Goal: Communication & Community: Answer question/provide support

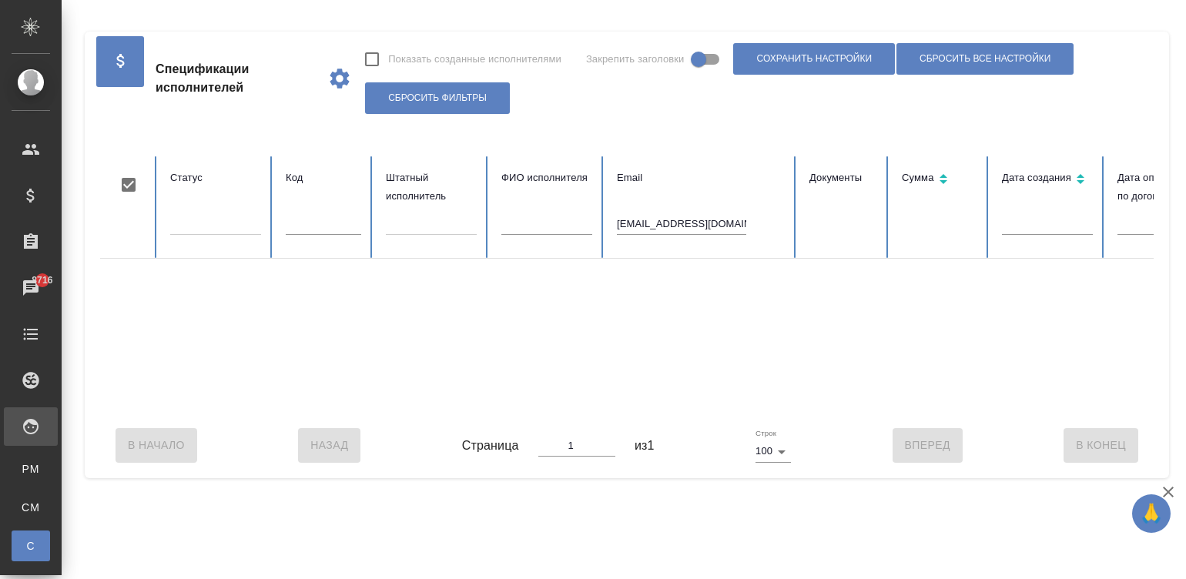
click at [344, 412] on div at bounding box center [925, 336] width 1650 height 154
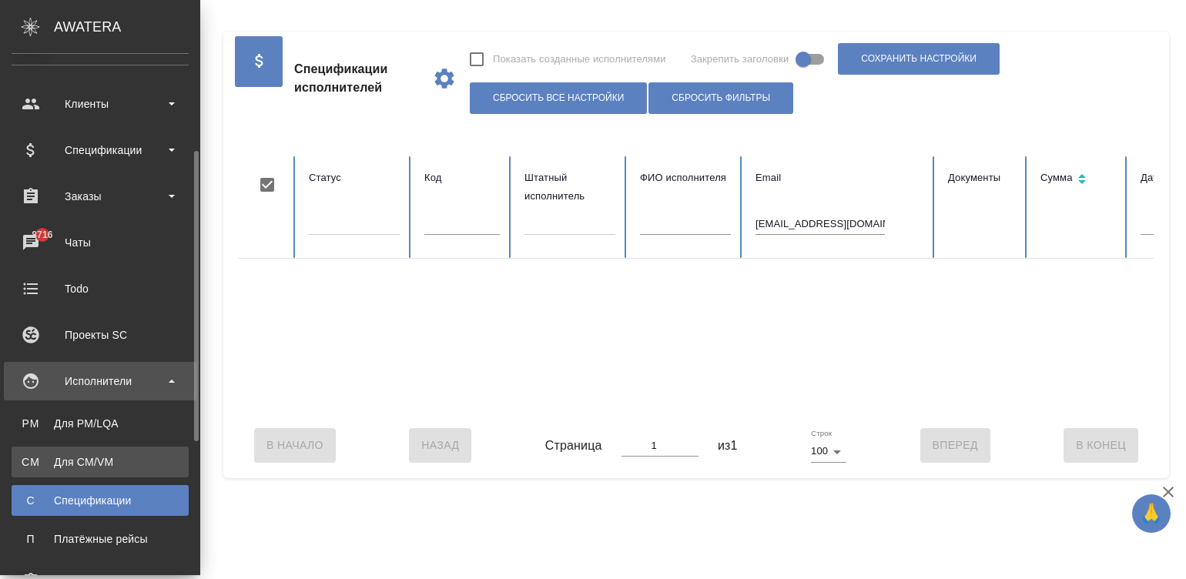
scroll to position [92, 0]
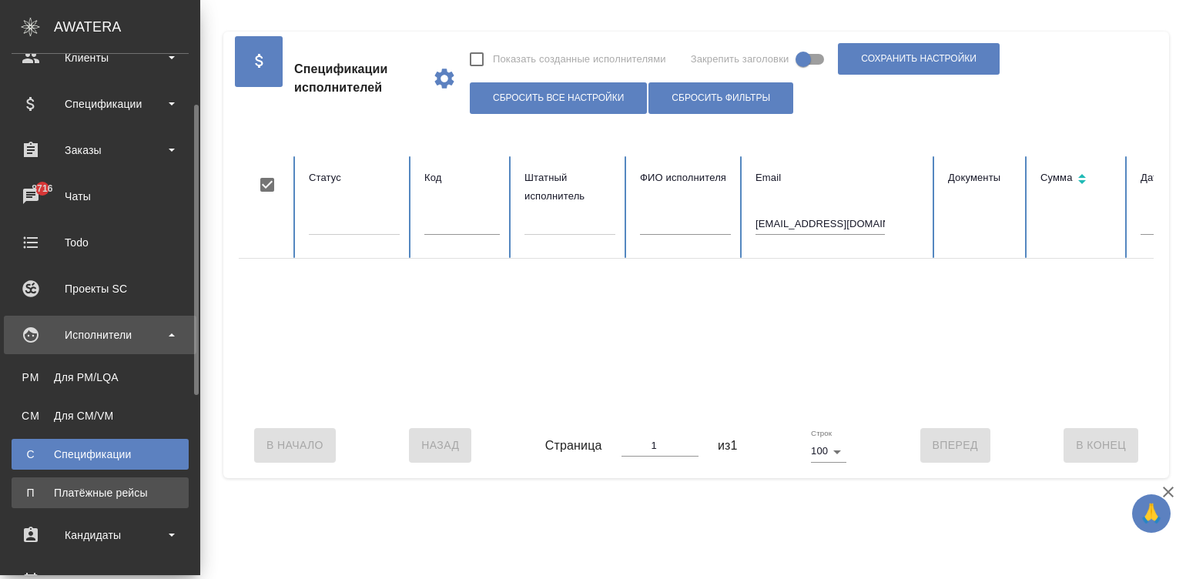
click at [83, 493] on div "Платёжные рейсы" at bounding box center [100, 492] width 162 height 15
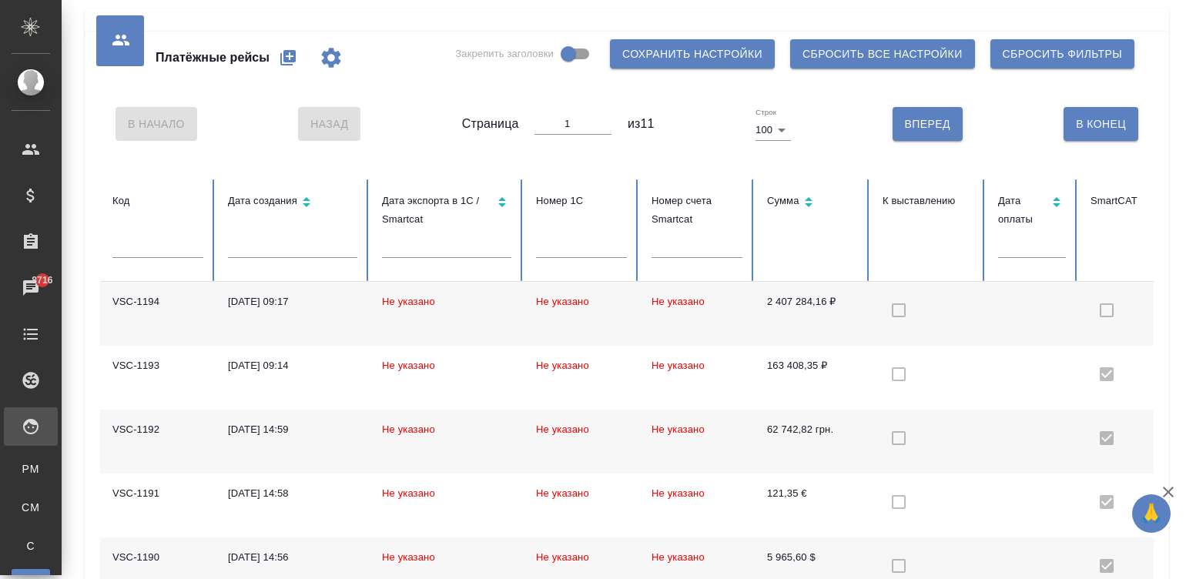
click at [733, 302] on td "Не указано" at bounding box center [697, 314] width 116 height 64
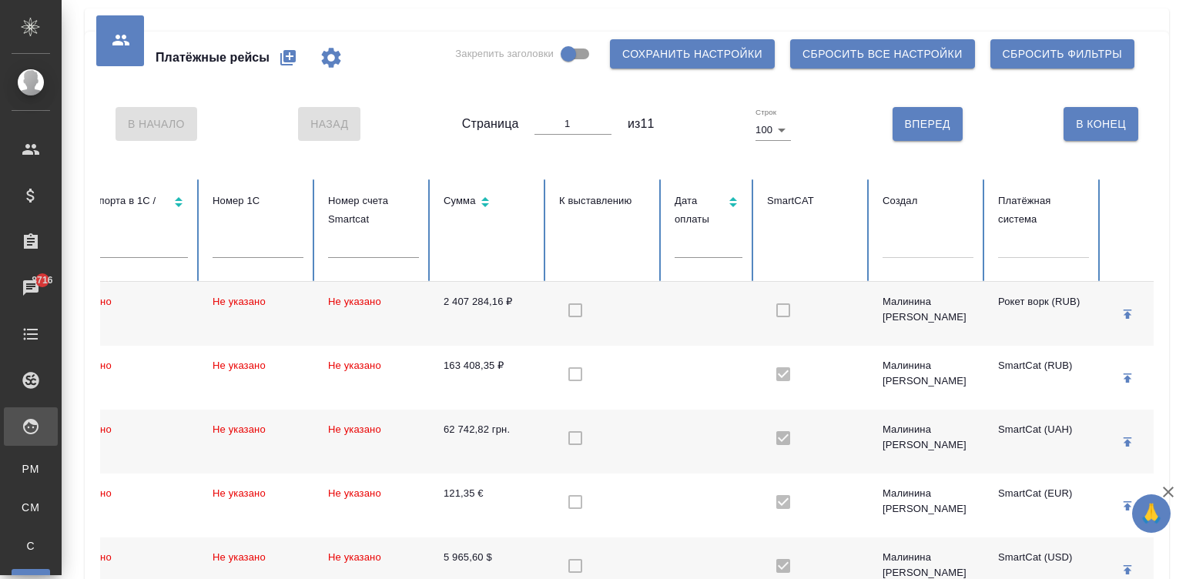
scroll to position [0, 424]
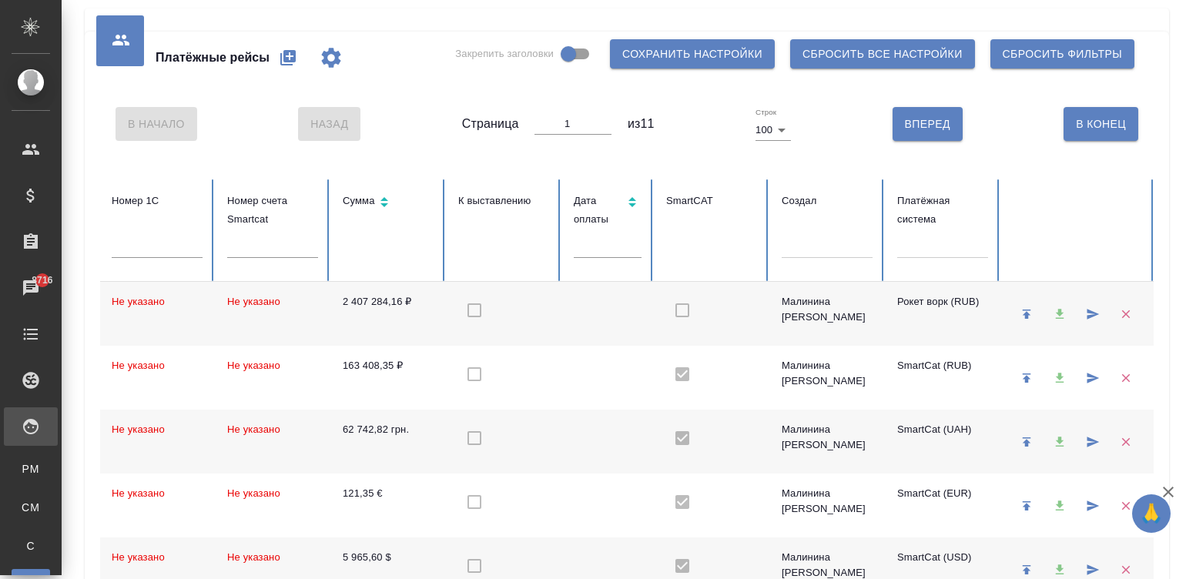
click at [970, 242] on div at bounding box center [942, 243] width 91 height 22
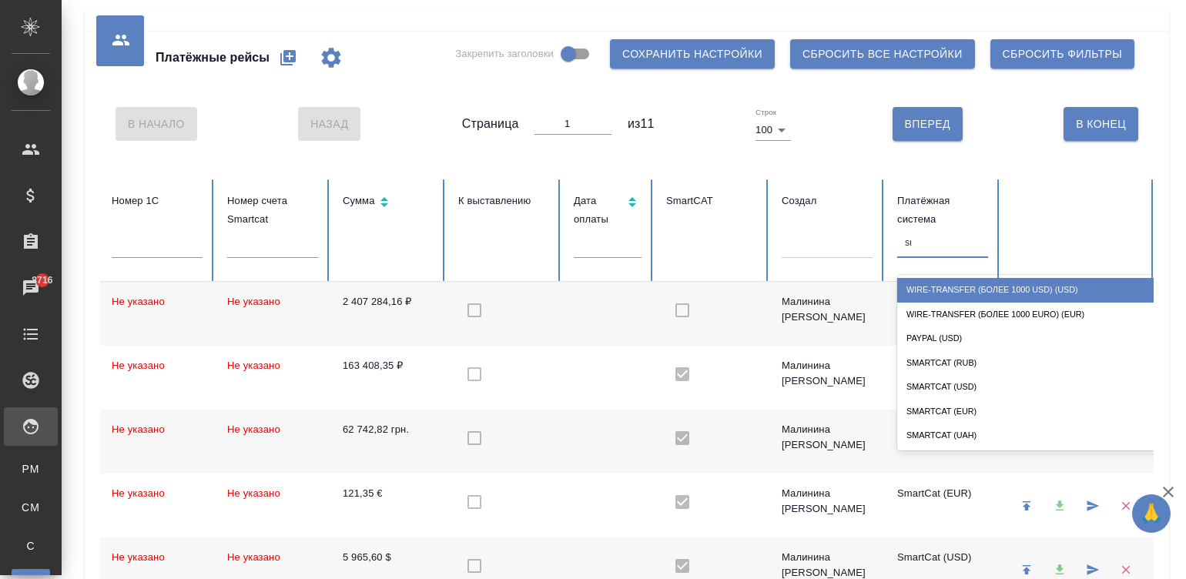
type input "sma"
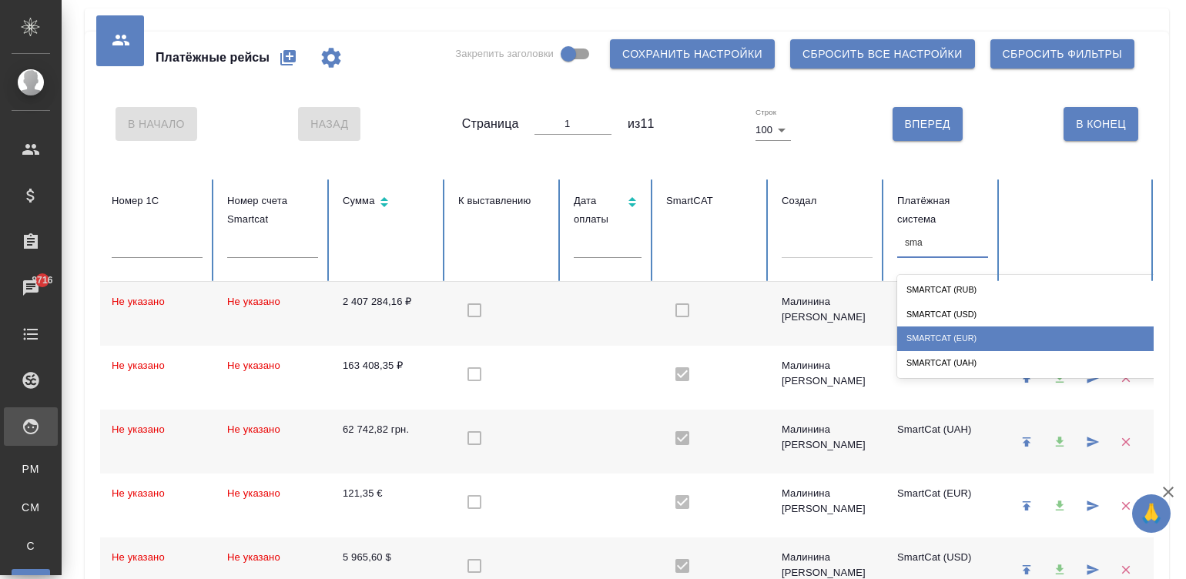
click at [971, 335] on div "SmartCat (EUR)" at bounding box center [1051, 339] width 308 height 24
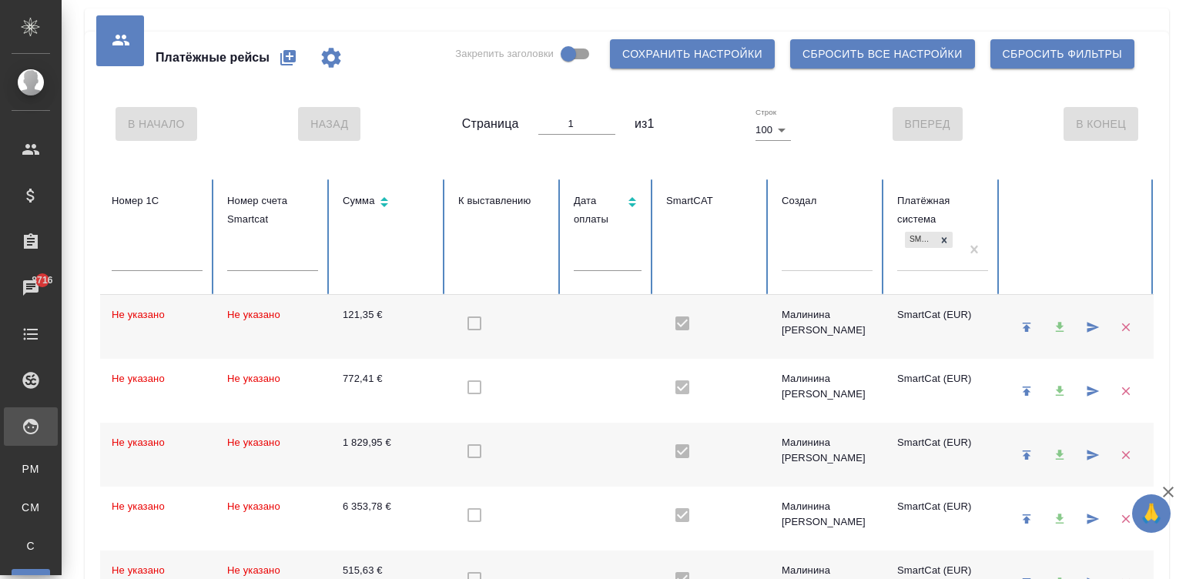
checkbox input "true"
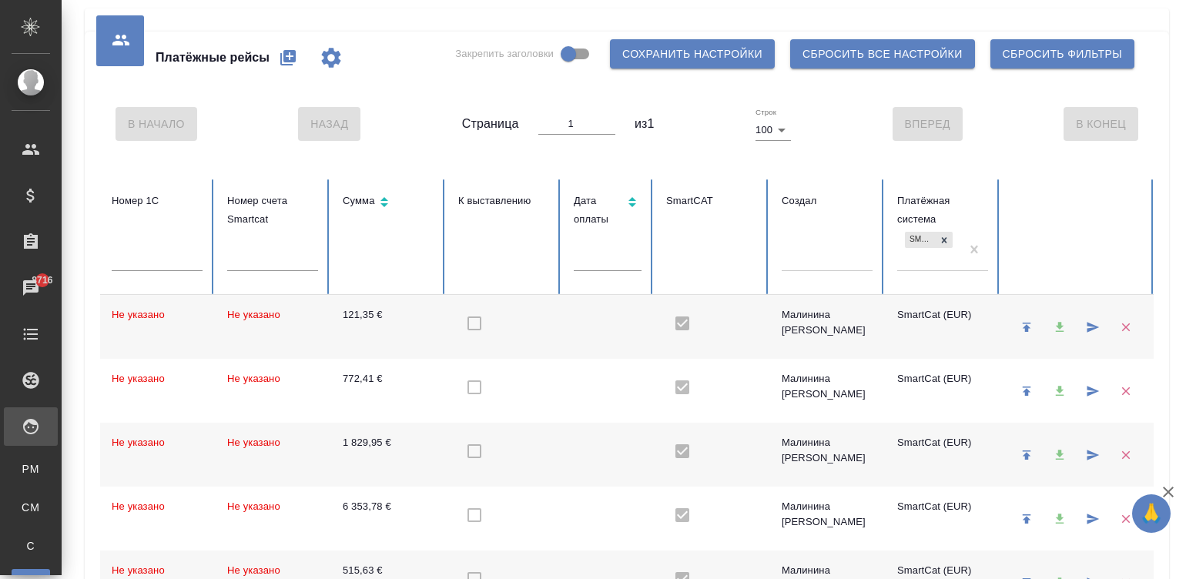
checkbox input "true"
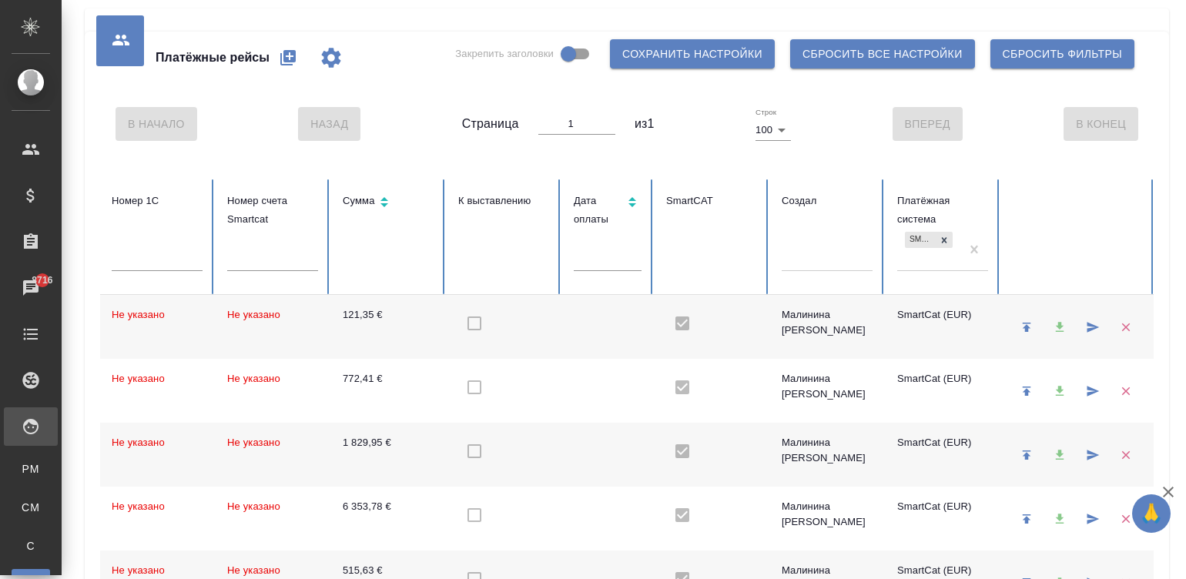
checkbox input "true"
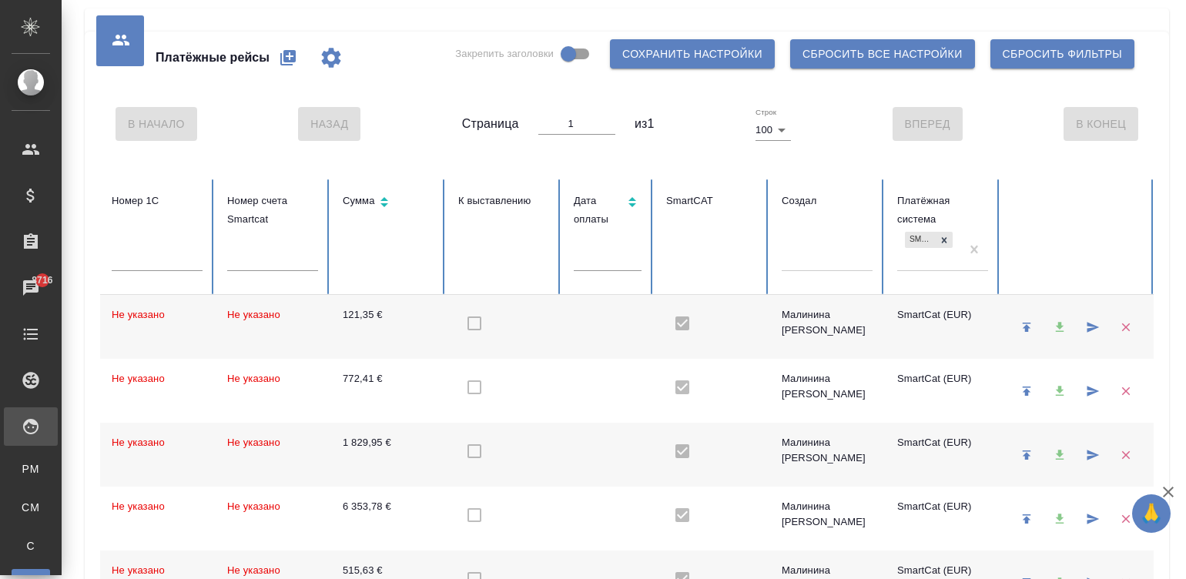
checkbox input "true"
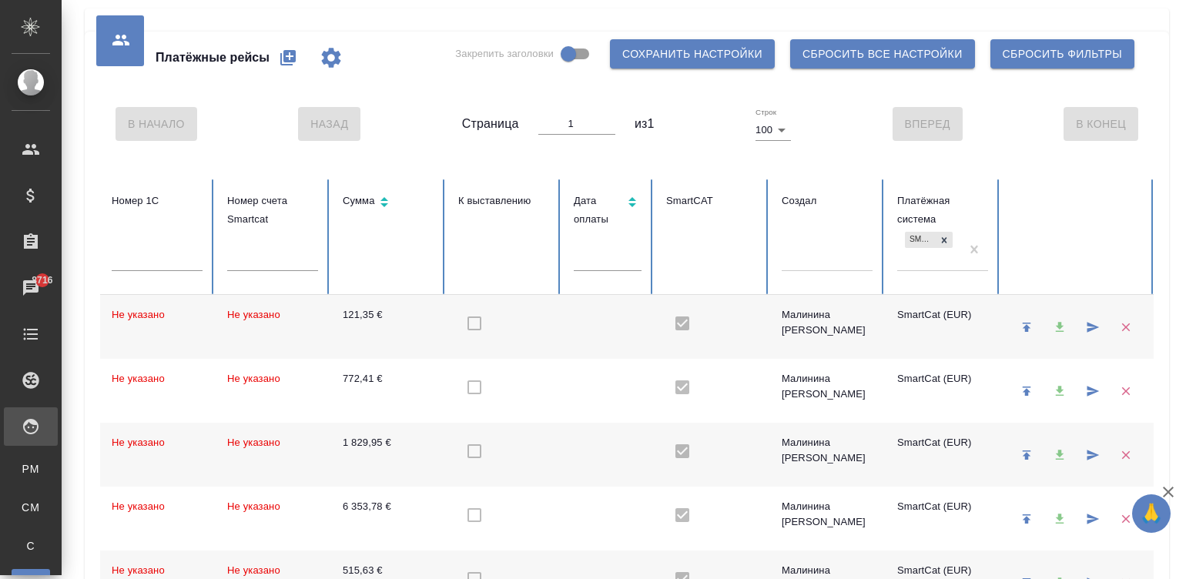
checkbox input "true"
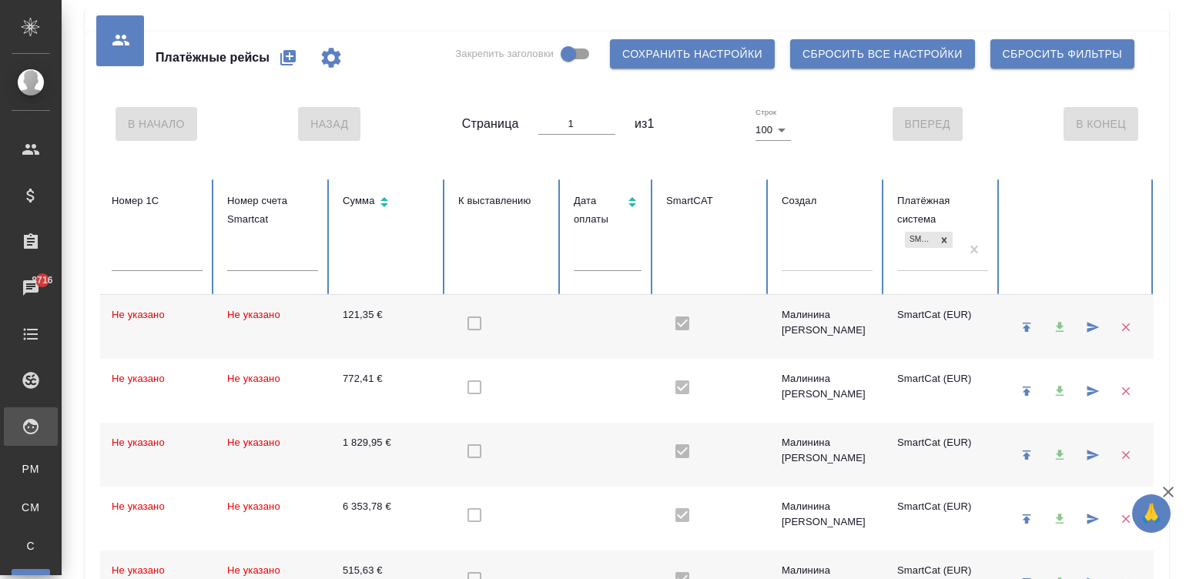
checkbox input "true"
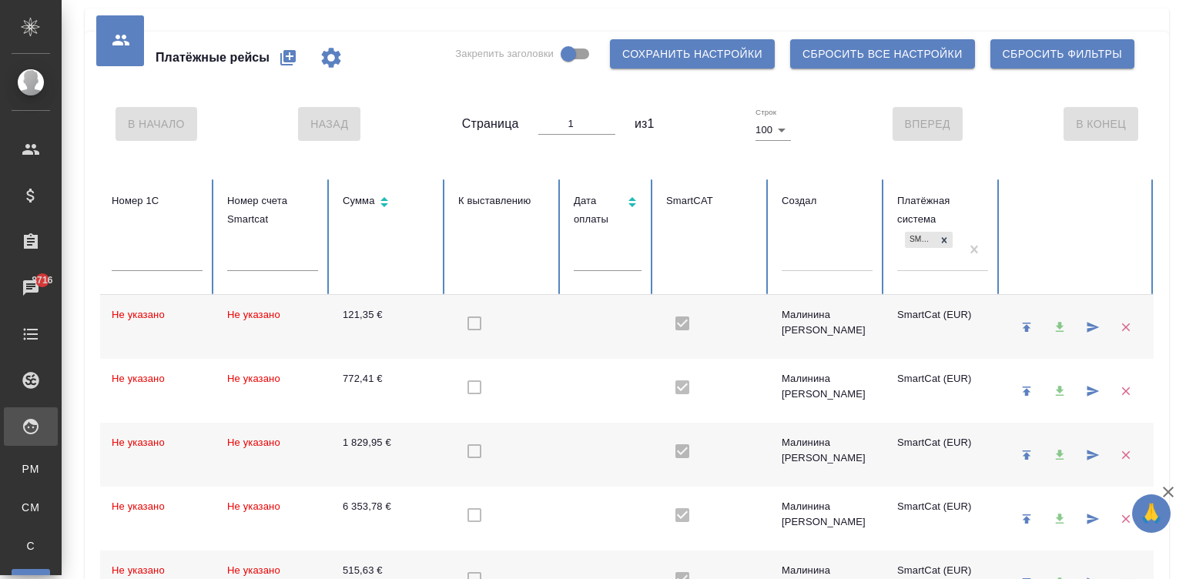
checkbox input "true"
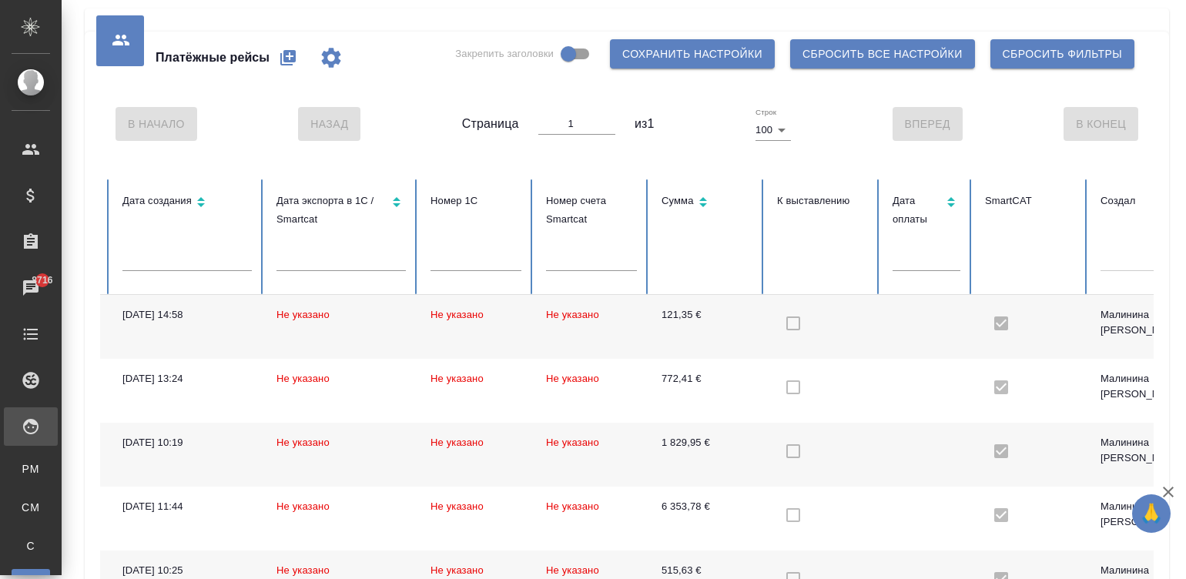
scroll to position [0, 0]
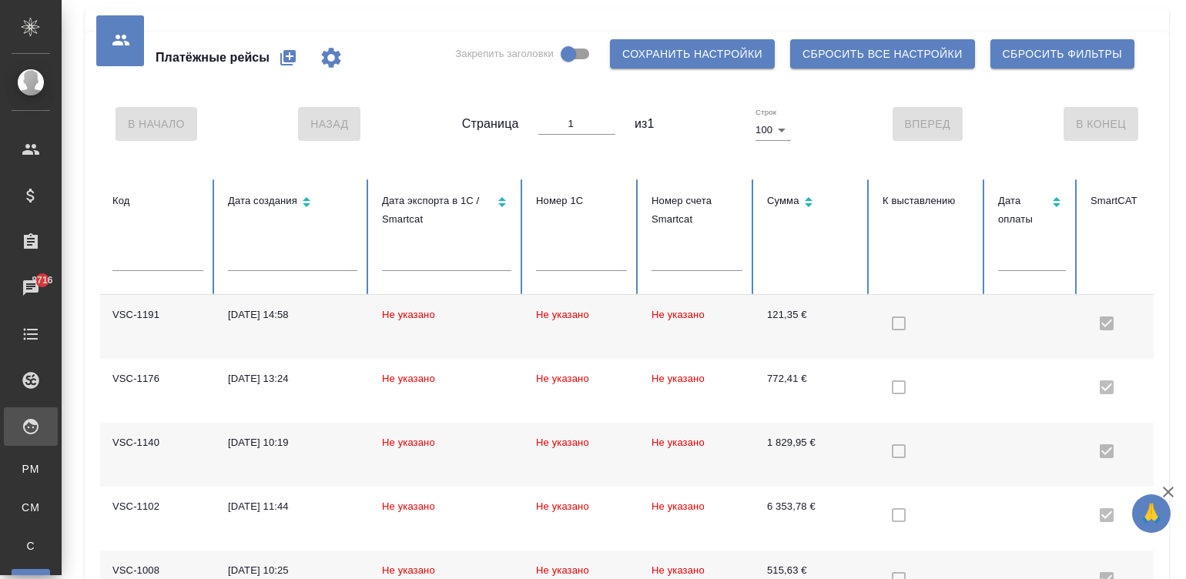
click at [454, 468] on td "Не указано" at bounding box center [447, 455] width 154 height 64
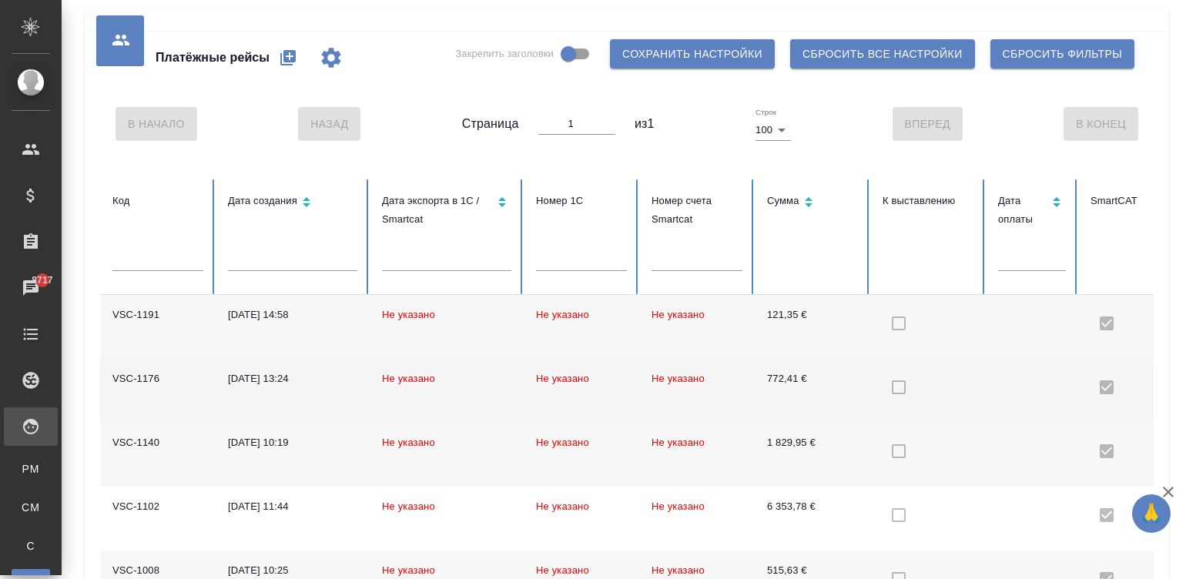
click at [987, 378] on td at bounding box center [1032, 391] width 92 height 64
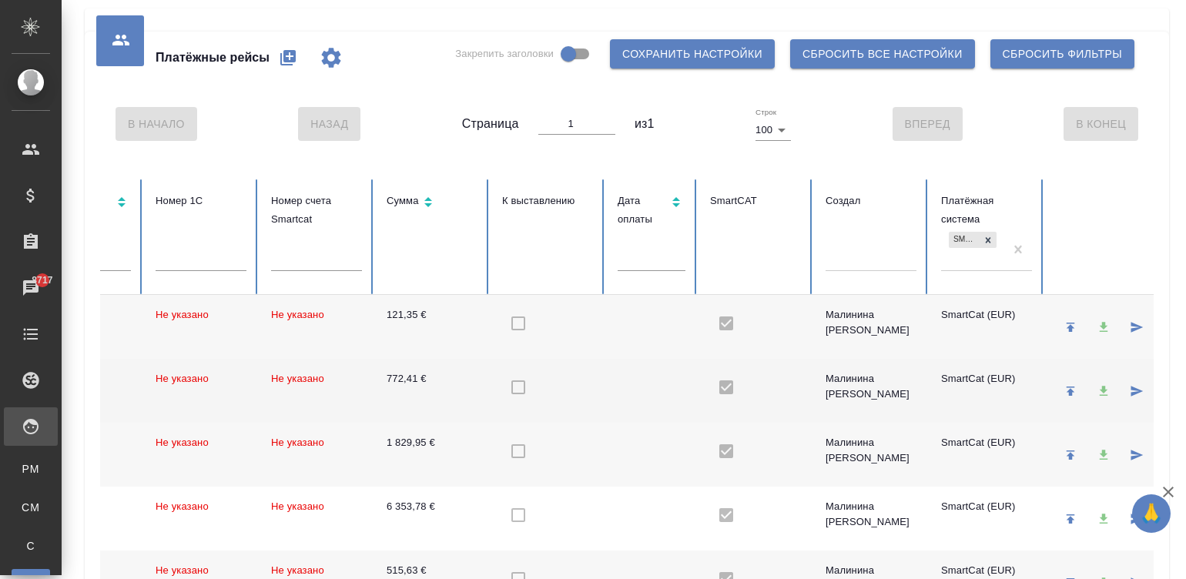
scroll to position [0, 424]
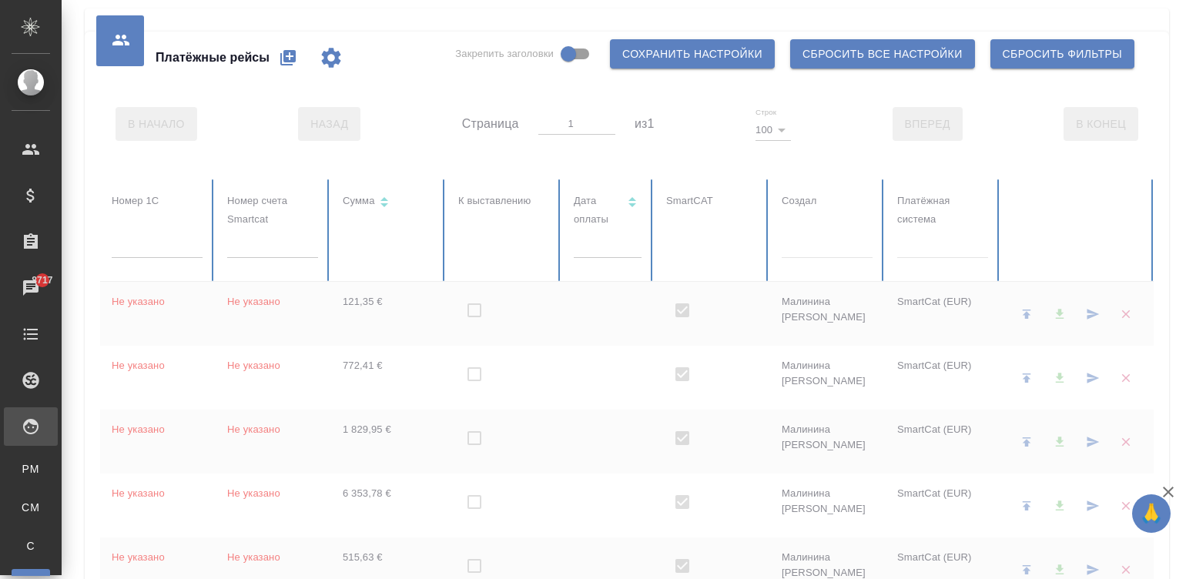
click at [926, 249] on div at bounding box center [942, 243] width 91 height 22
click at [954, 250] on div at bounding box center [942, 243] width 91 height 22
click at [937, 239] on div at bounding box center [942, 243] width 91 height 22
type input "sma"
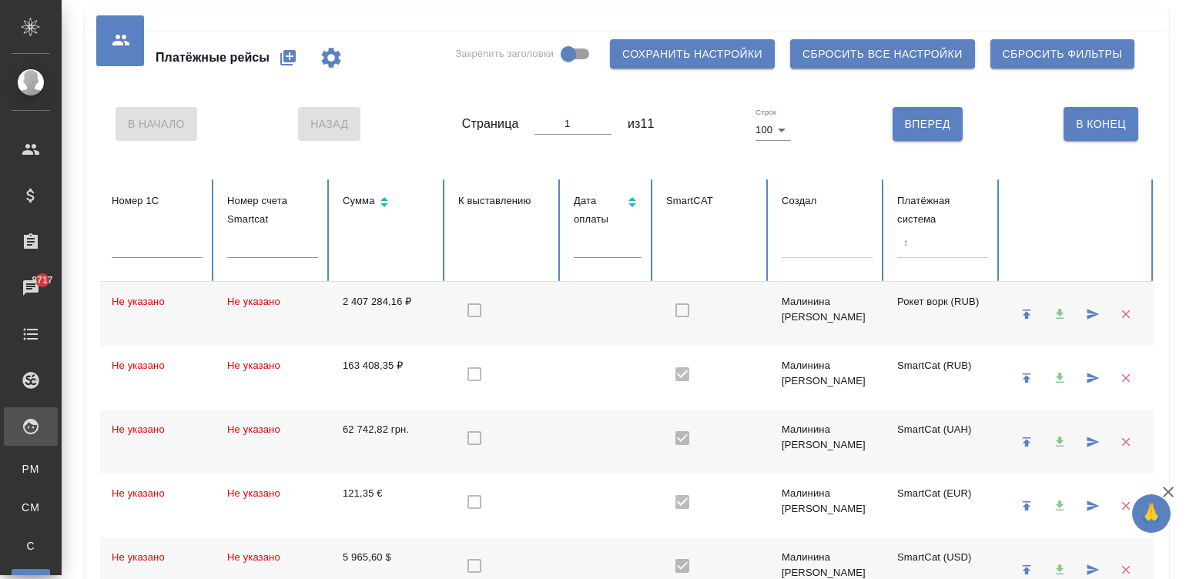
checkbox input "false"
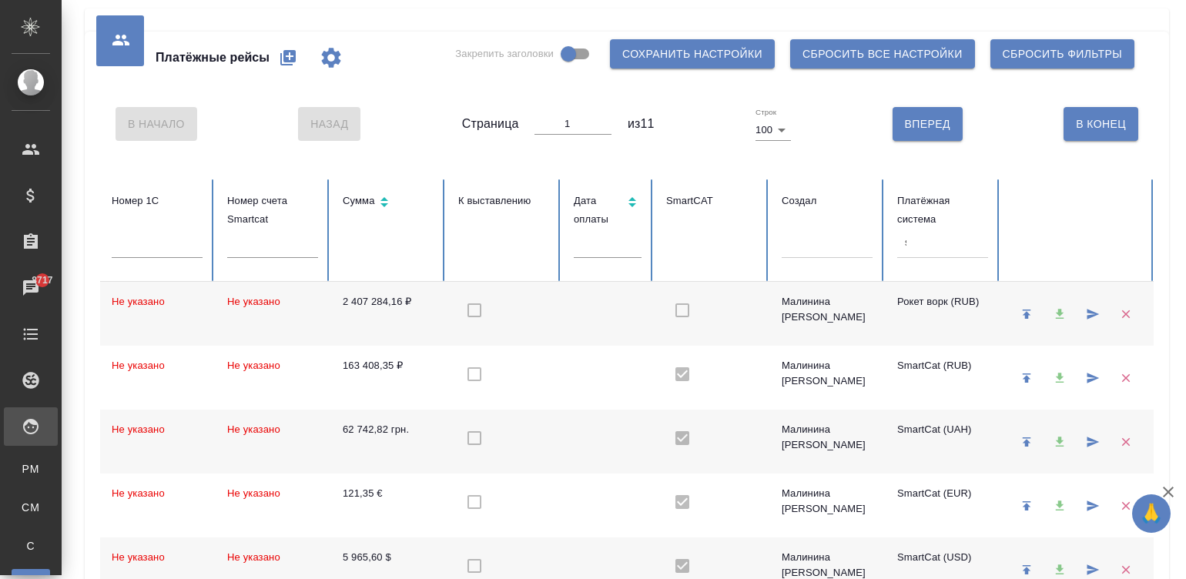
checkbox input "false"
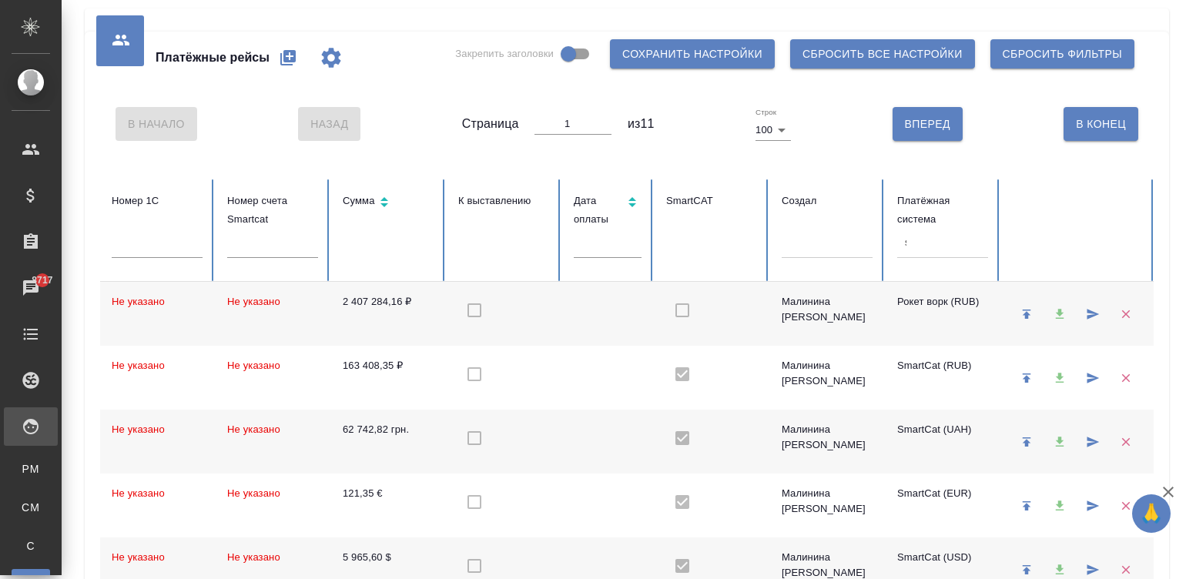
checkbox input "false"
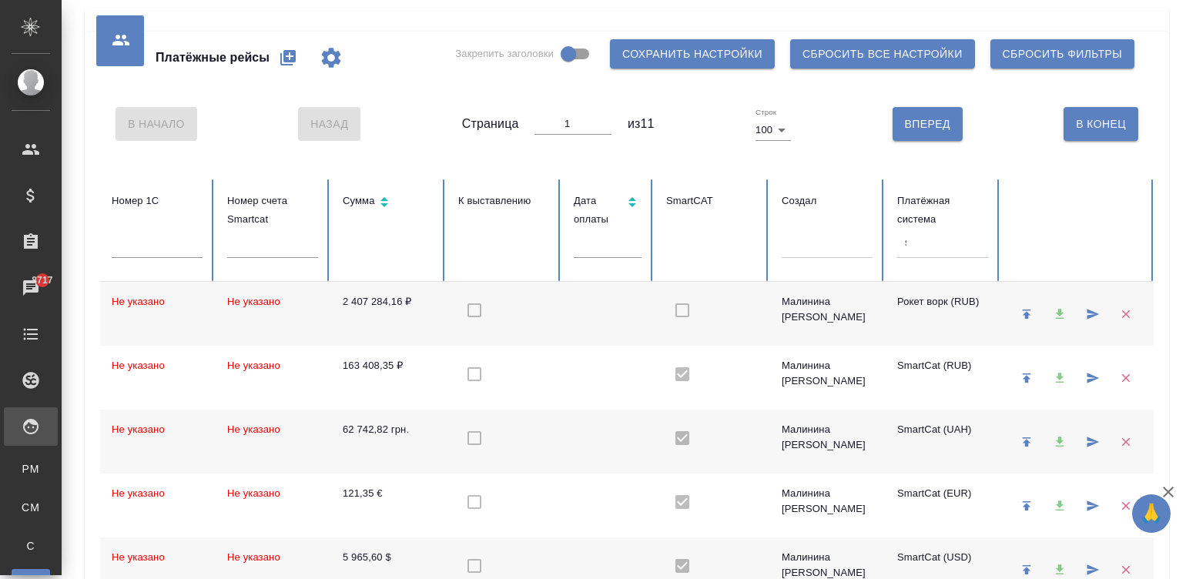
checkbox input "false"
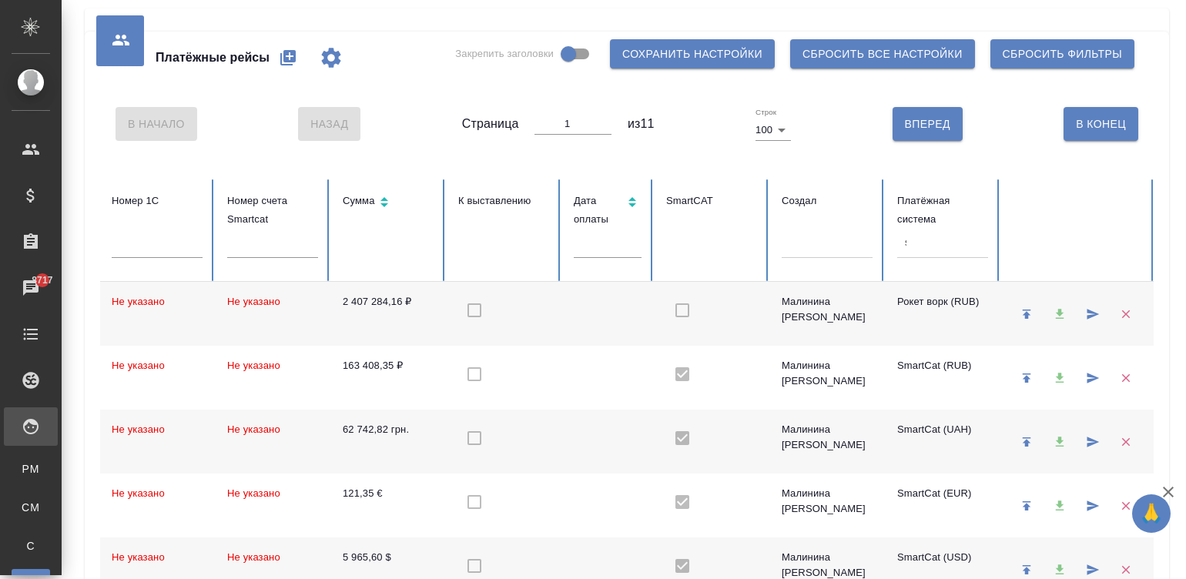
checkbox input "false"
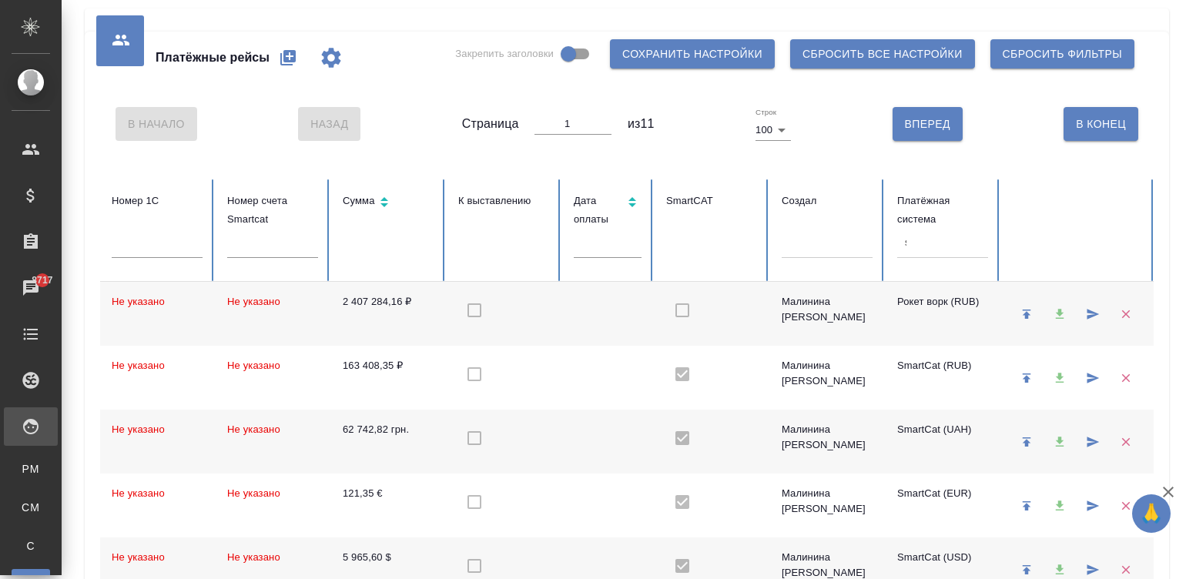
checkbox input "false"
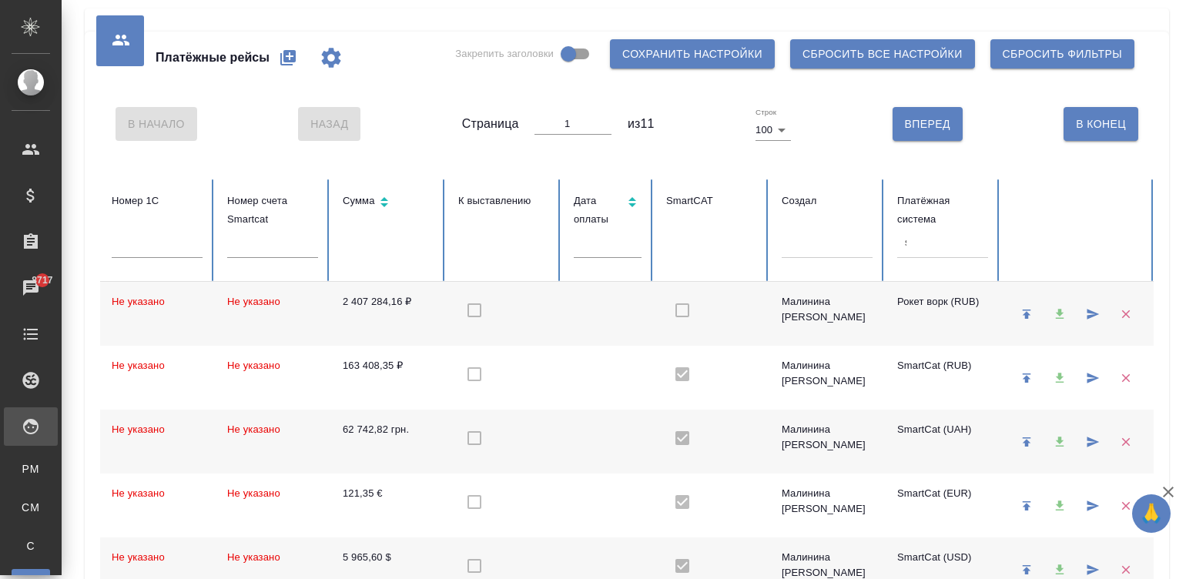
checkbox input "false"
click at [932, 246] on div at bounding box center [942, 243] width 91 height 22
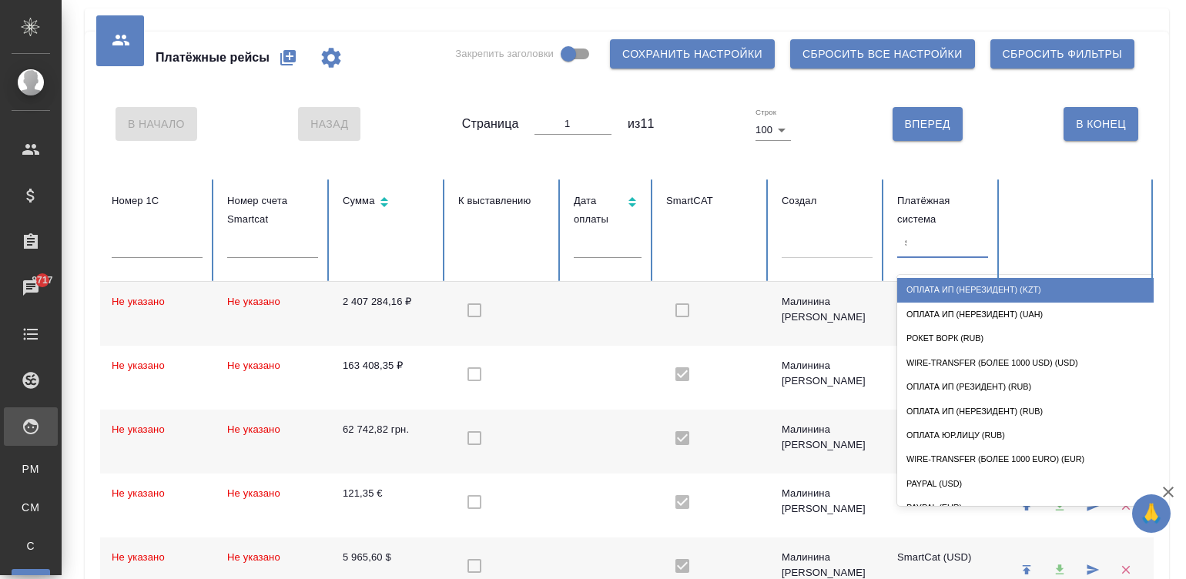
type input "sma"
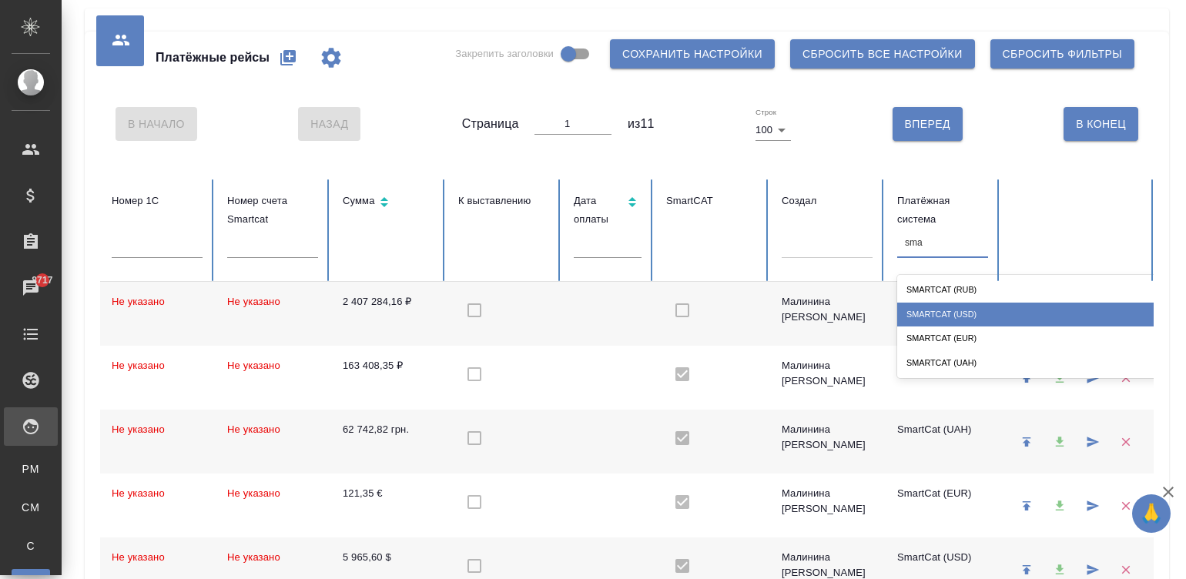
click at [959, 310] on div "SmartCat (USD)" at bounding box center [1051, 315] width 308 height 24
click at [959, 310] on div "Рокет ворк (RUB)" at bounding box center [942, 301] width 91 height 15
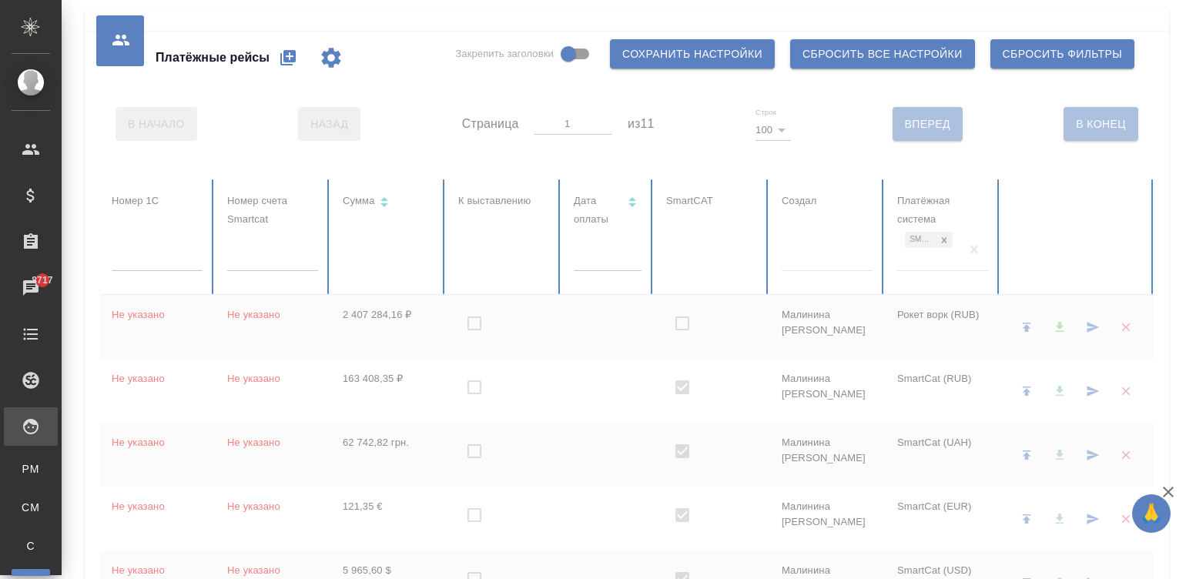
checkbox input "true"
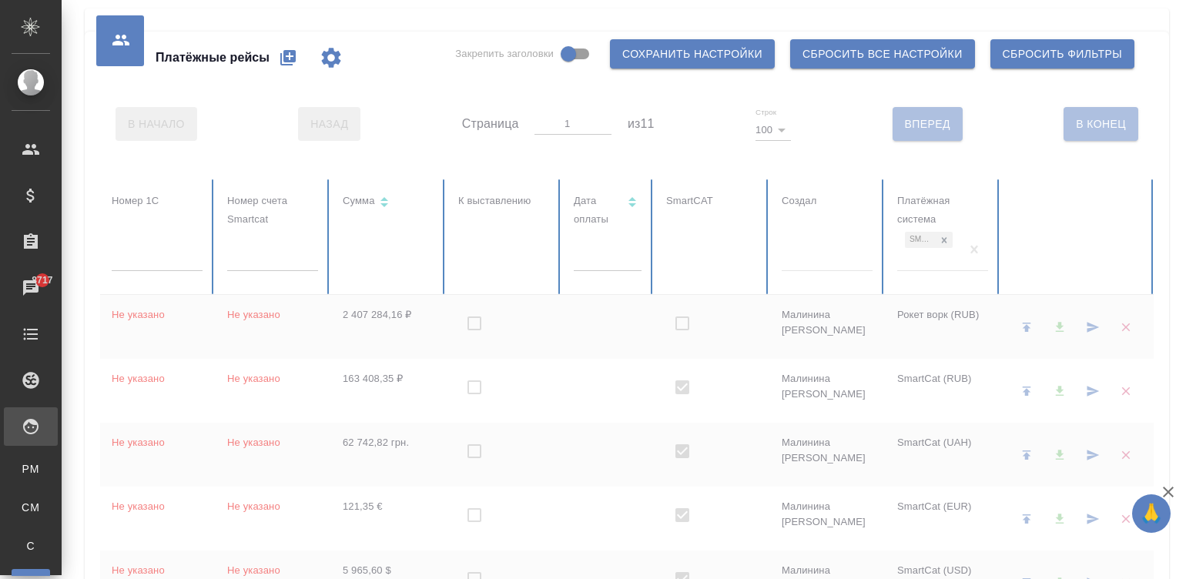
checkbox input "true"
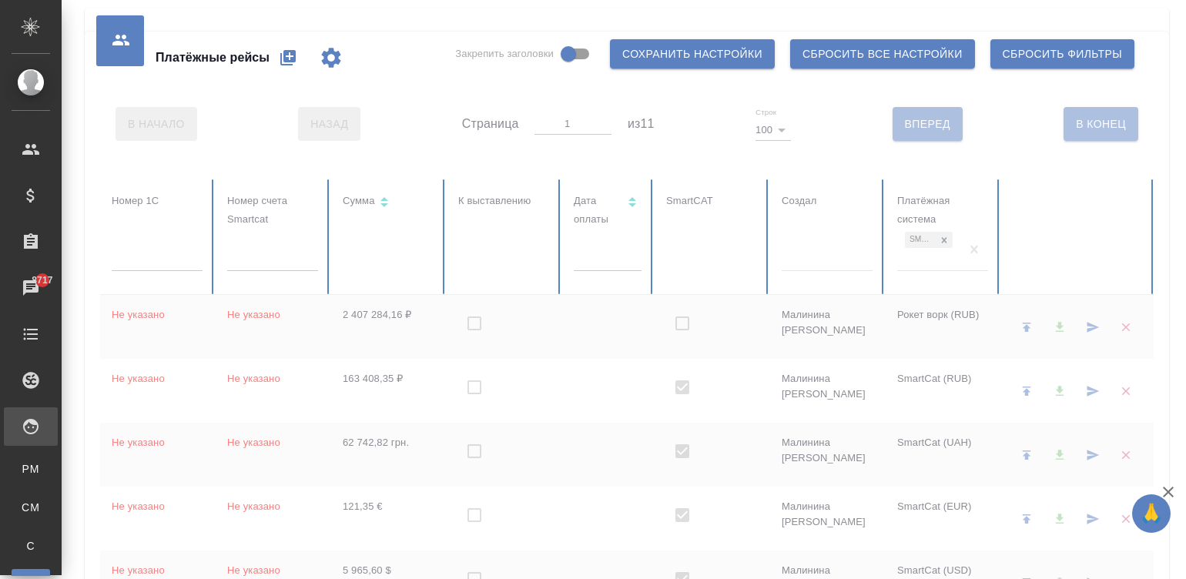
checkbox input "true"
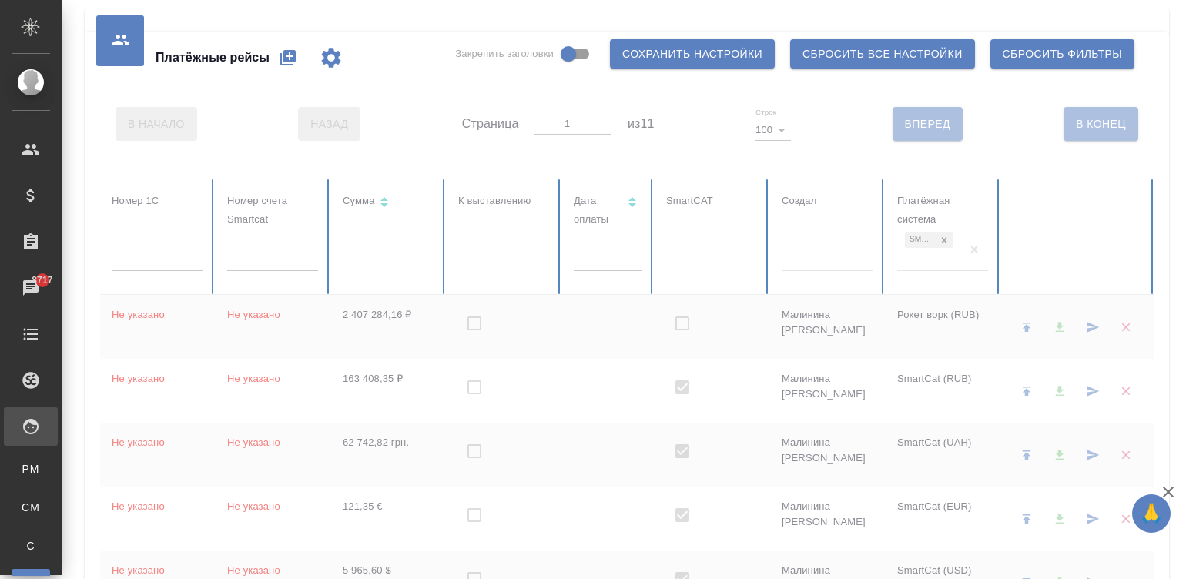
checkbox input "true"
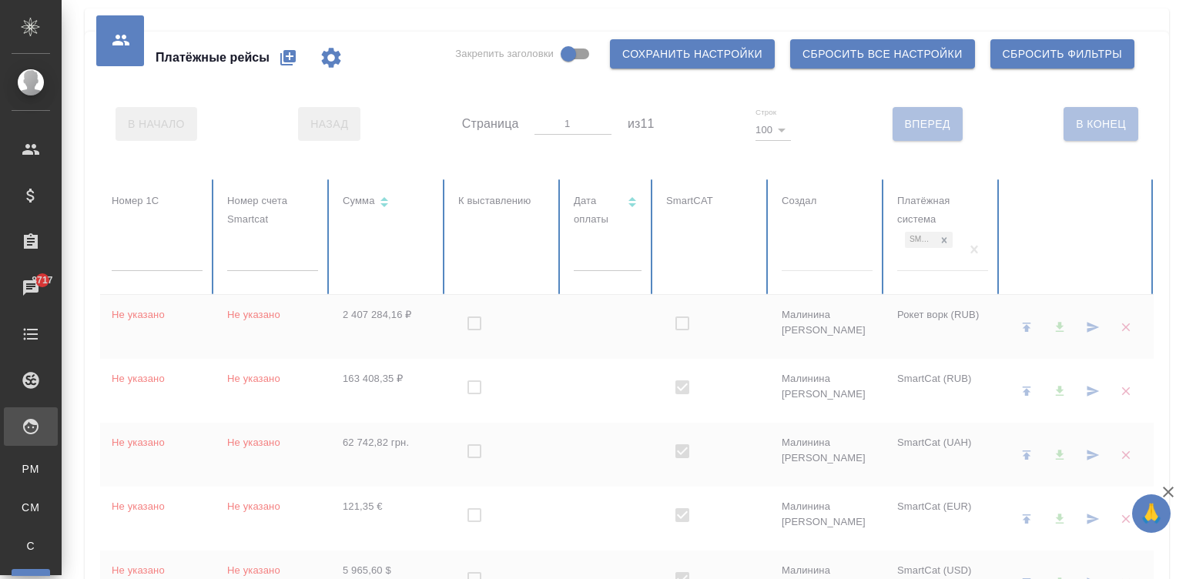
checkbox input "true"
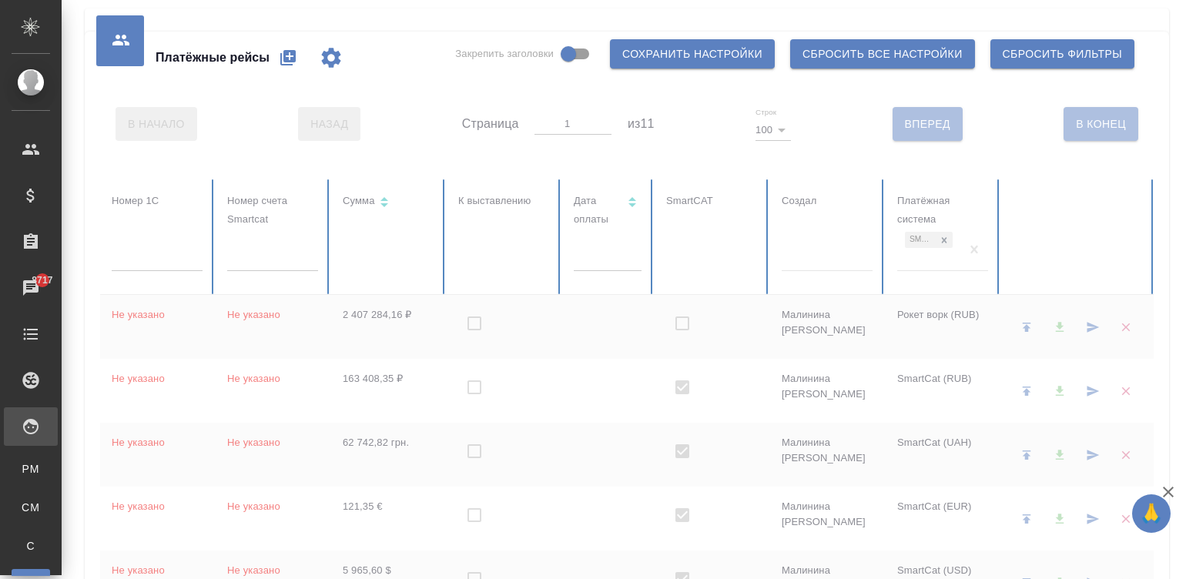
checkbox input "true"
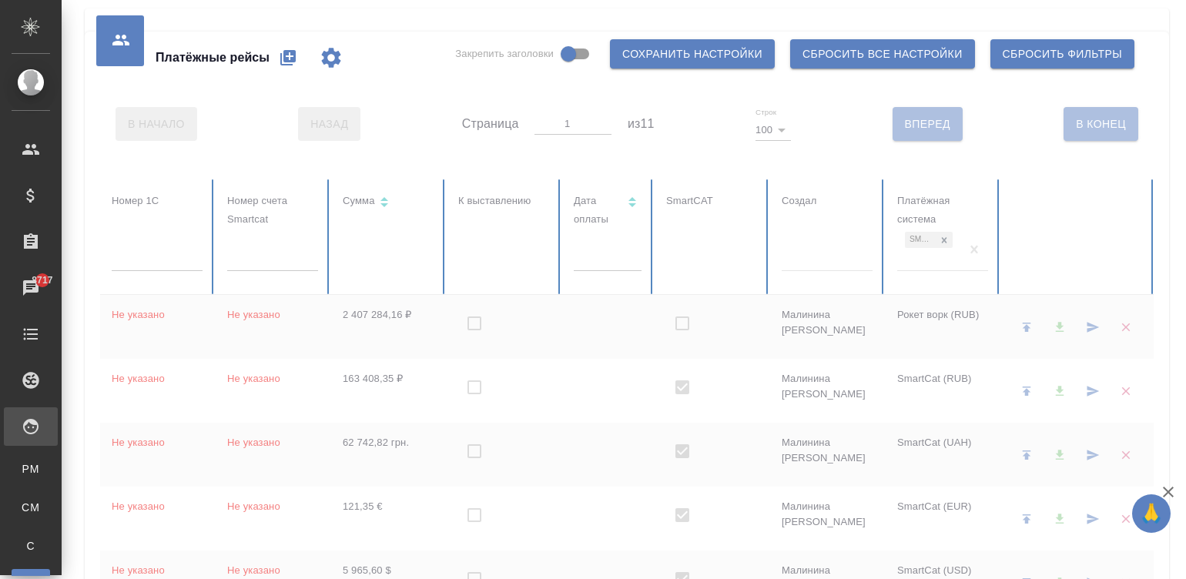
checkbox input "true"
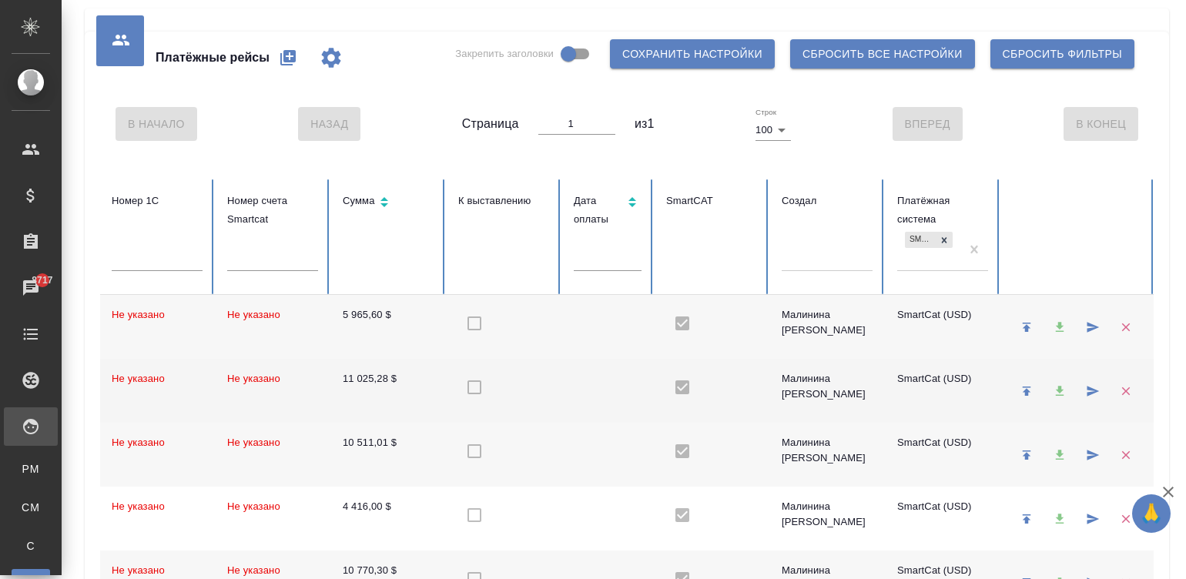
click at [586, 398] on td at bounding box center [608, 391] width 92 height 64
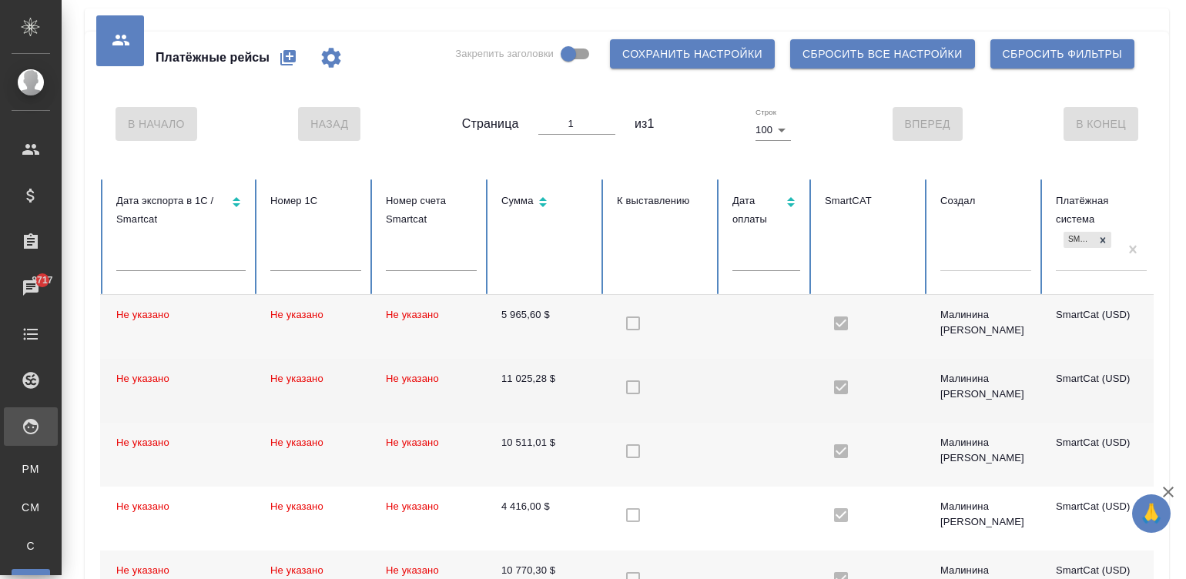
scroll to position [0, 270]
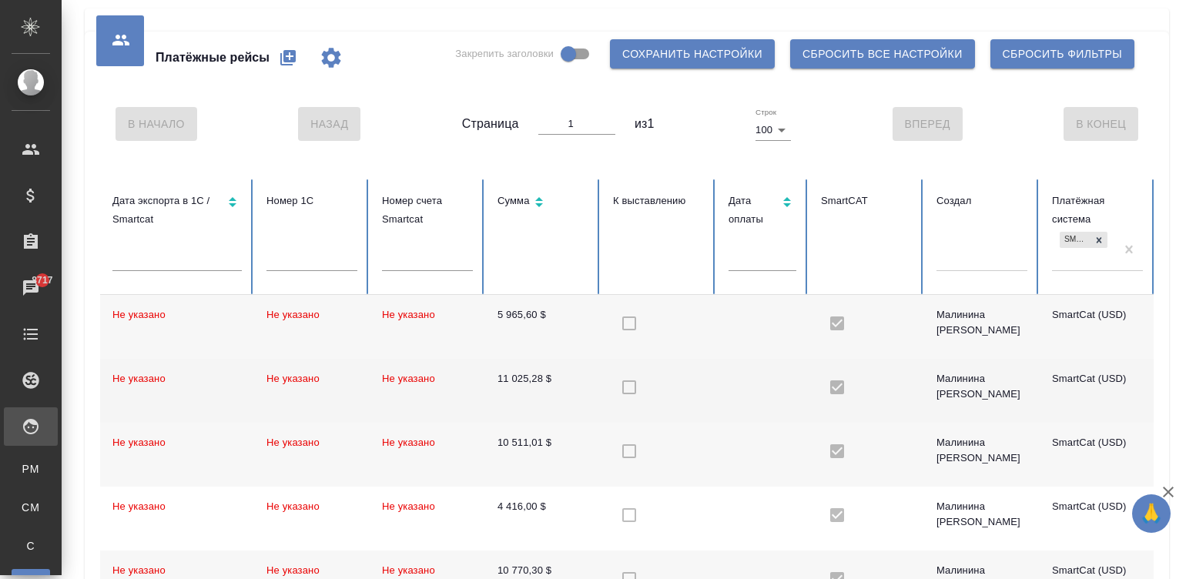
click at [712, 382] on td at bounding box center [659, 391] width 116 height 64
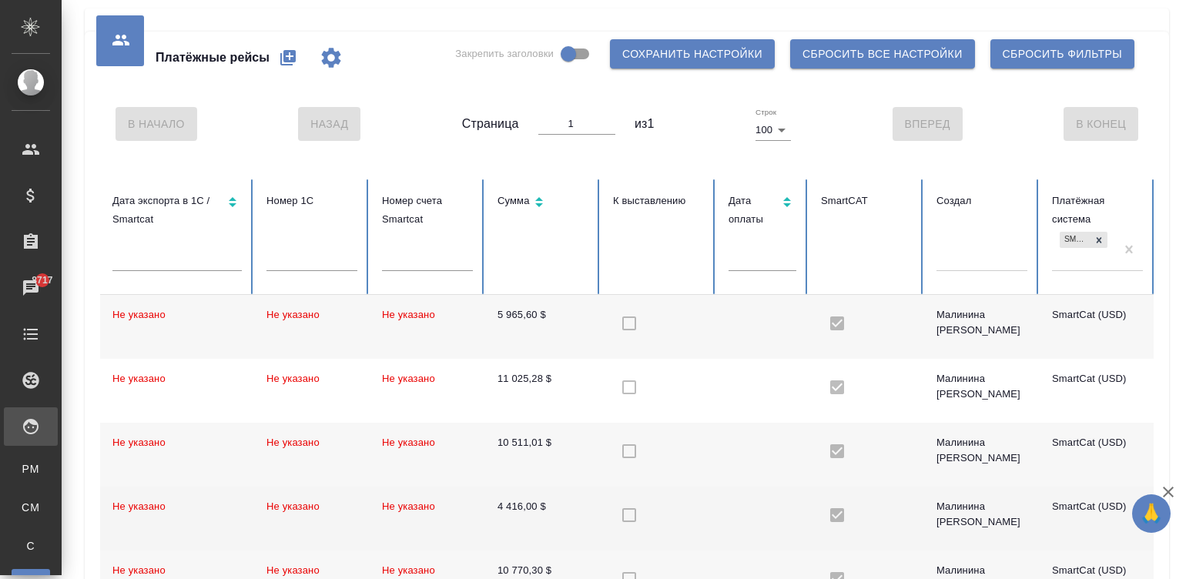
click at [482, 513] on td "Не указано" at bounding box center [428, 519] width 116 height 64
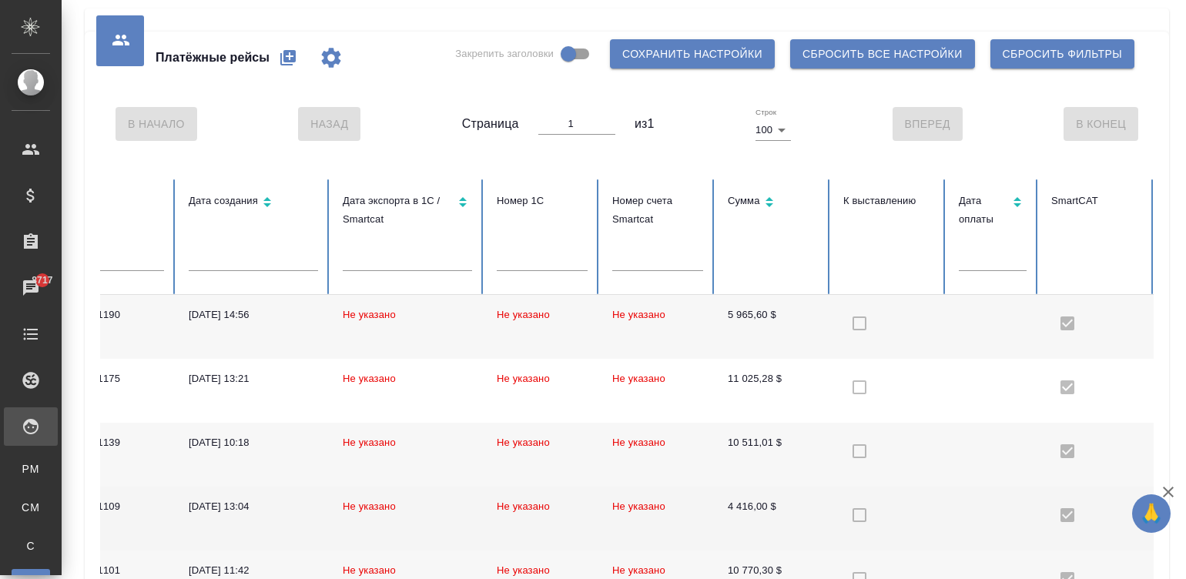
scroll to position [0, 0]
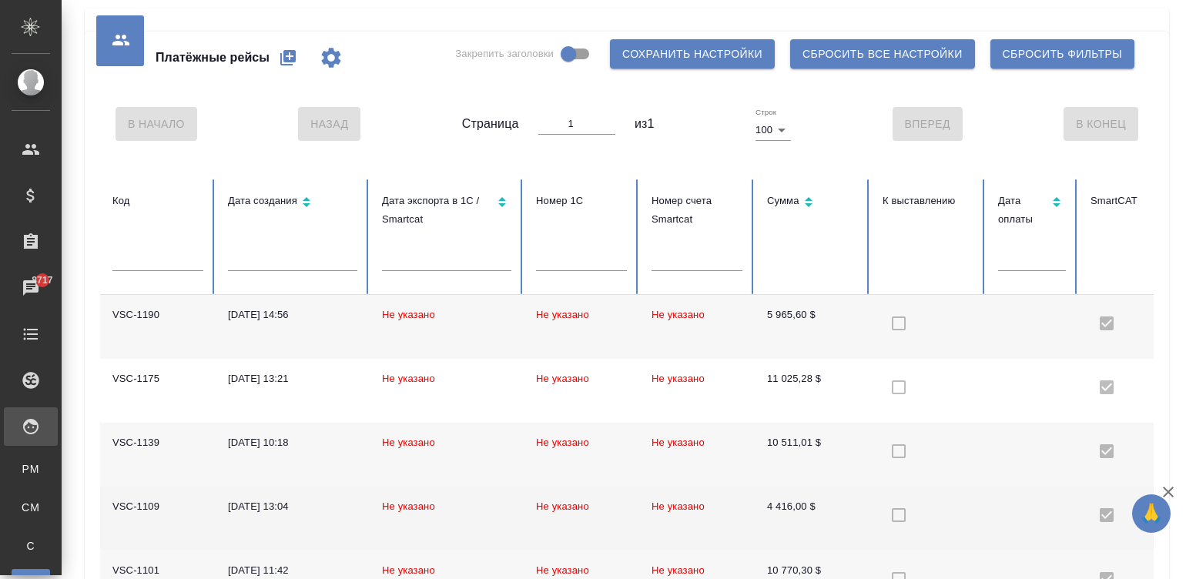
click at [470, 520] on td "Не указано" at bounding box center [447, 519] width 154 height 64
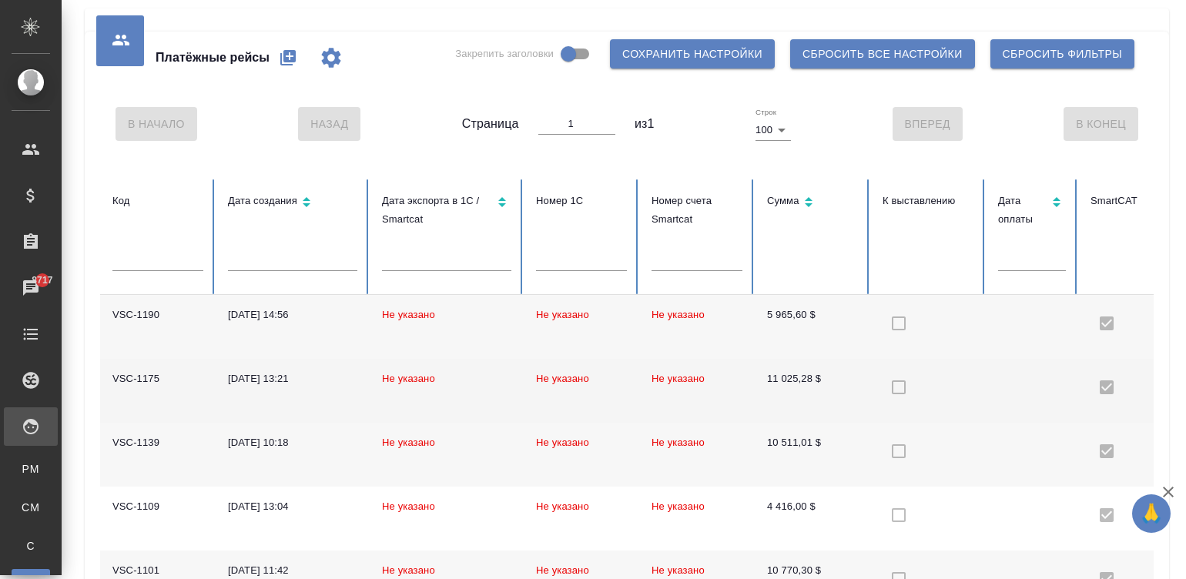
click at [752, 397] on td "Не указано" at bounding box center [697, 391] width 116 height 64
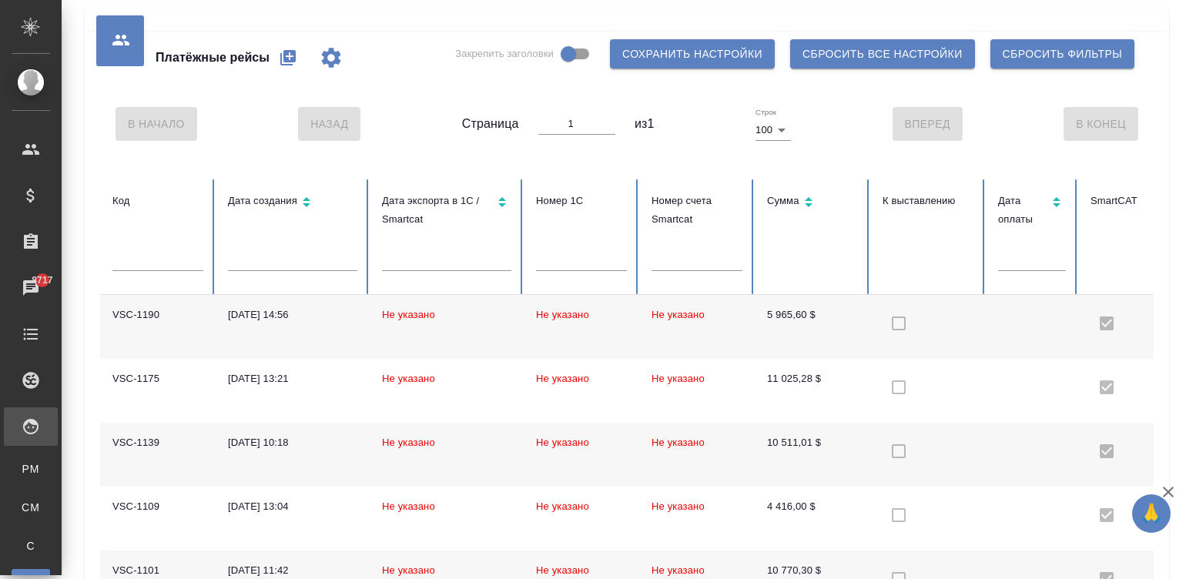
click at [823, 307] on td "5 965,60 $" at bounding box center [813, 327] width 116 height 64
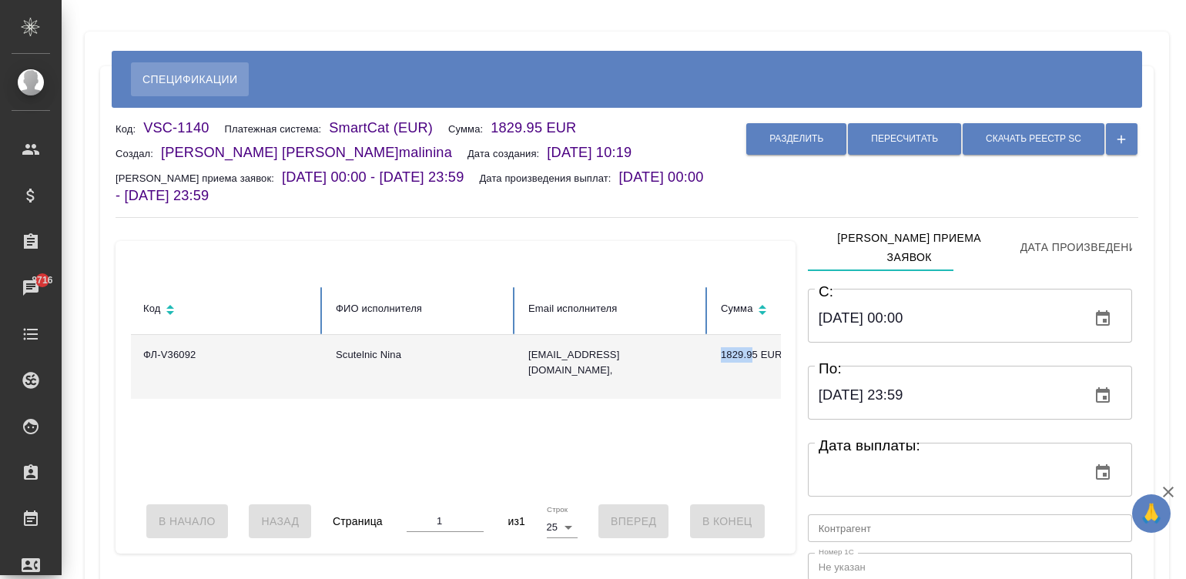
drag, startPoint x: 714, startPoint y: 359, endPoint x: 753, endPoint y: 358, distance: 38.5
click at [753, 358] on td "1829.95 EUR" at bounding box center [805, 367] width 193 height 64
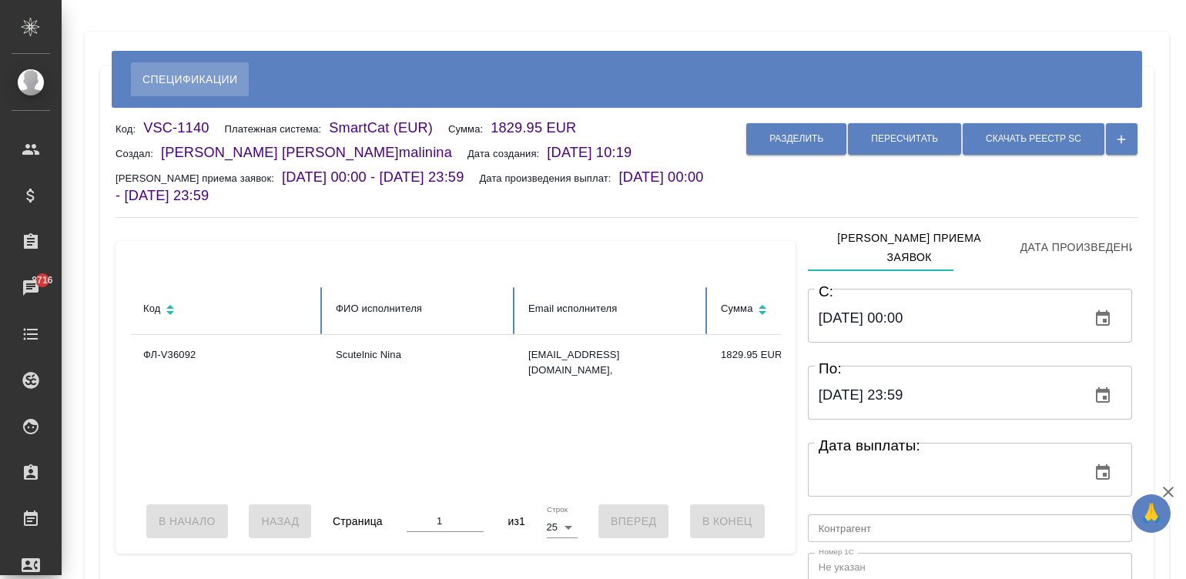
click at [739, 179] on div "Разделить Пересчитать Скачать реестр SC" at bounding box center [925, 162] width 426 height 86
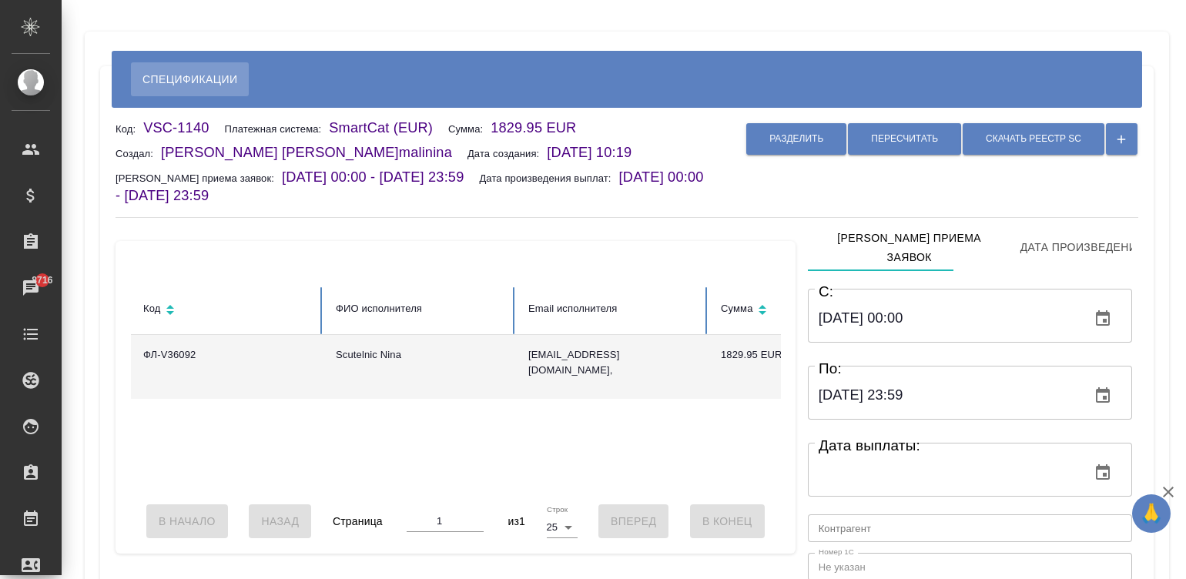
click at [557, 347] on td "nscutelnic@gmail.com," at bounding box center [612, 367] width 193 height 64
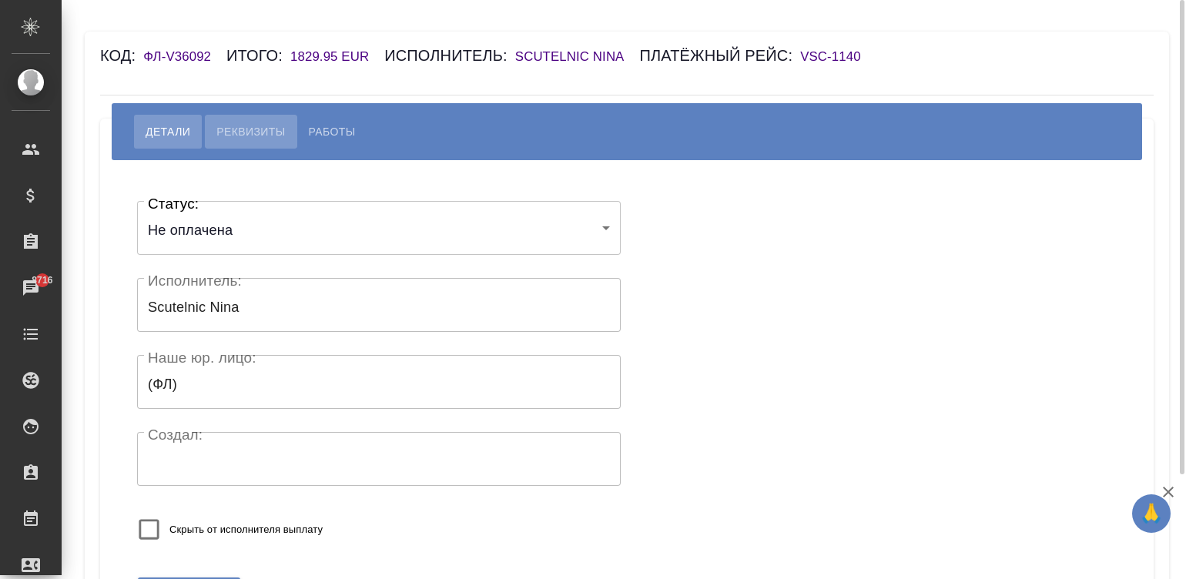
click at [250, 130] on span "Реквизиты" at bounding box center [250, 131] width 69 height 18
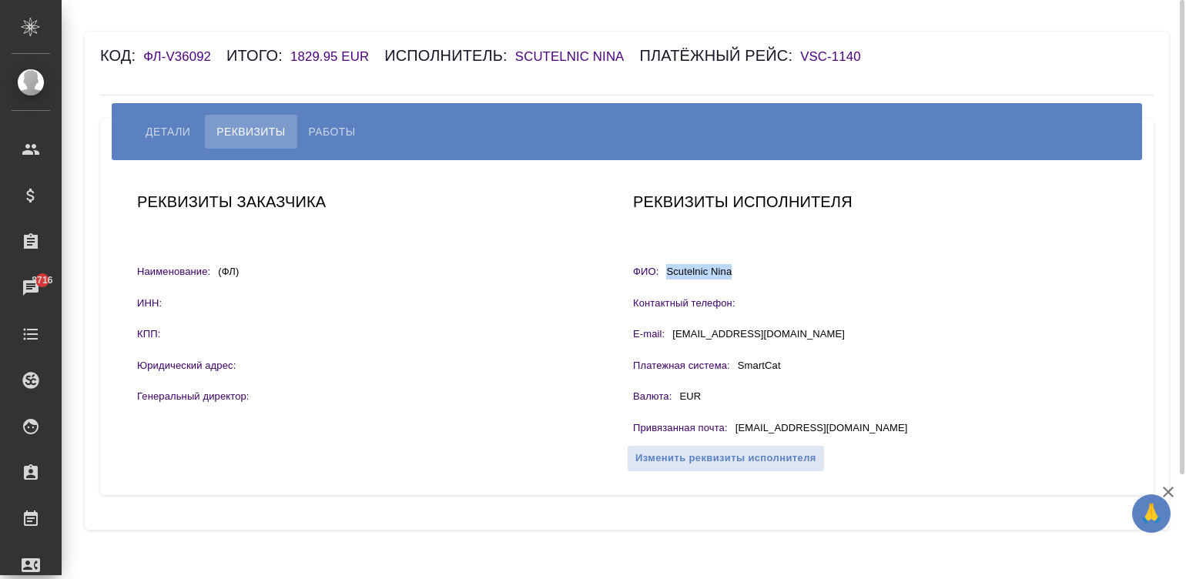
drag, startPoint x: 751, startPoint y: 277, endPoint x: 666, endPoint y: 278, distance: 84.7
click at [666, 278] on div "ФИО: Scutelnic Nina" at bounding box center [875, 273] width 484 height 19
copy p "Scutelnic Nina"
drag, startPoint x: 855, startPoint y: 431, endPoint x: 728, endPoint y: 430, distance: 127.1
click at [728, 430] on div "Привязанная почта : nscutelnic@gmail.com" at bounding box center [875, 430] width 484 height 19
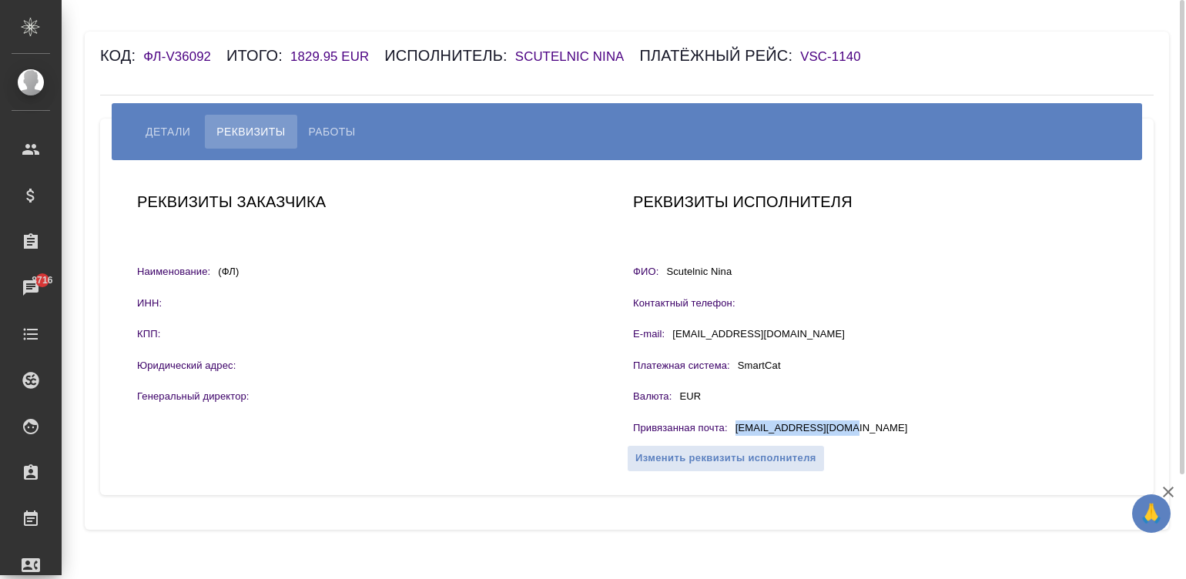
copy div "nscutelnic@gmail.com"
drag, startPoint x: 746, startPoint y: 273, endPoint x: 668, endPoint y: 266, distance: 78.2
click at [668, 266] on div "ФИО: Scutelnic Nina" at bounding box center [875, 273] width 484 height 19
copy p "Scutelnic Nina"
click at [323, 119] on button "Работы" at bounding box center [332, 132] width 70 height 34
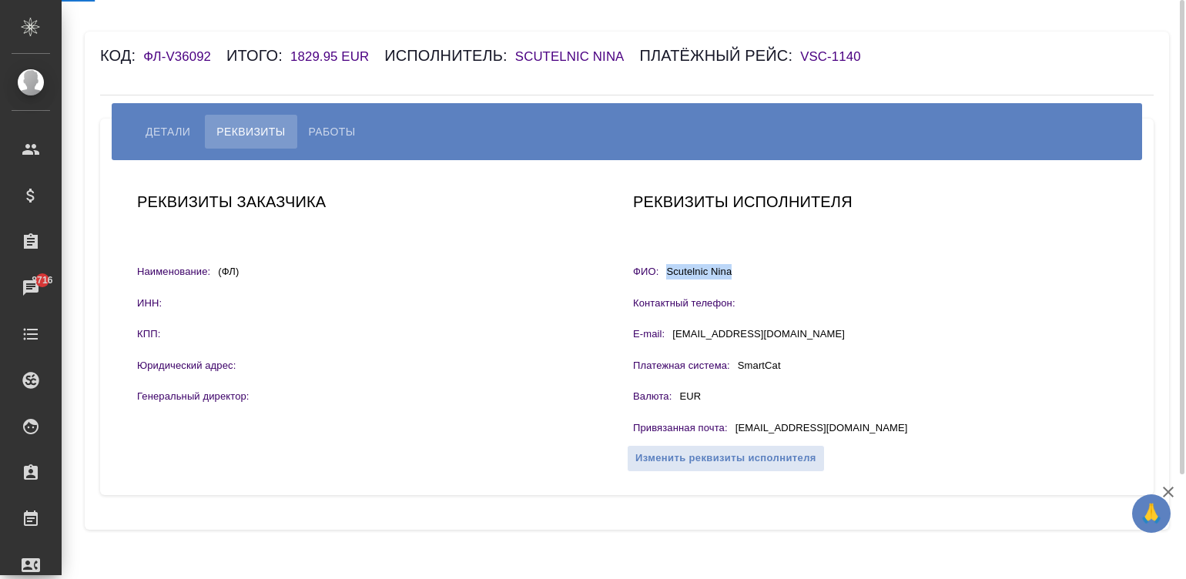
select select "10"
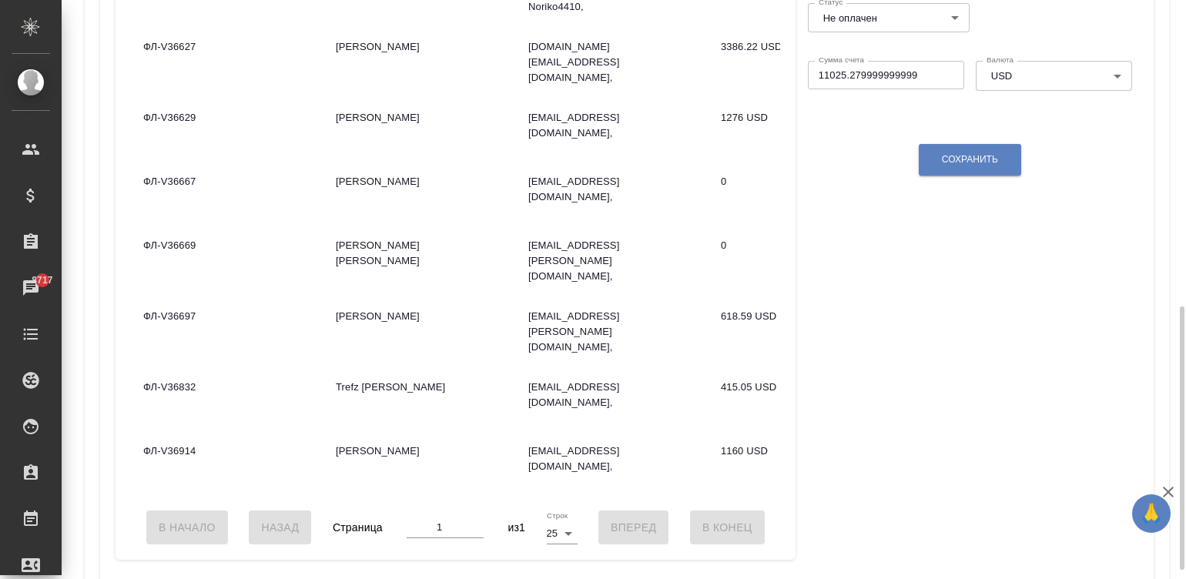
scroll to position [623, 0]
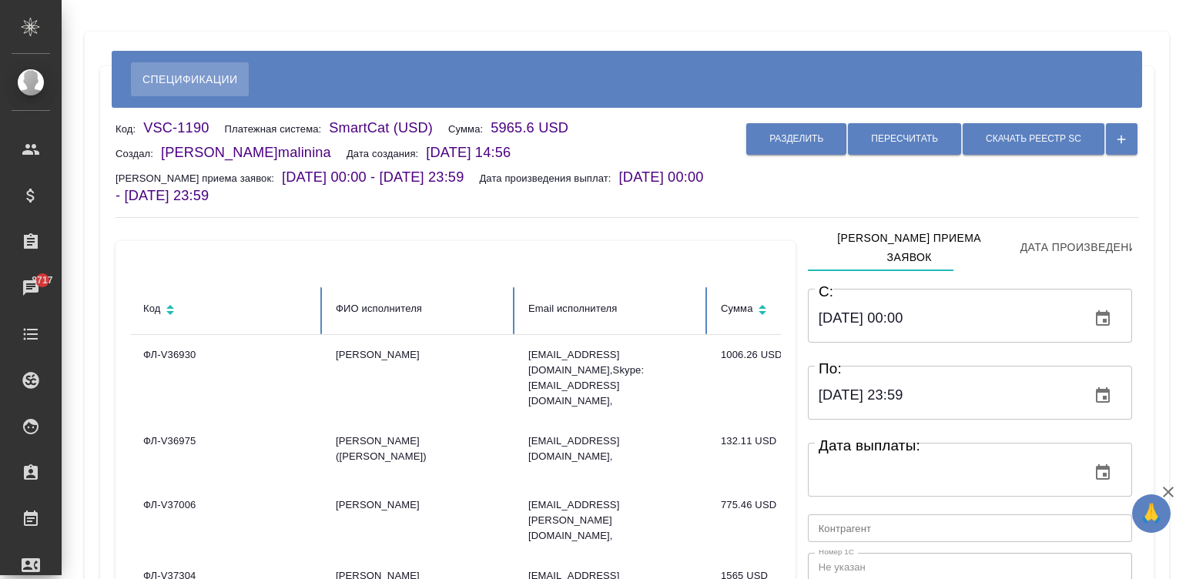
click at [597, 235] on div "Код ФИО исполнителя Email исполнителя Сумма ФЛ-V36930 Yu Xinyuan yuxinyuan@gmai…" at bounding box center [455, 551] width 686 height 672
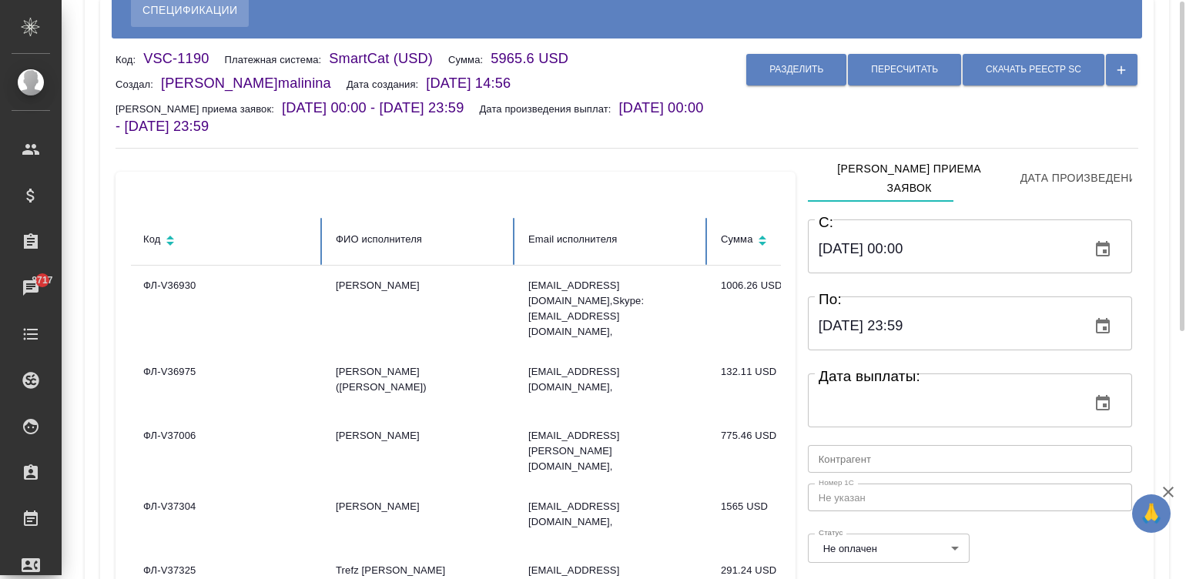
scroll to position [45, 0]
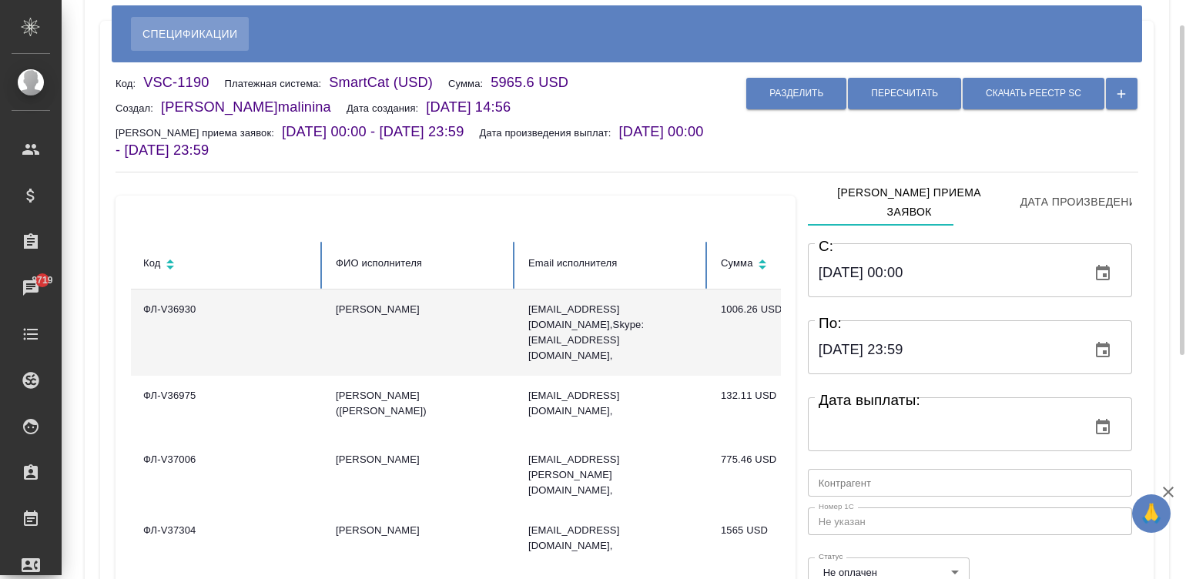
click at [538, 325] on td "yuxinyuan@gmail.com, Skype: yuxinyuan@msn.com," at bounding box center [612, 333] width 193 height 86
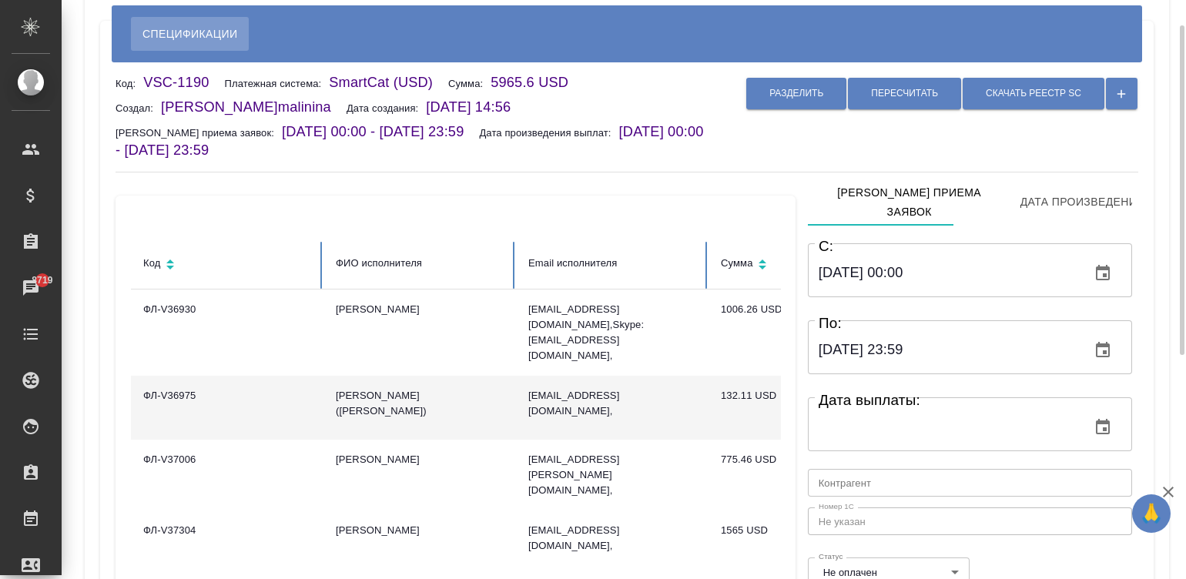
click at [461, 387] on td "Вей Сюншен (Андрей)" at bounding box center [419, 408] width 193 height 64
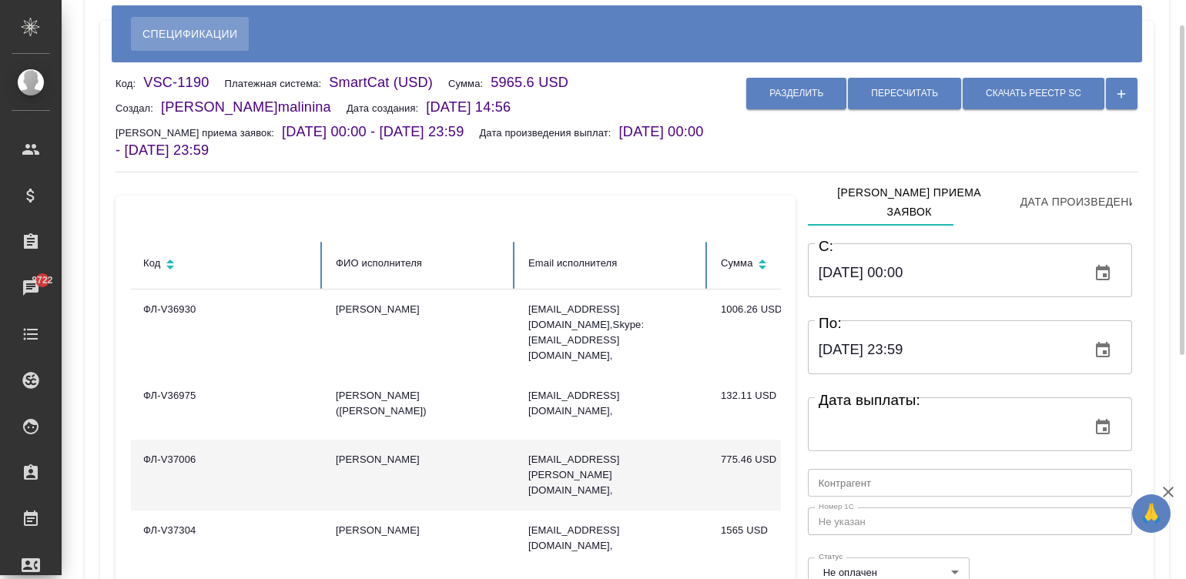
click at [463, 451] on td "Tanaka Sumie" at bounding box center [419, 475] width 193 height 71
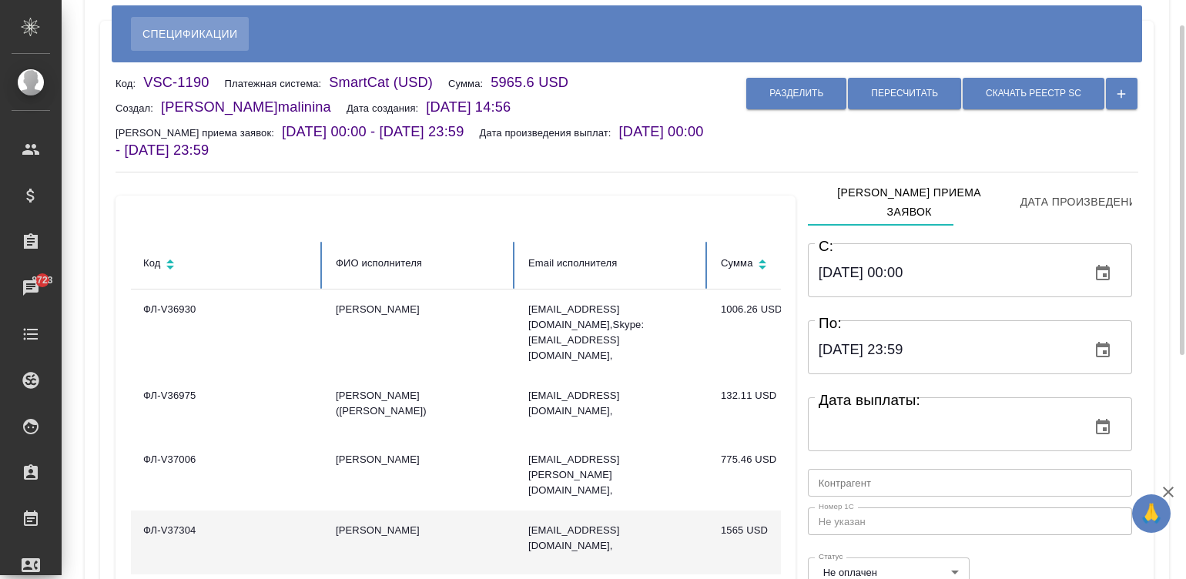
click at [477, 511] on td "Жиманова Кристина" at bounding box center [419, 543] width 193 height 64
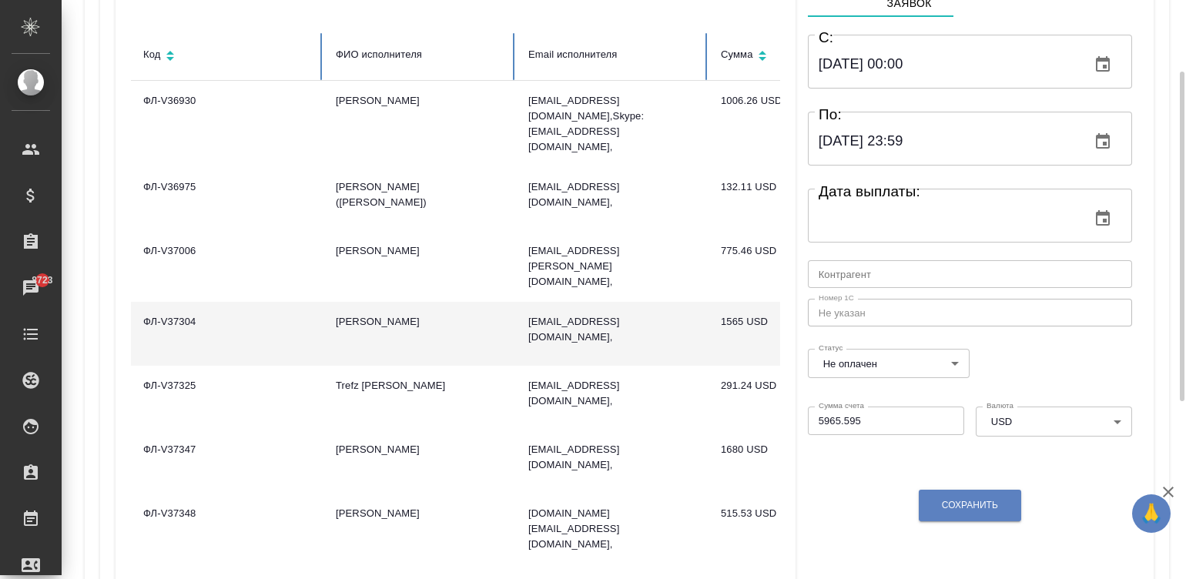
scroll to position [300, 0]
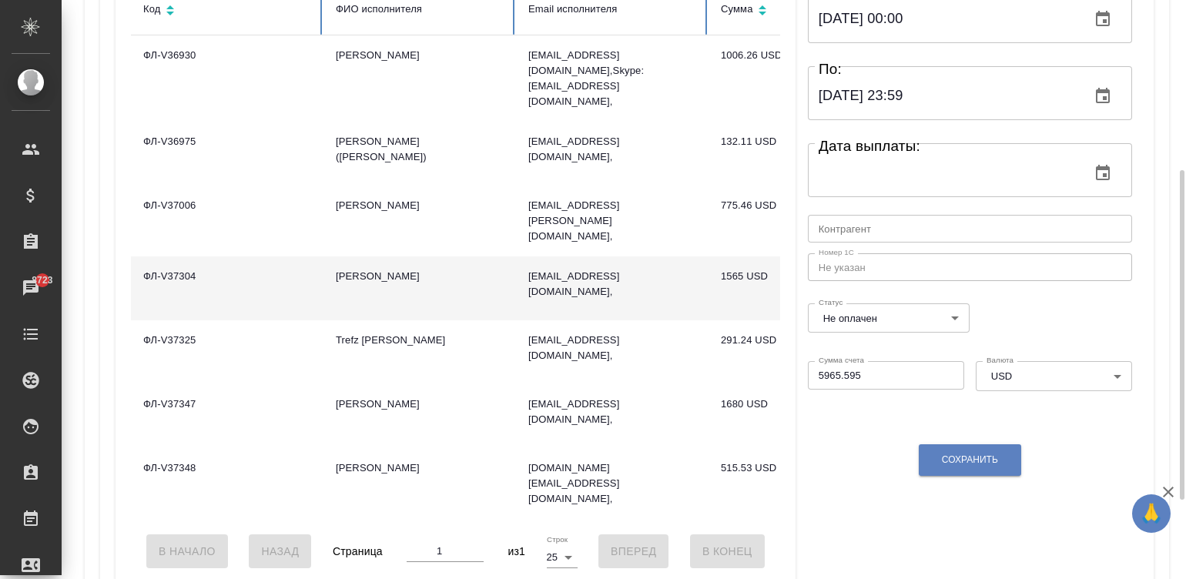
click at [385, 256] on td "Жиманова Кристина" at bounding box center [419, 288] width 193 height 64
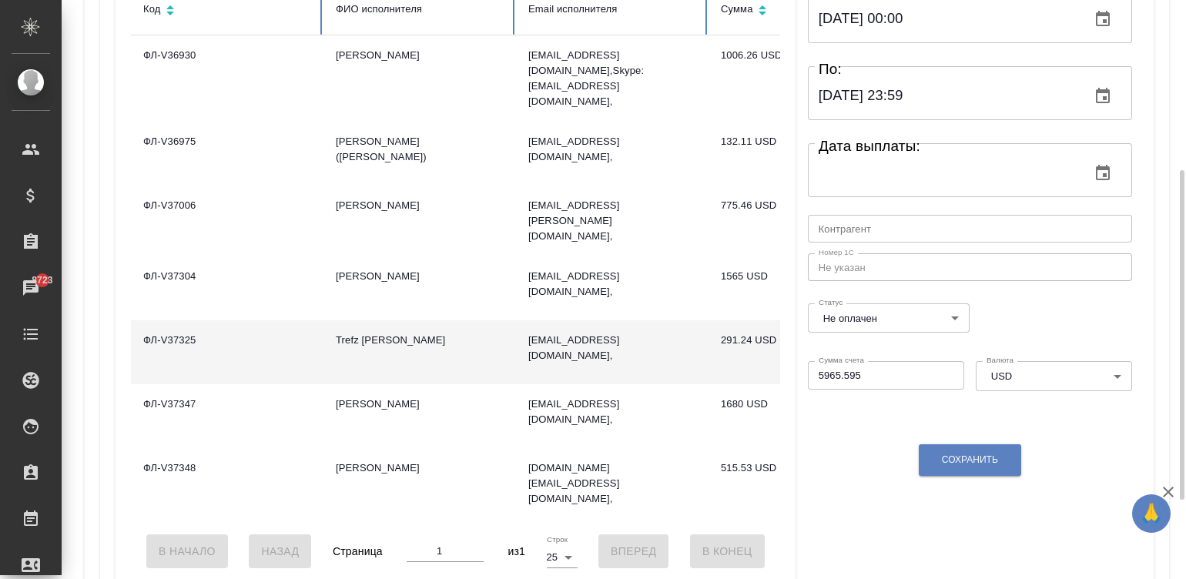
click at [338, 331] on td "Trefz Jonathan" at bounding box center [419, 352] width 193 height 64
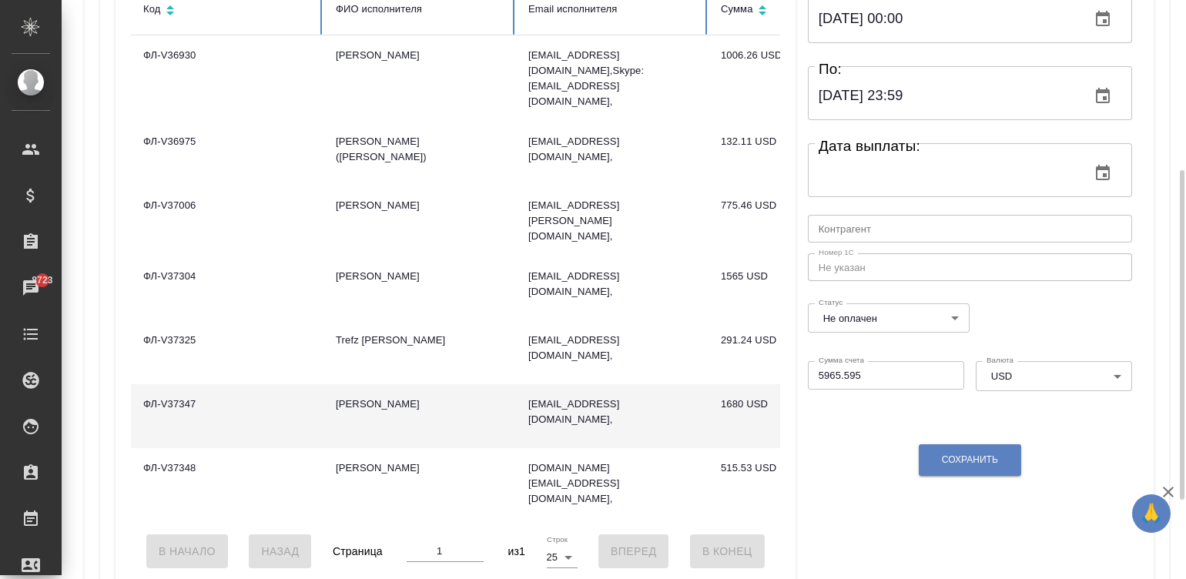
click at [448, 384] on td "Тугутов Чингиз Алексеевич" at bounding box center [419, 416] width 193 height 64
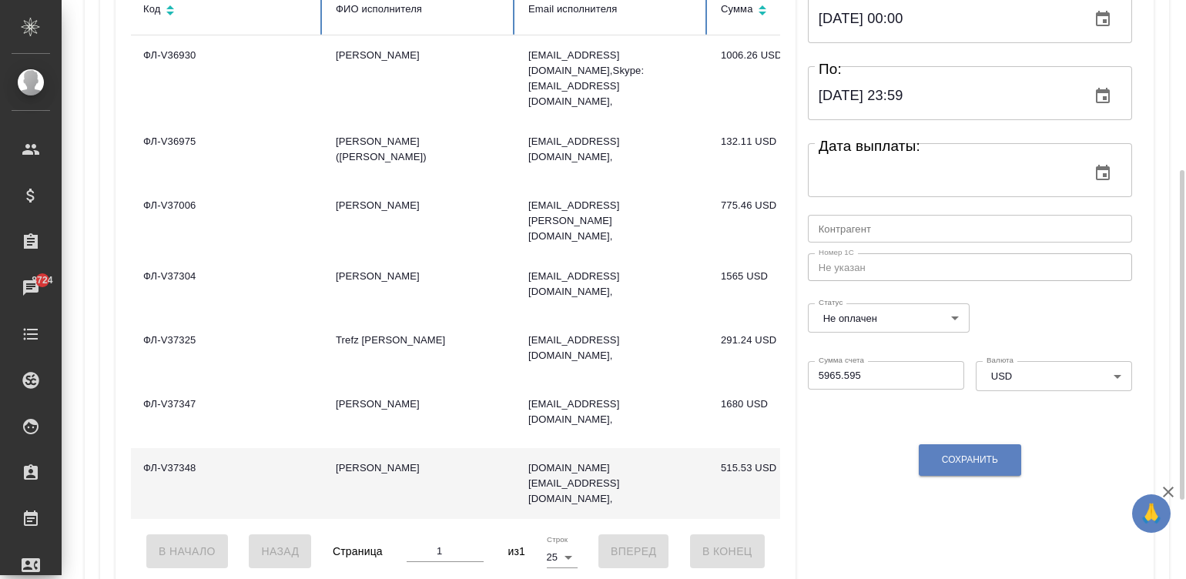
click at [381, 448] on td "Ажив Туяна" at bounding box center [419, 483] width 193 height 71
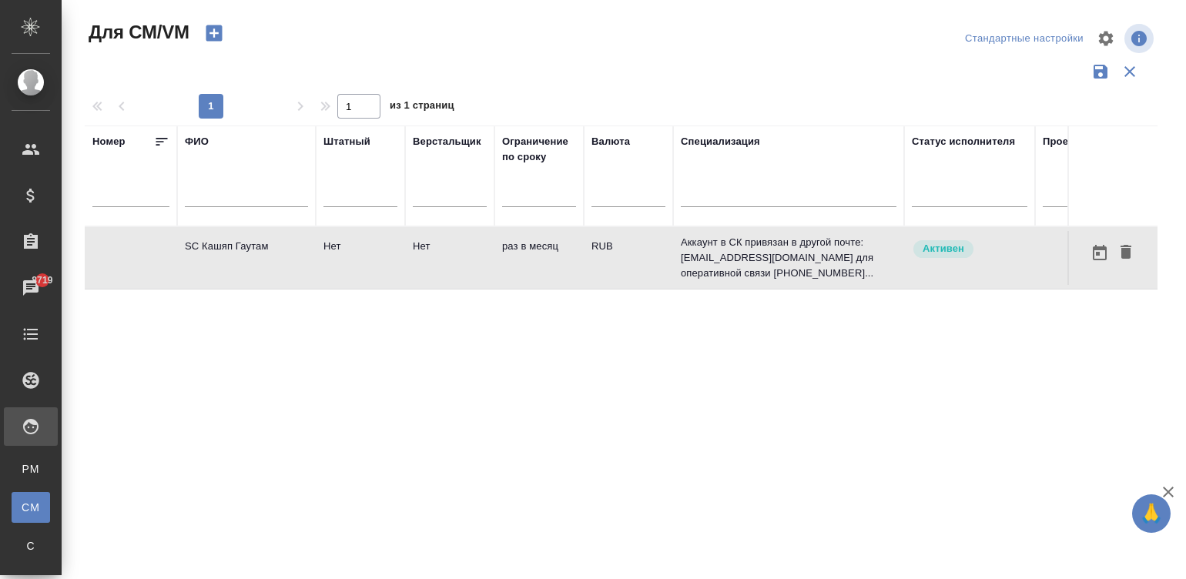
scroll to position [0, 573]
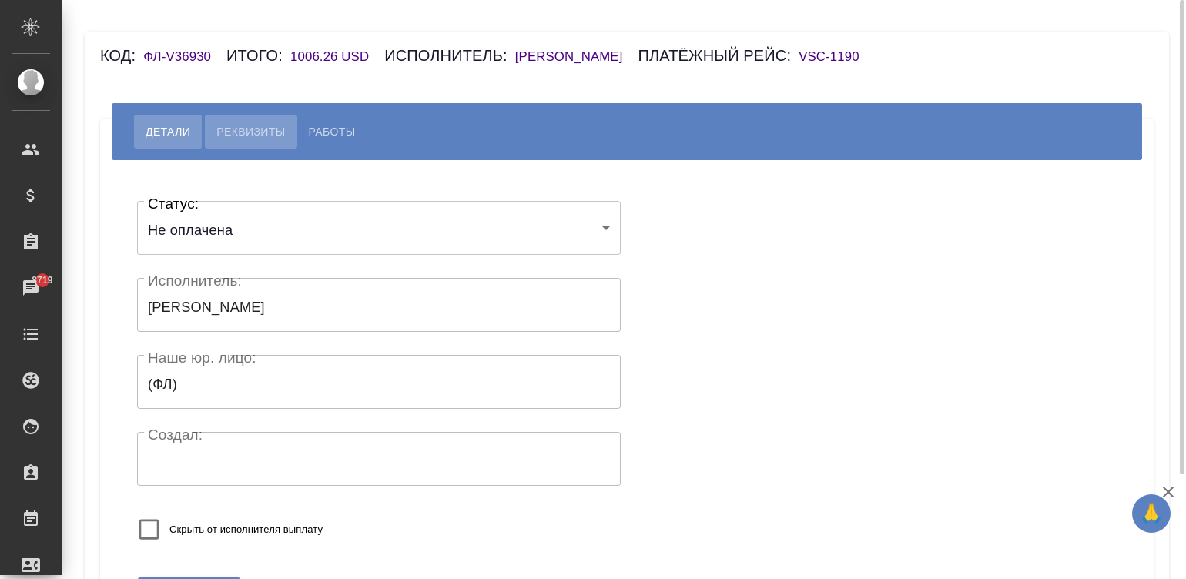
click at [246, 127] on span "Реквизиты" at bounding box center [250, 131] width 69 height 18
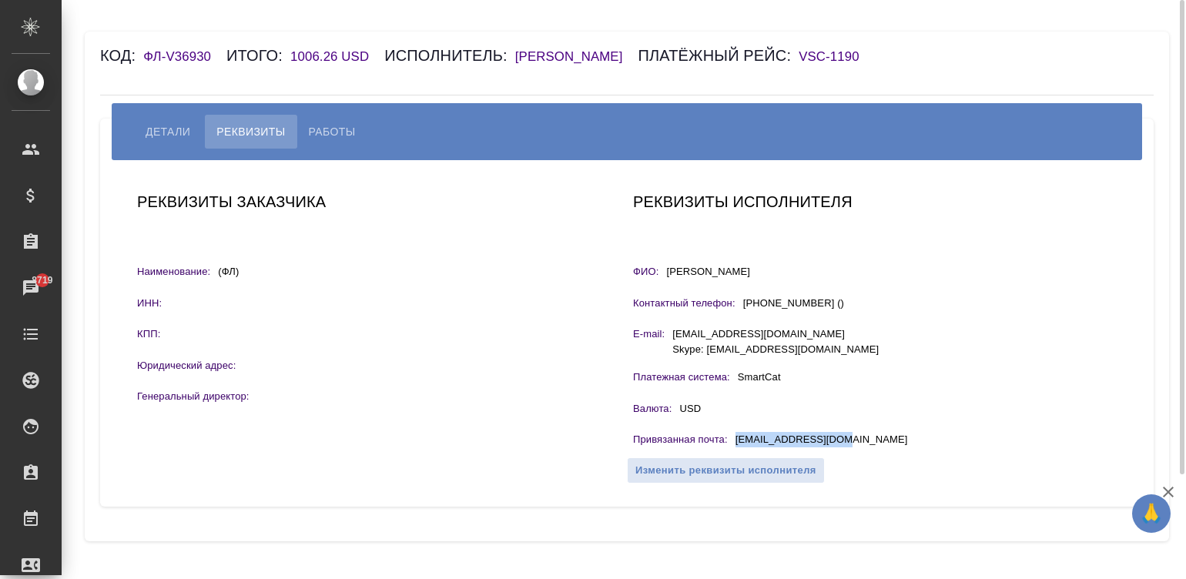
drag, startPoint x: 849, startPoint y: 434, endPoint x: 736, endPoint y: 444, distance: 113.7
click at [736, 444] on div "Привязанная почта : [EMAIL_ADDRESS][DOMAIN_NAME]" at bounding box center [875, 441] width 484 height 19
copy p "[EMAIL_ADDRESS][DOMAIN_NAME]"
drag, startPoint x: 737, startPoint y: 263, endPoint x: 662, endPoint y: 269, distance: 74.9
drag, startPoint x: 662, startPoint y: 269, endPoint x: 1125, endPoint y: 212, distance: 466.4
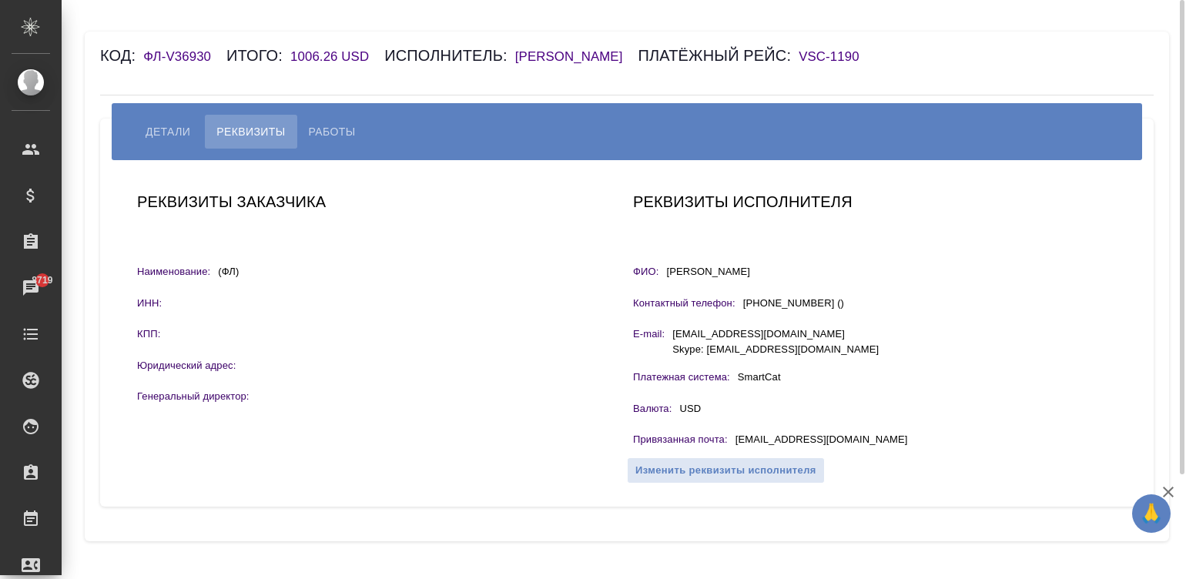
click at [1125, 212] on div "Реквизиты заказчика Наименование: (ФЛ) ИНН: КПП: Юридический адрес: Генеральный…" at bounding box center [627, 333] width 1023 height 323
drag, startPoint x: 722, startPoint y: 270, endPoint x: 662, endPoint y: 273, distance: 60.2
click at [662, 273] on div "ФИО: [PERSON_NAME]" at bounding box center [875, 273] width 484 height 19
copy div "ФИО: [PERSON_NAME]"
click at [325, 122] on span "Работы" at bounding box center [332, 131] width 47 height 18
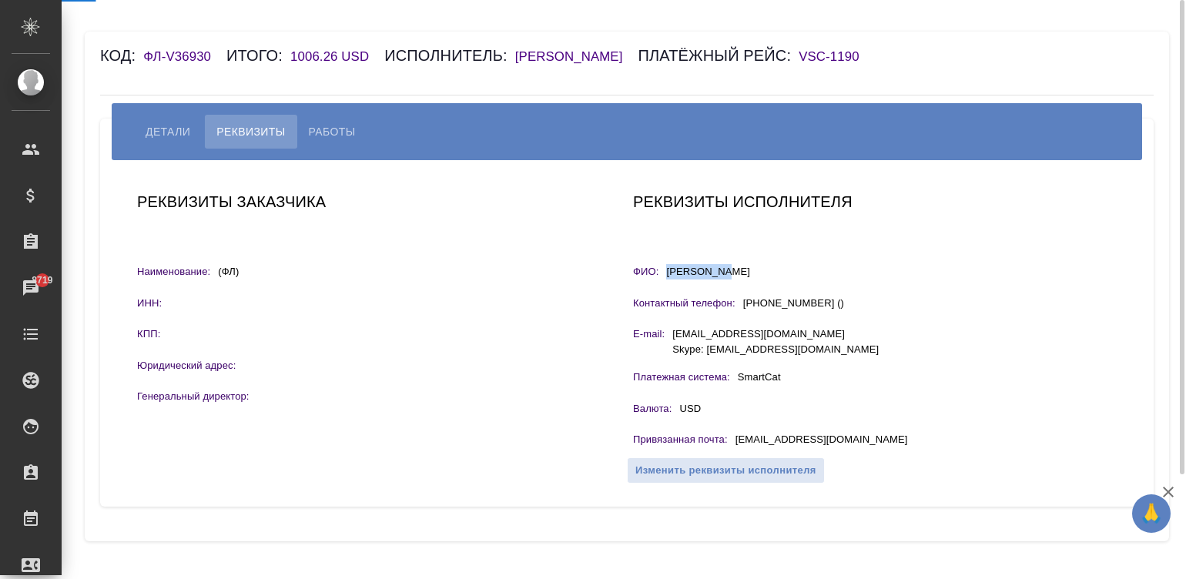
select select "10"
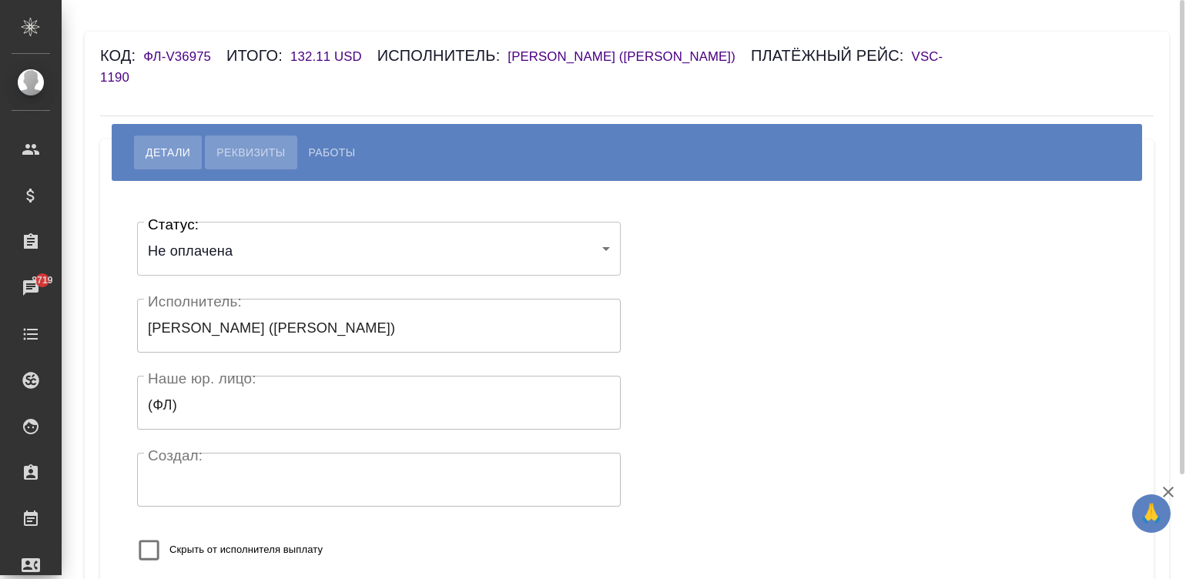
click at [243, 143] on span "Реквизиты" at bounding box center [250, 152] width 69 height 18
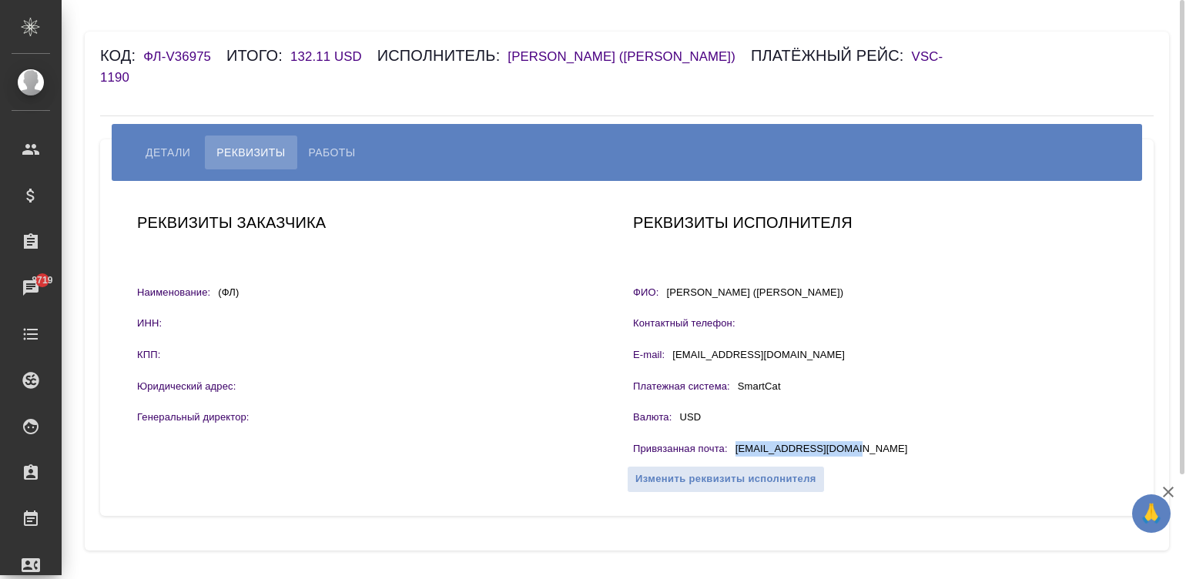
drag, startPoint x: 860, startPoint y: 423, endPoint x: 735, endPoint y: 434, distance: 126.0
click at [735, 441] on div "Привязанная почта : apollobel@hotmail.com" at bounding box center [875, 450] width 484 height 19
copy p "apollobel@hotmail.com"
drag, startPoint x: 797, startPoint y: 272, endPoint x: 662, endPoint y: 277, distance: 134.9
click at [662, 285] on div "ФИО: Вей Сюншен (Андрей)" at bounding box center [875, 294] width 484 height 19
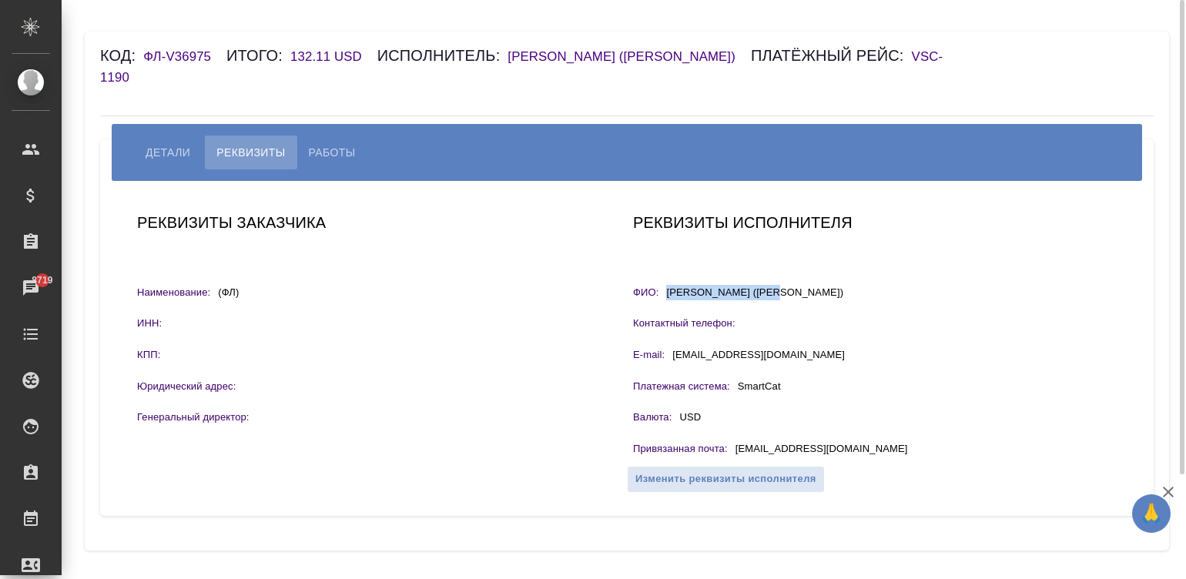
copy p "Вей Сюншен (Андрей)"
click at [341, 143] on span "Работы" at bounding box center [332, 152] width 47 height 18
select select "10"
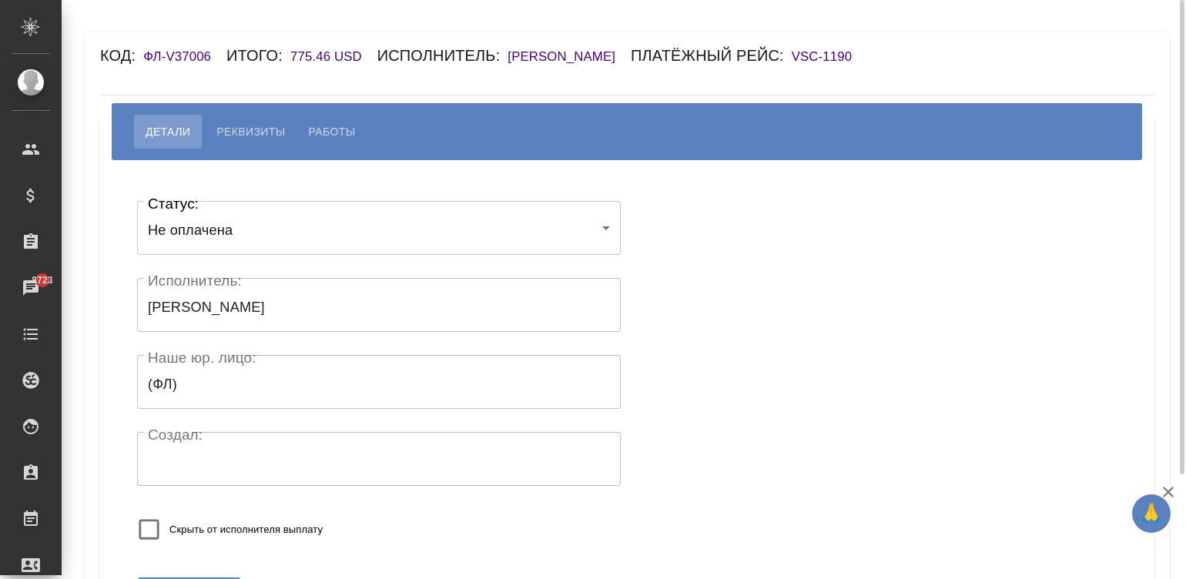
click at [262, 127] on span "Реквизиты" at bounding box center [250, 131] width 69 height 18
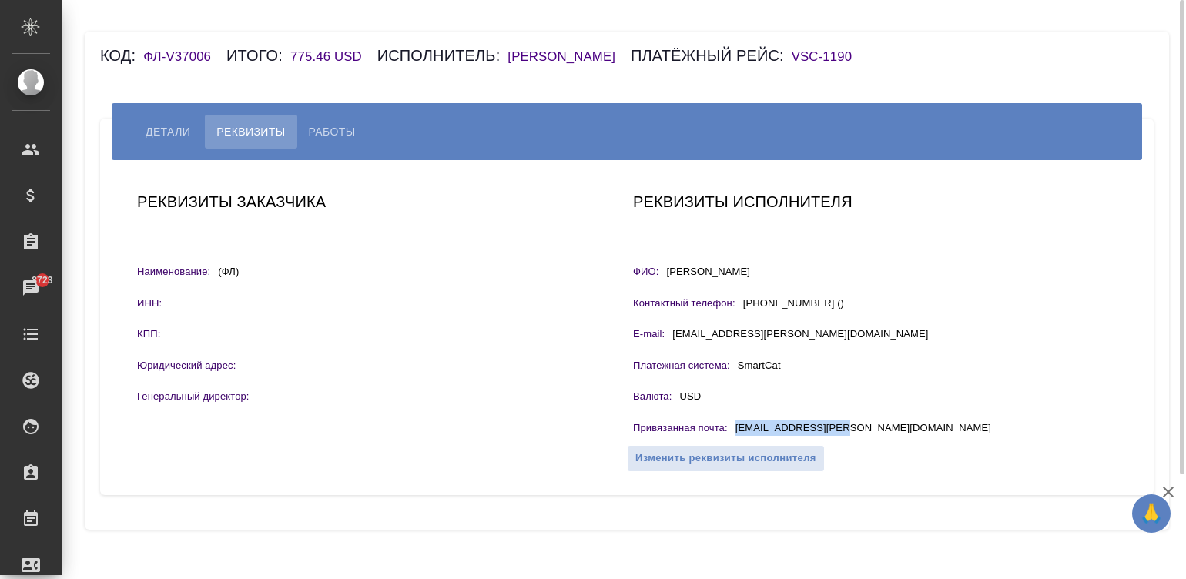
drag, startPoint x: 857, startPoint y: 424, endPoint x: 689, endPoint y: 400, distance: 169.6
click at [736, 427] on div "Привязанная почта : [EMAIL_ADDRESS][PERSON_NAME][DOMAIN_NAME]" at bounding box center [875, 430] width 484 height 19
copy p "[EMAIL_ADDRESS][PERSON_NAME][DOMAIN_NAME]"
drag, startPoint x: 751, startPoint y: 276, endPoint x: 667, endPoint y: 273, distance: 84.0
click at [667, 273] on div "ФИО: [PERSON_NAME]" at bounding box center [875, 273] width 484 height 19
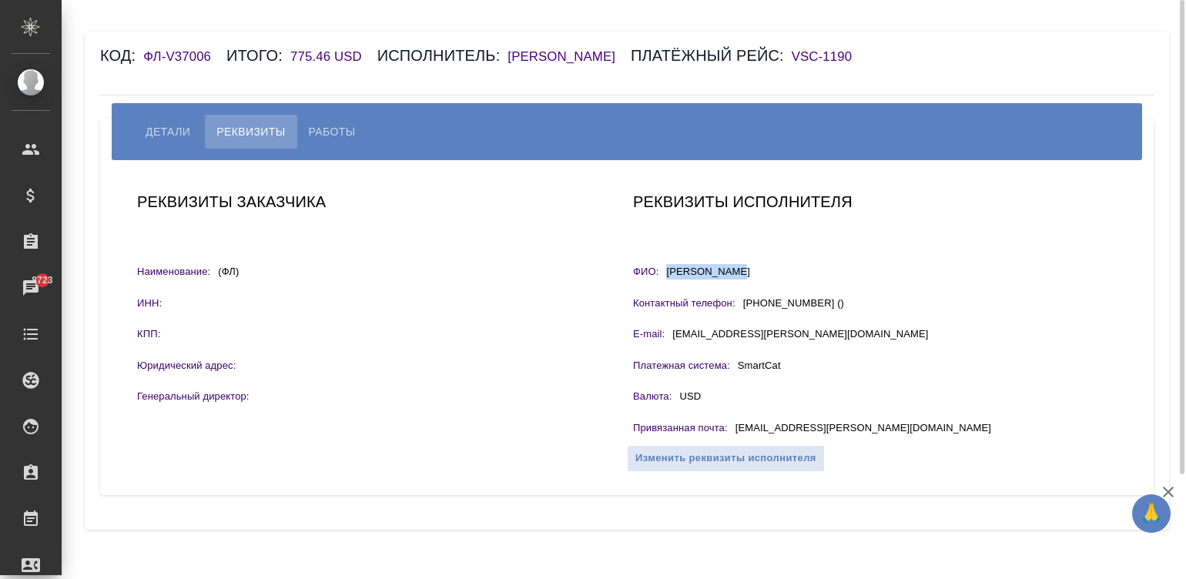
copy p "[PERSON_NAME]"
click at [321, 119] on button "Работы" at bounding box center [332, 132] width 70 height 34
select select "10"
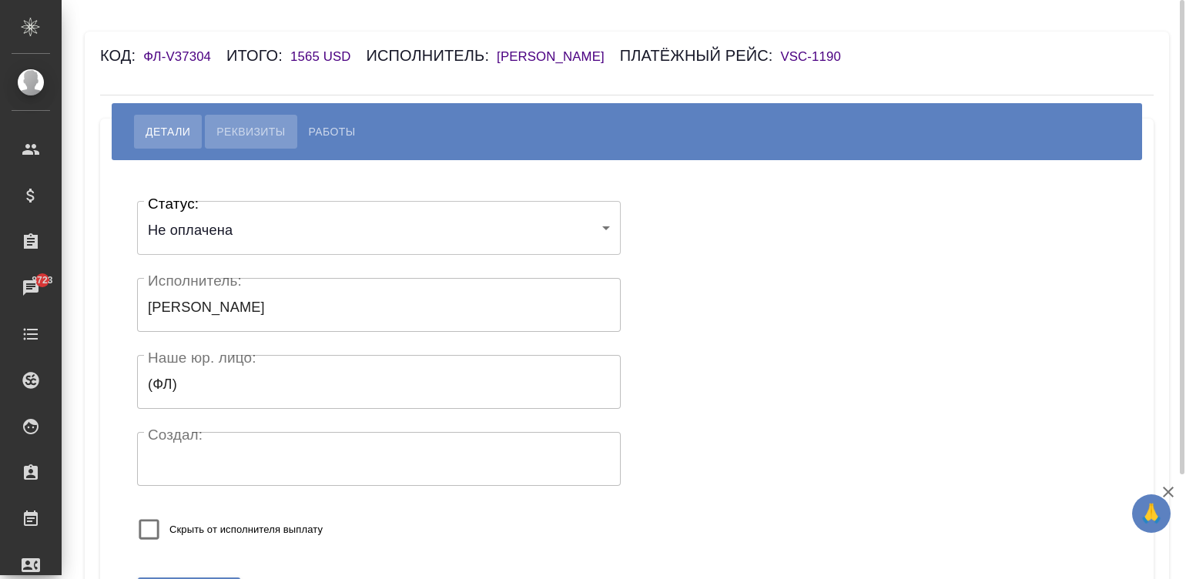
click at [240, 133] on span "Реквизиты" at bounding box center [250, 131] width 69 height 18
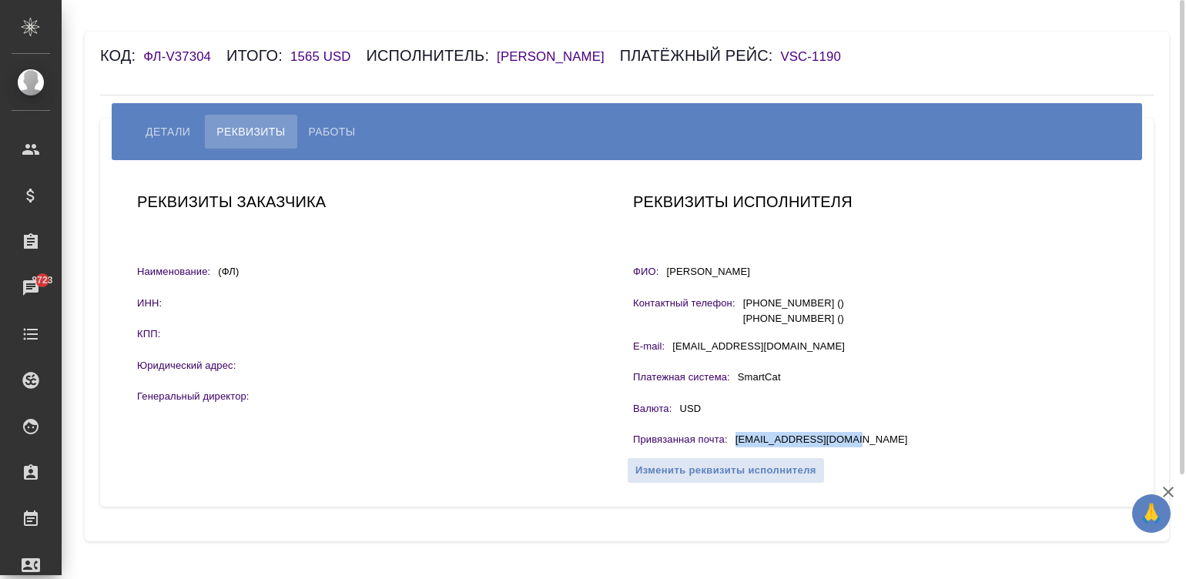
drag, startPoint x: 863, startPoint y: 441, endPoint x: 732, endPoint y: 445, distance: 131.0
click at [732, 445] on div "Привязанная почта : k.jewel2015@yandex.ru" at bounding box center [875, 441] width 484 height 19
copy p "k.jewel2015@yandex.ru"
drag, startPoint x: 780, startPoint y: 272, endPoint x: 669, endPoint y: 273, distance: 111.7
click at [669, 273] on div "ФИО: Жиманова Кристина" at bounding box center [875, 273] width 484 height 19
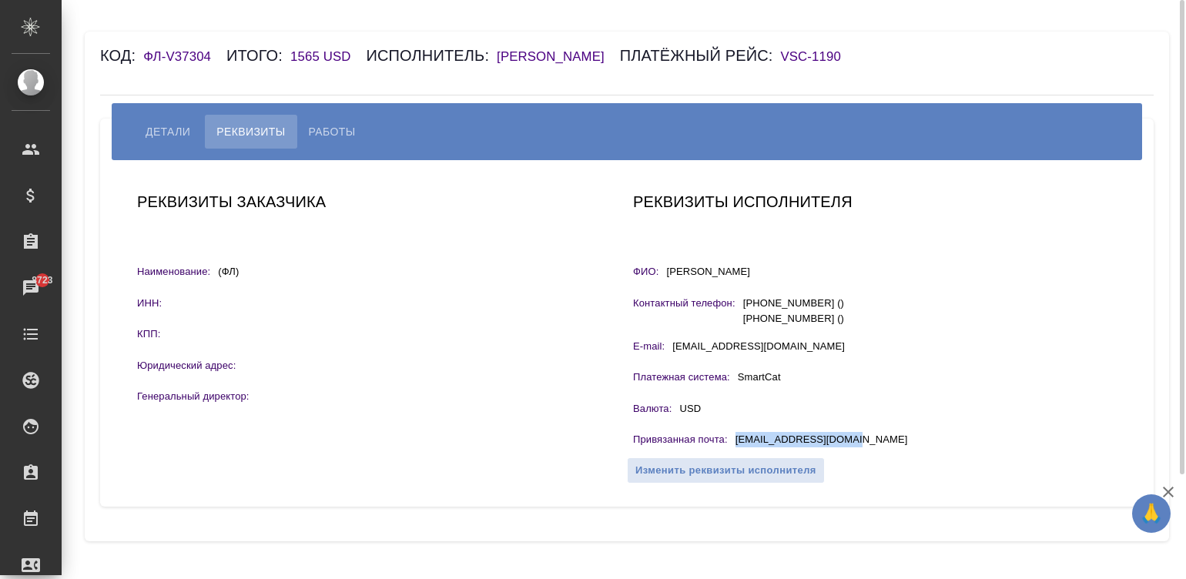
copy p "Жиманова Кристина"
click at [327, 126] on span "Работы" at bounding box center [332, 131] width 47 height 18
select select "10"
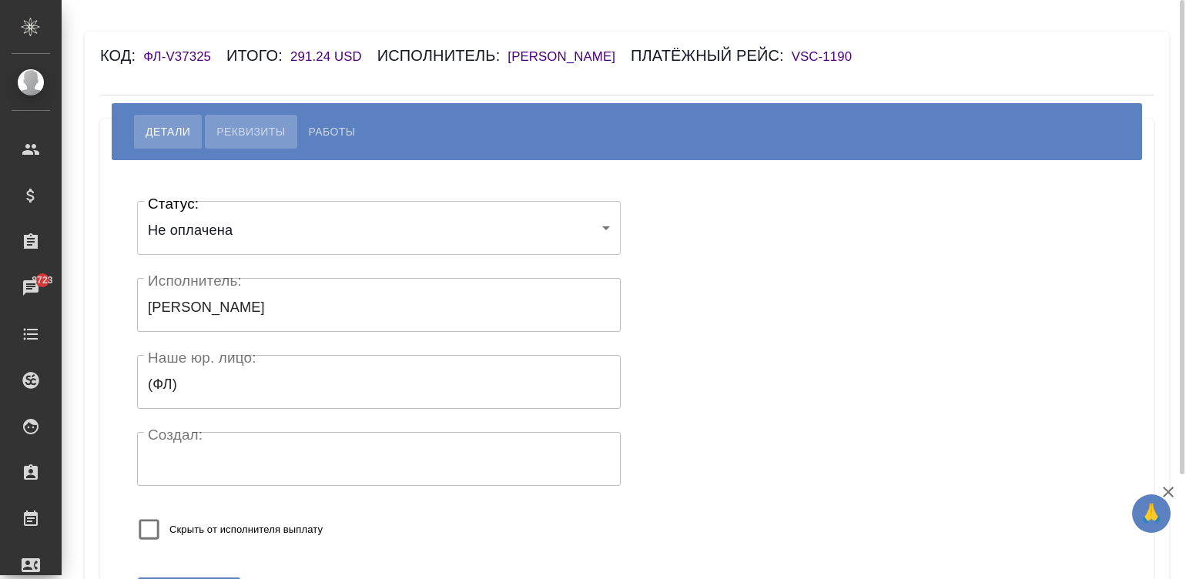
click at [226, 126] on span "Реквизиты" at bounding box center [250, 131] width 69 height 18
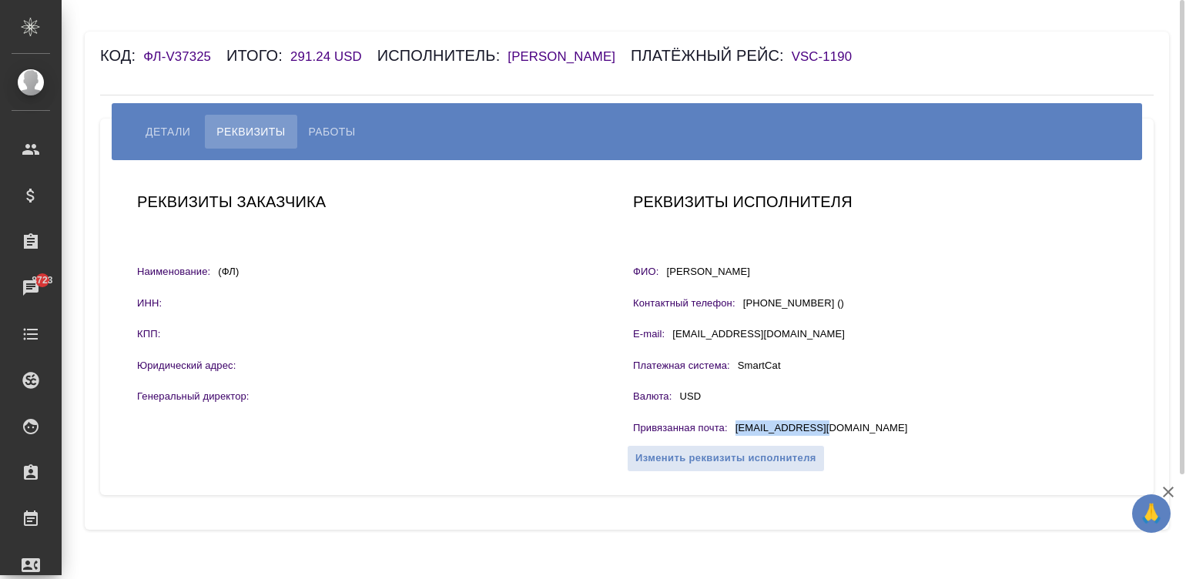
drag, startPoint x: 821, startPoint y: 426, endPoint x: 731, endPoint y: 425, distance: 90.1
click at [731, 425] on div "Привязанная почта : jtrefz@yandex.ru" at bounding box center [875, 430] width 484 height 19
copy div "jtrefz@yandex.ru"
drag, startPoint x: 747, startPoint y: 277, endPoint x: 662, endPoint y: 270, distance: 85.8
click at [662, 270] on div "ФИО: Trefz Jonathan" at bounding box center [875, 273] width 484 height 19
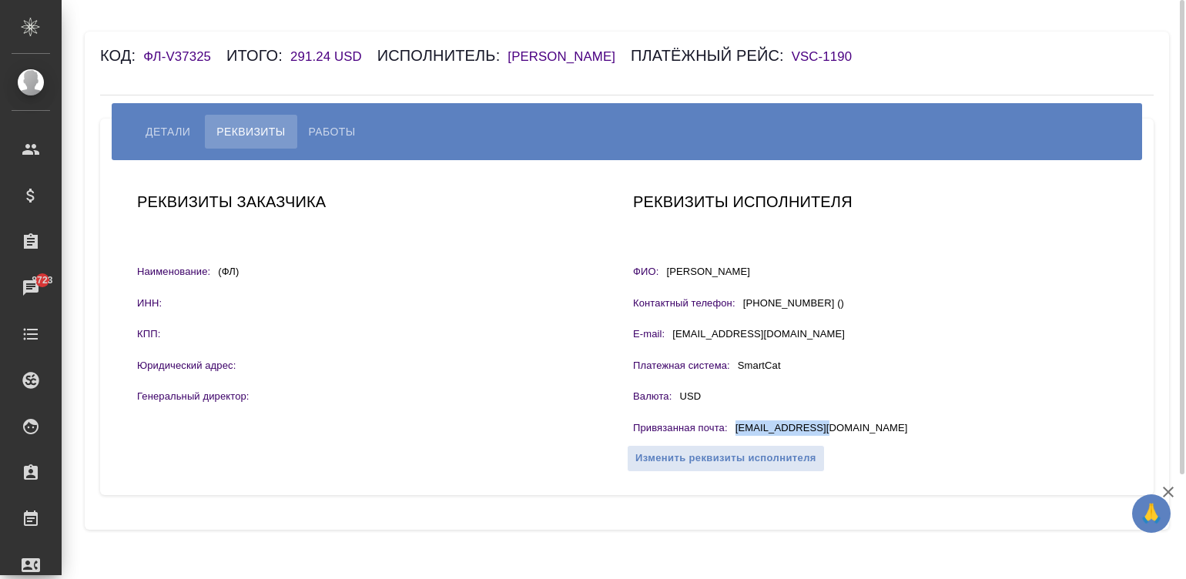
copy div "ФИО: Trefz Jonathan"
click at [320, 127] on span "Работы" at bounding box center [332, 131] width 47 height 18
select select "10"
drag, startPoint x: 870, startPoint y: 429, endPoint x: 736, endPoint y: 433, distance: 134.1
click at [736, 433] on div "Привязанная почта : chingis@hotmail.co.jp" at bounding box center [875, 430] width 484 height 19
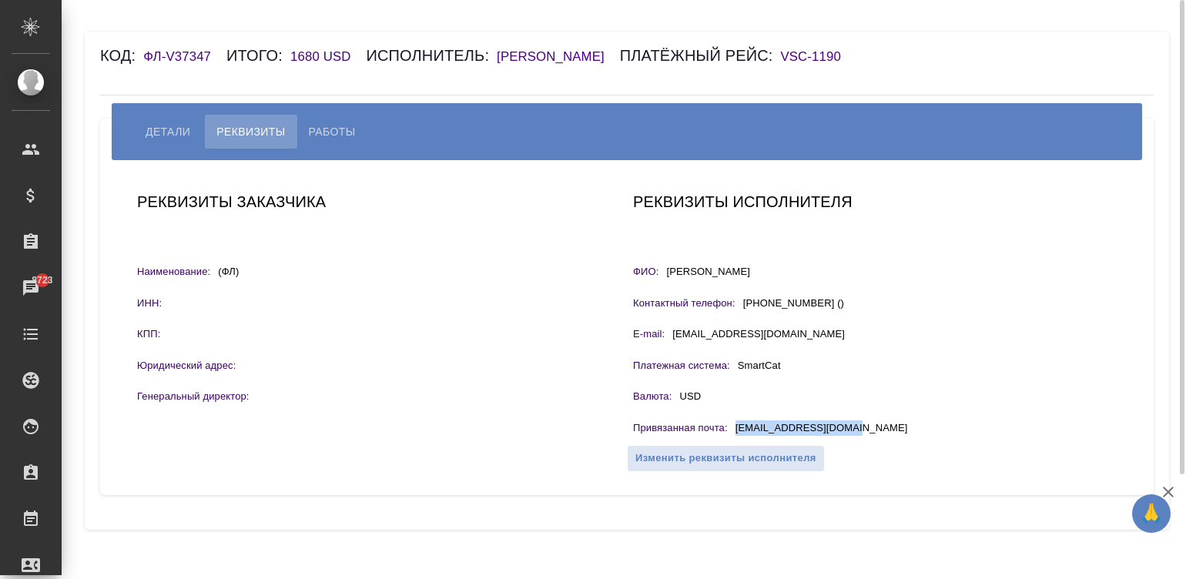
copy p "chingis@hotmail.co.jp"
drag, startPoint x: 803, startPoint y: 270, endPoint x: 669, endPoint y: 275, distance: 134.9
click at [669, 275] on div "ФИО: Тугутов Чингиз Алексеевич" at bounding box center [875, 273] width 484 height 19
copy p "Тугутов Чингиз Алексеевич"
click at [317, 123] on span "Работы" at bounding box center [332, 131] width 47 height 18
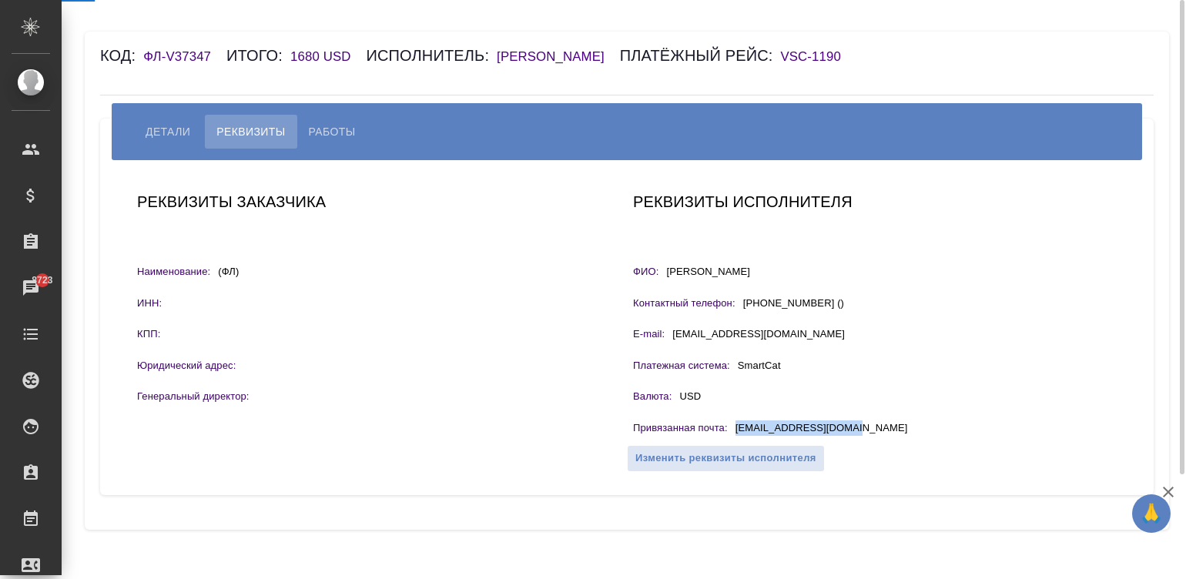
select select "10"
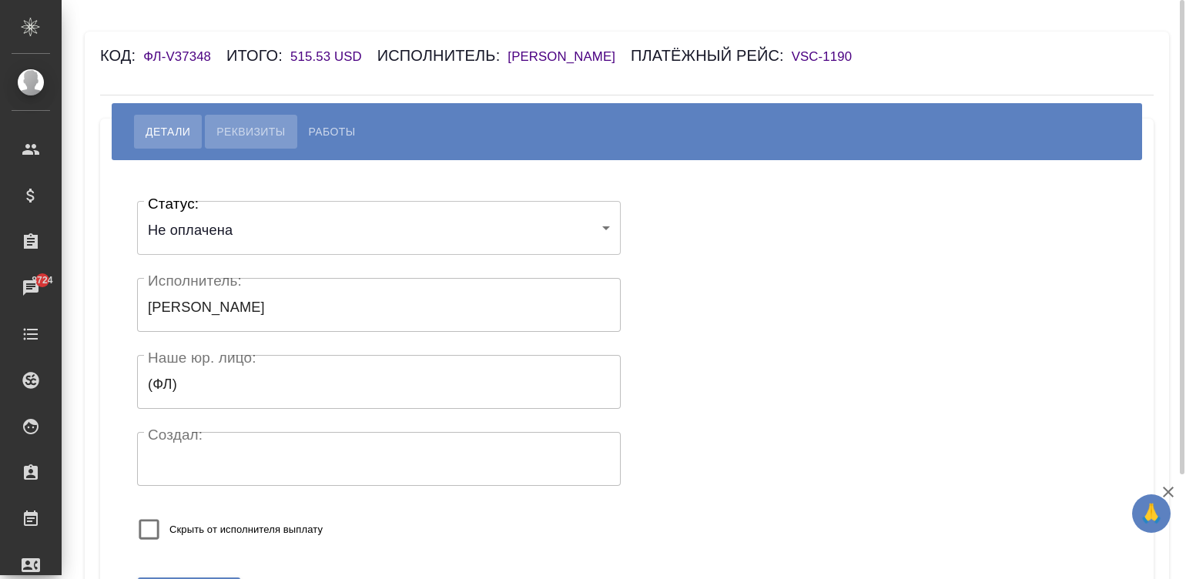
click at [261, 132] on span "Реквизиты" at bounding box center [250, 131] width 69 height 18
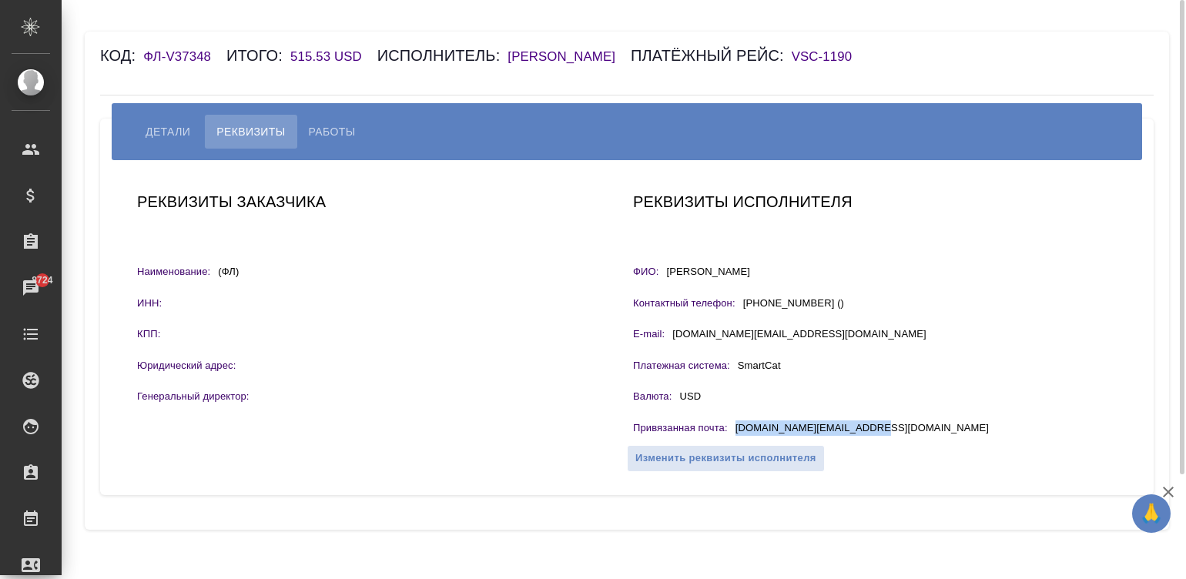
drag, startPoint x: 899, startPoint y: 426, endPoint x: 729, endPoint y: 425, distance: 169.5
click at [729, 425] on div "Привязанная почта : enkhtuya.lawyer@gmail.com" at bounding box center [875, 430] width 484 height 19
copy div "enkhtuya.lawyer@gmail.com"
drag, startPoint x: 740, startPoint y: 270, endPoint x: 666, endPoint y: 277, distance: 74.3
click at [666, 277] on div "ФИО: Ажив Туяна" at bounding box center [875, 273] width 484 height 19
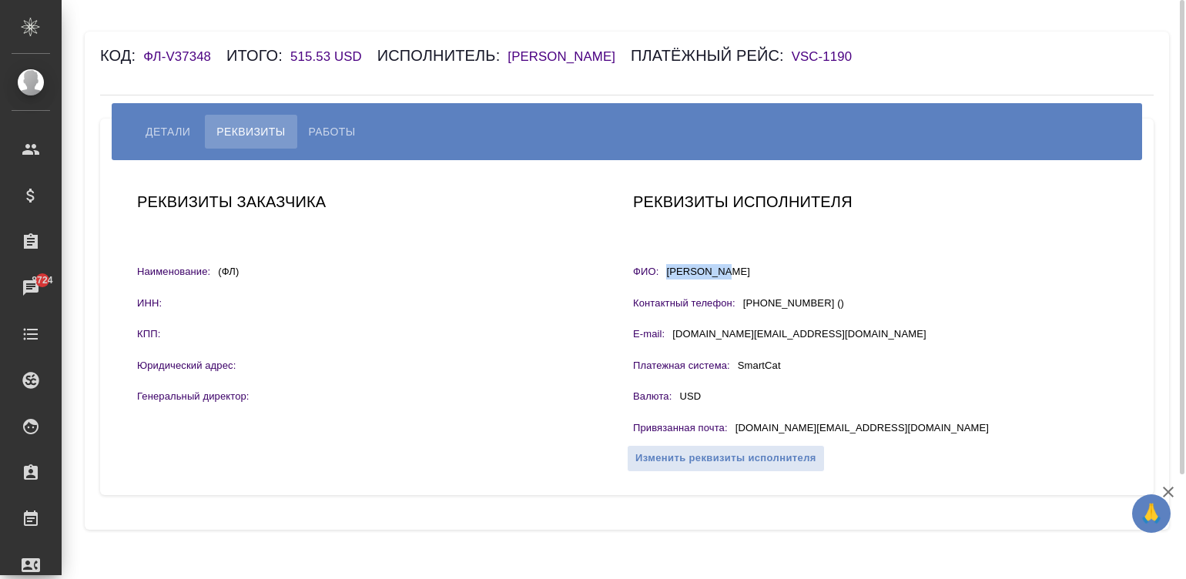
copy p "Ажив Туяна"
click at [334, 133] on span "Работы" at bounding box center [332, 131] width 47 height 18
select select "10"
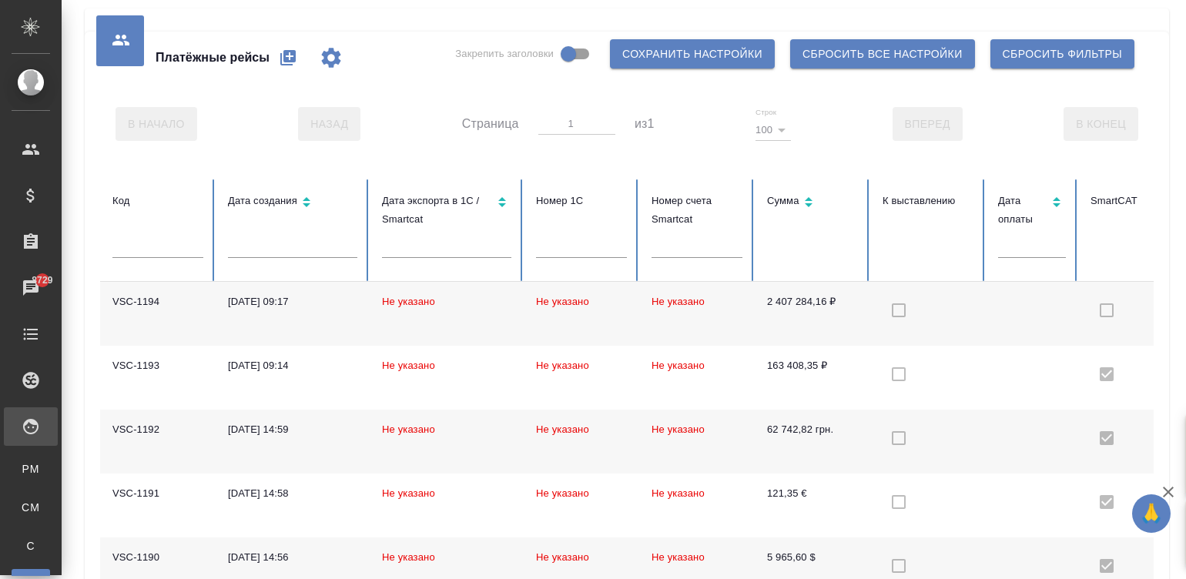
checkbox input "false"
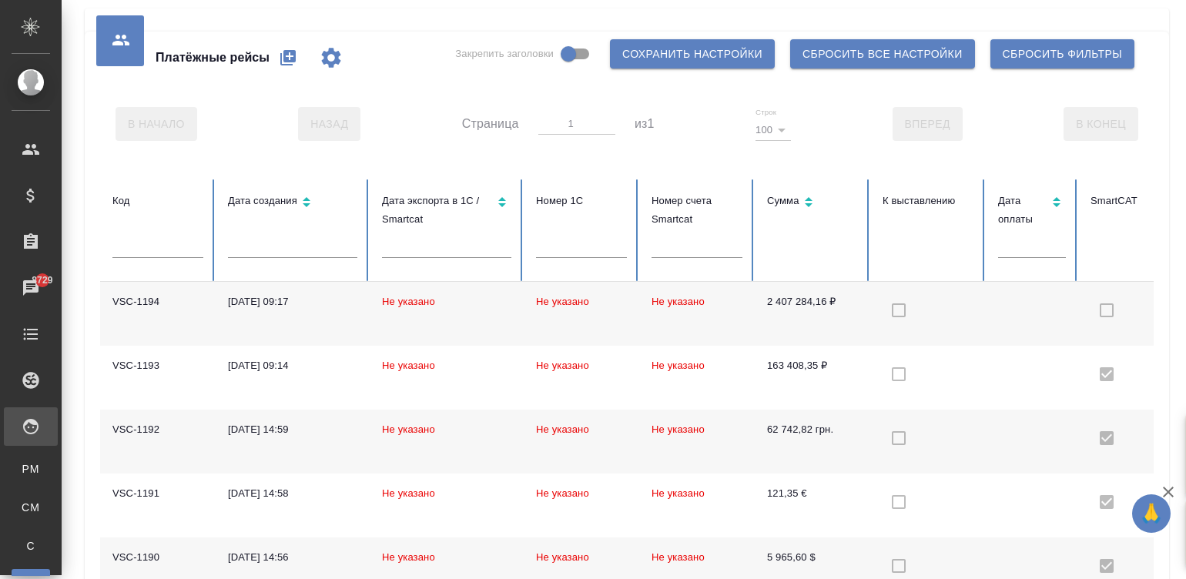
checkbox input "false"
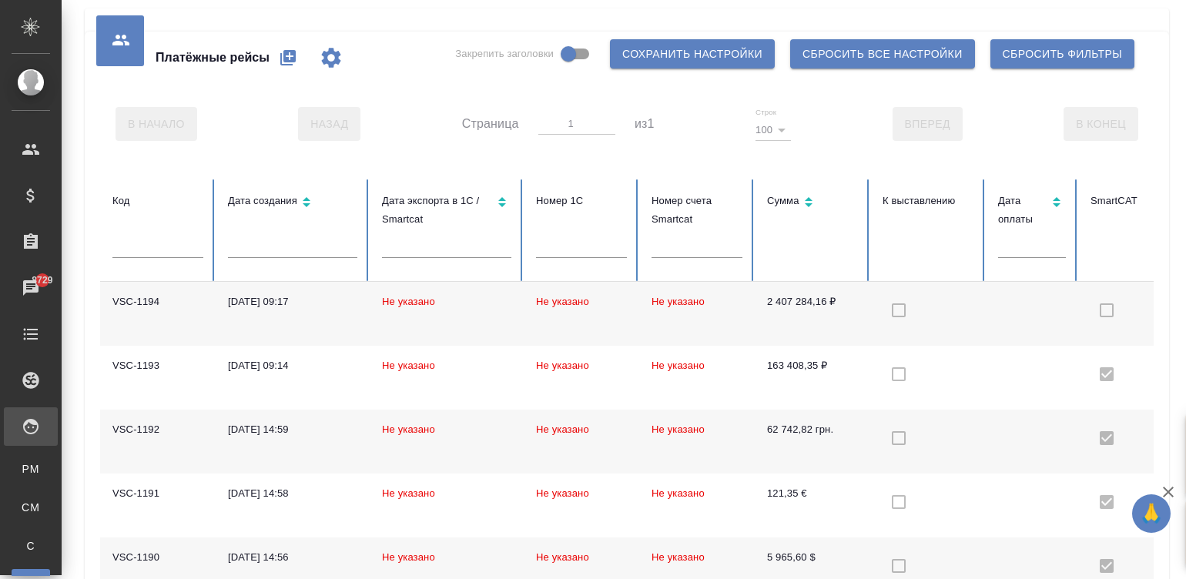
checkbox input "false"
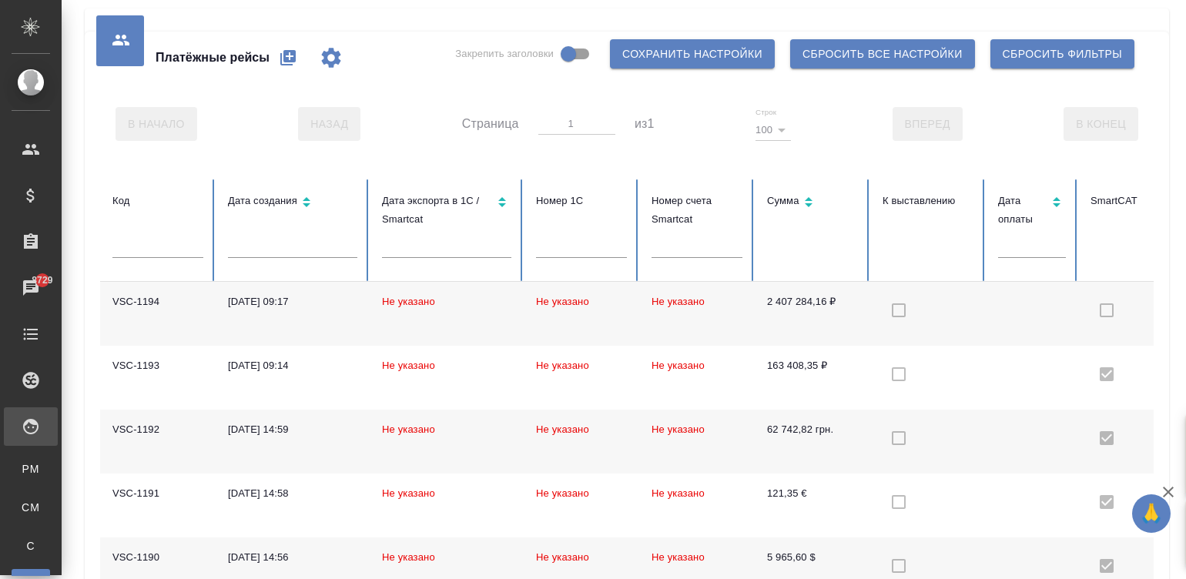
checkbox input "false"
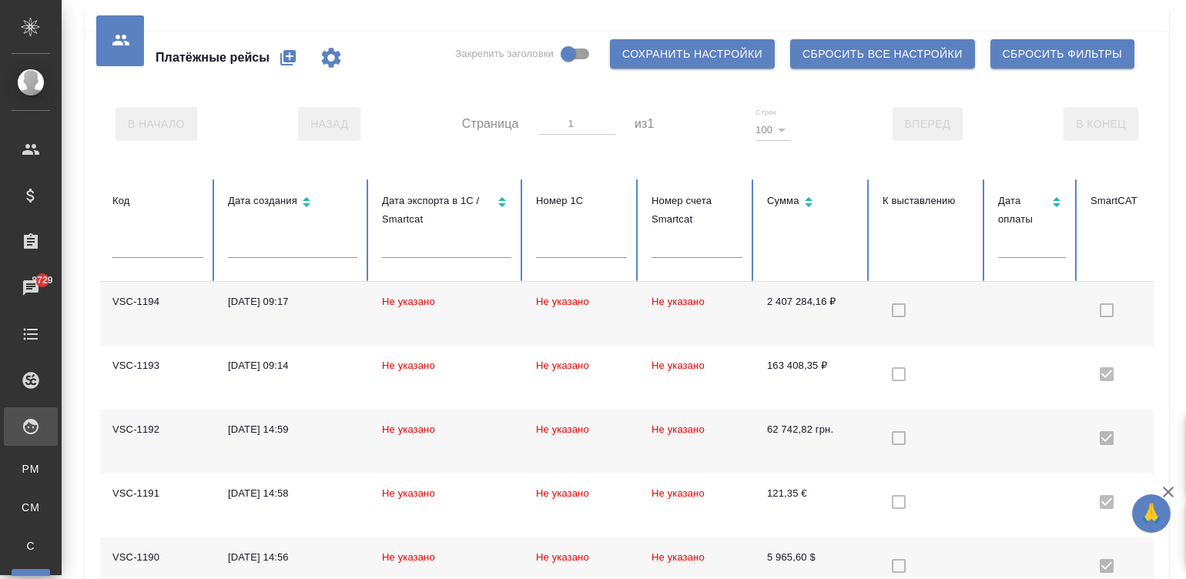
checkbox input "false"
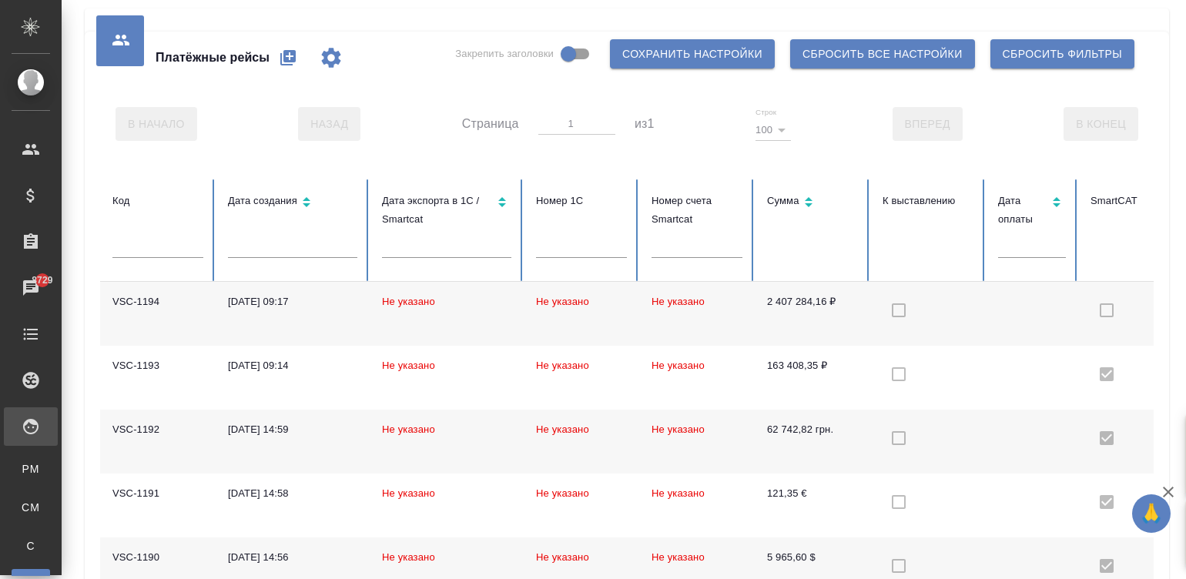
checkbox input "false"
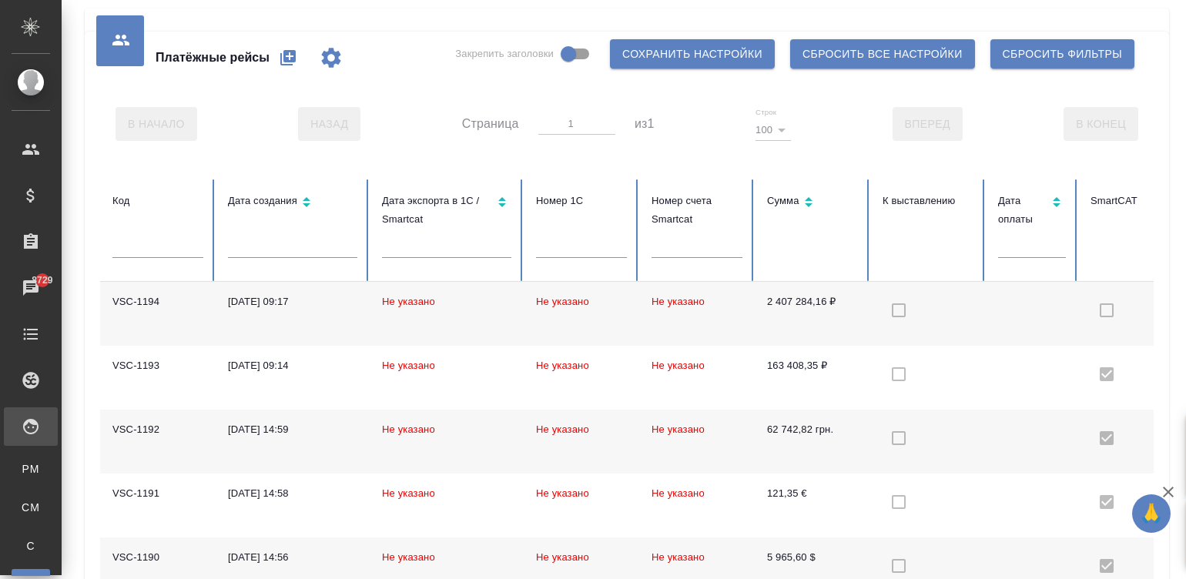
checkbox input "false"
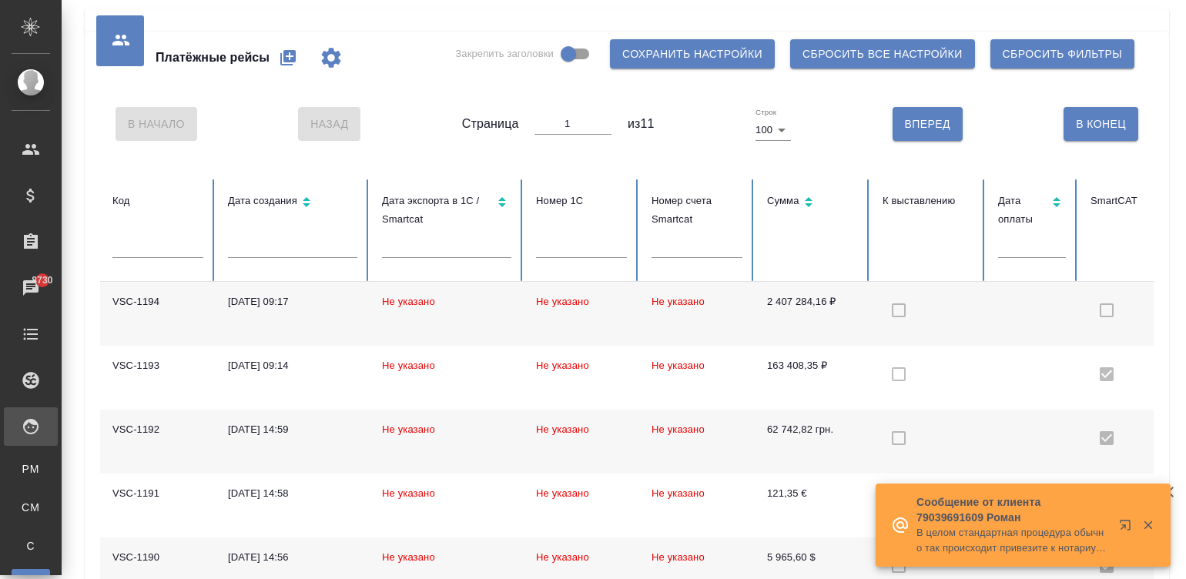
scroll to position [0, 424]
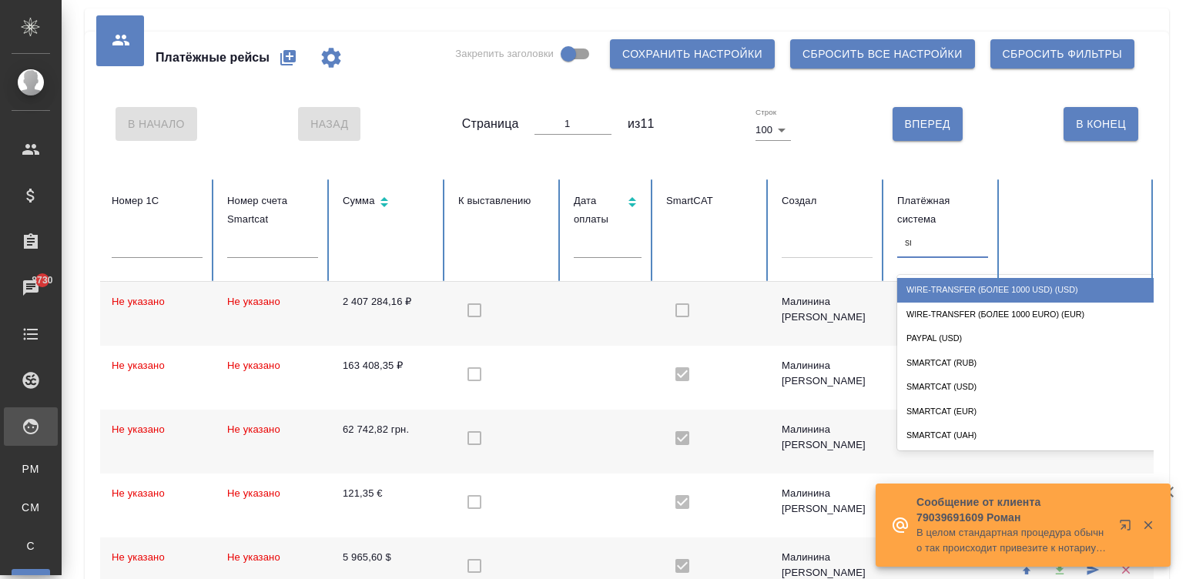
type input "sma"
click at [967, 283] on div "SmartCat (RUB)" at bounding box center [1051, 290] width 308 height 24
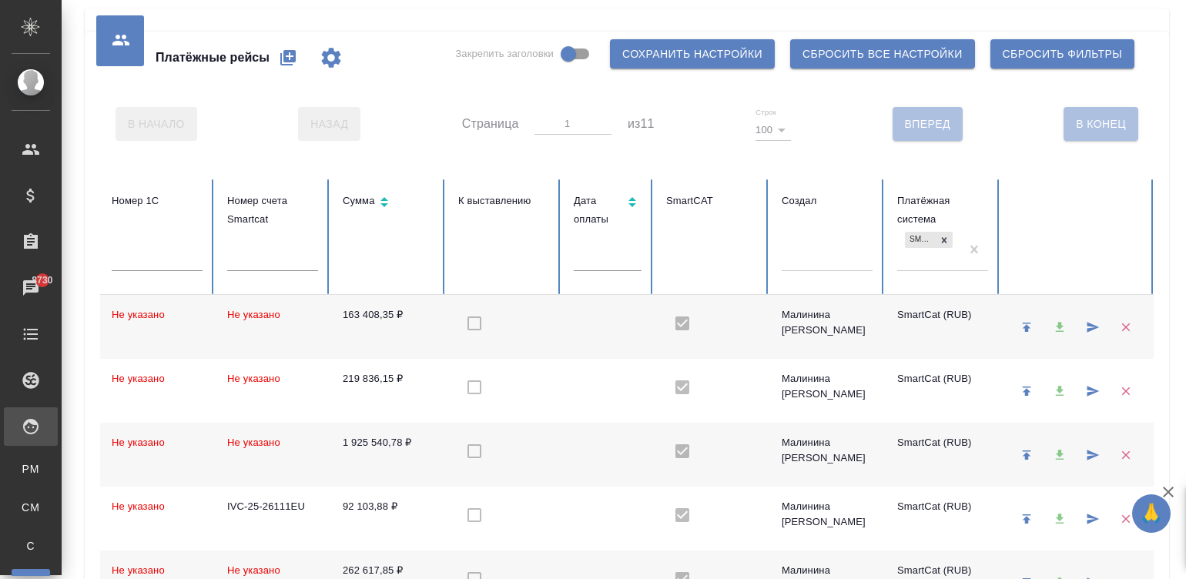
checkbox input "true"
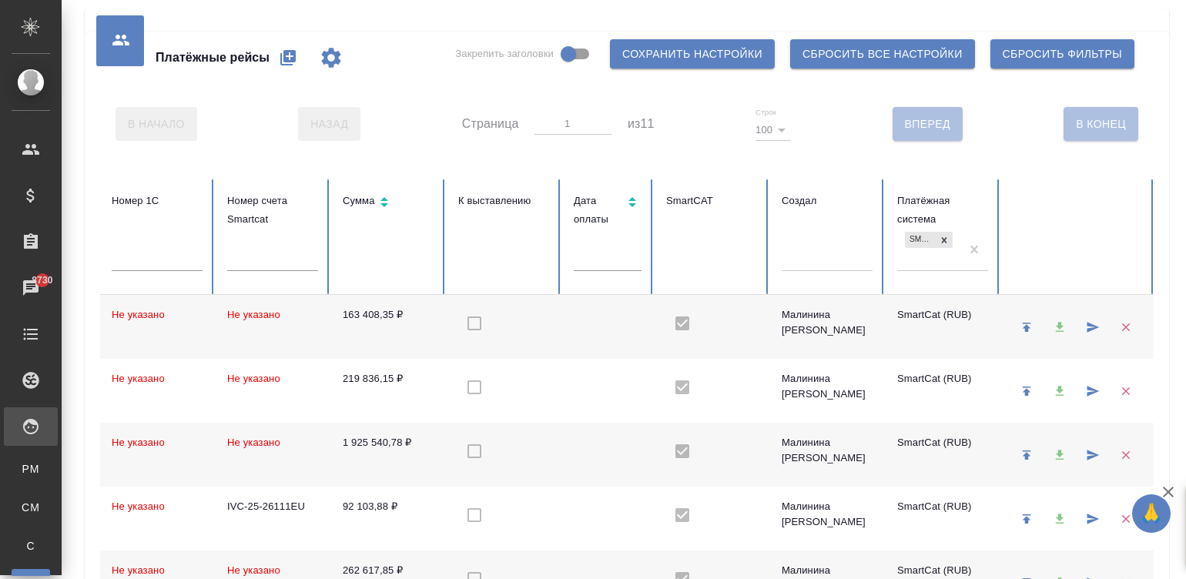
checkbox input "true"
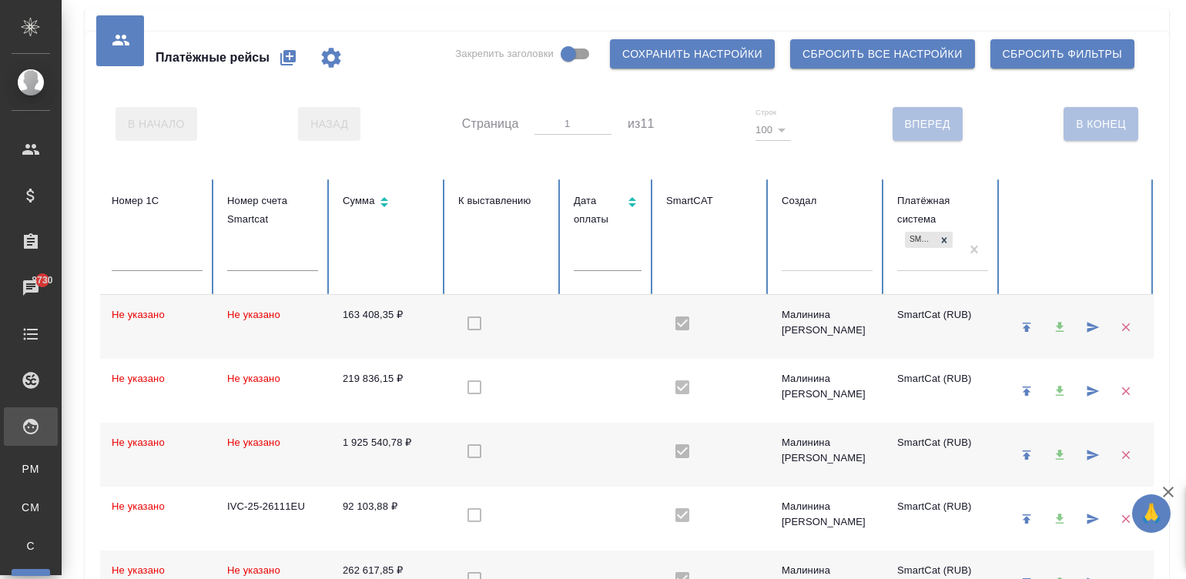
checkbox input "true"
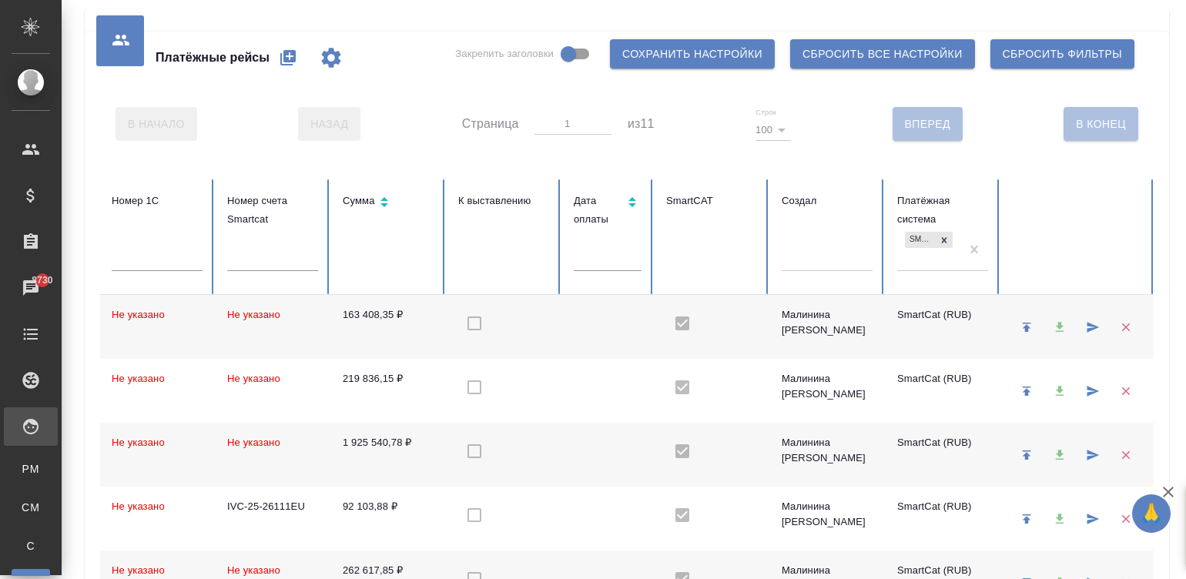
checkbox input "true"
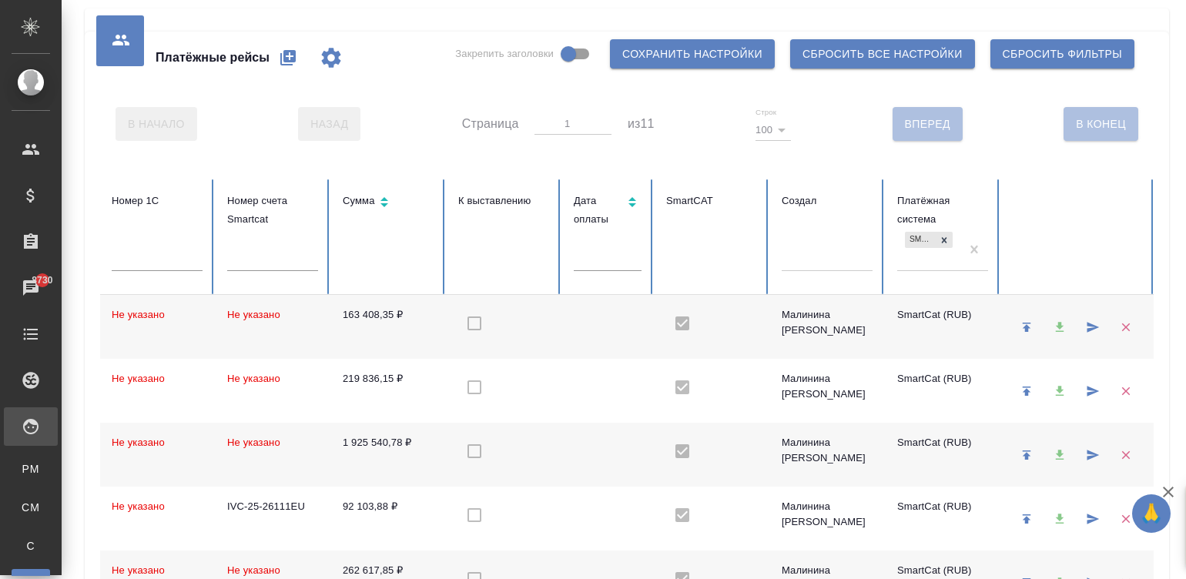
checkbox input "true"
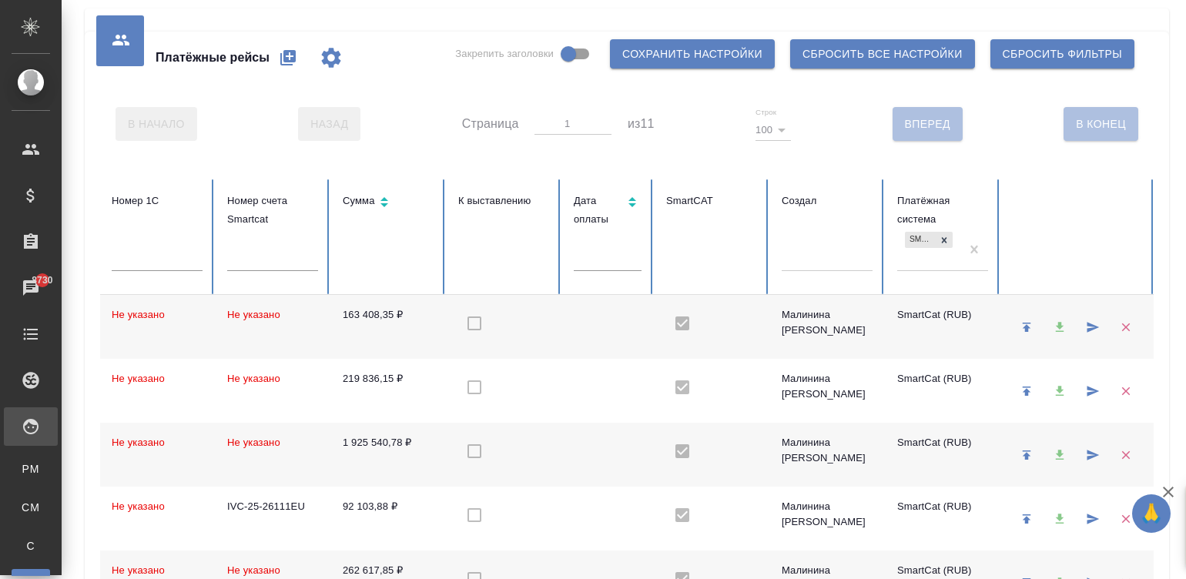
checkbox input "true"
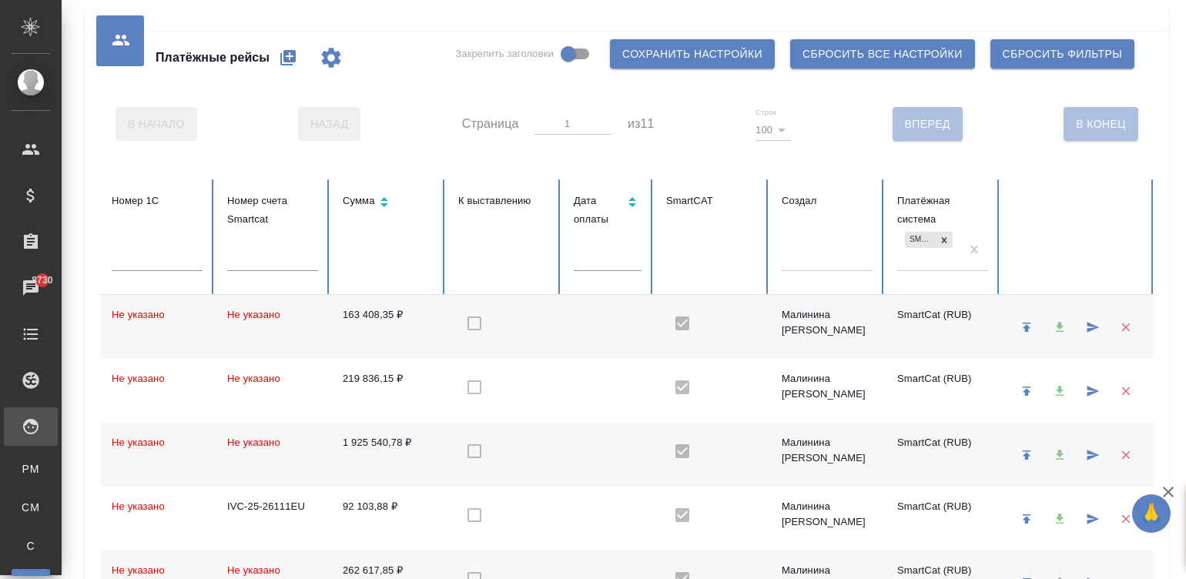
checkbox input "true"
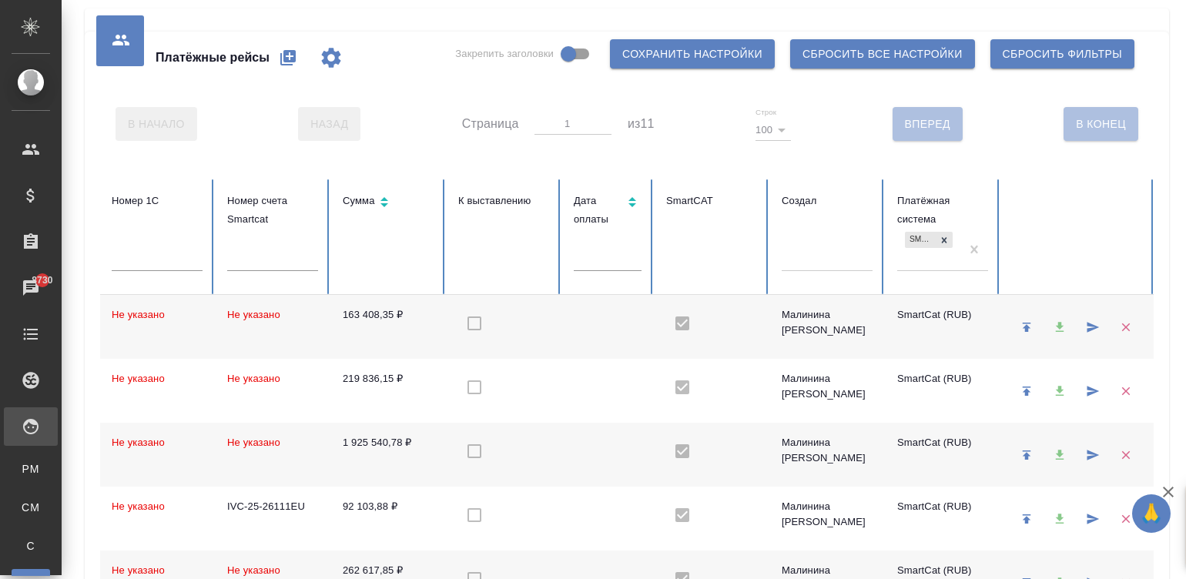
checkbox input "true"
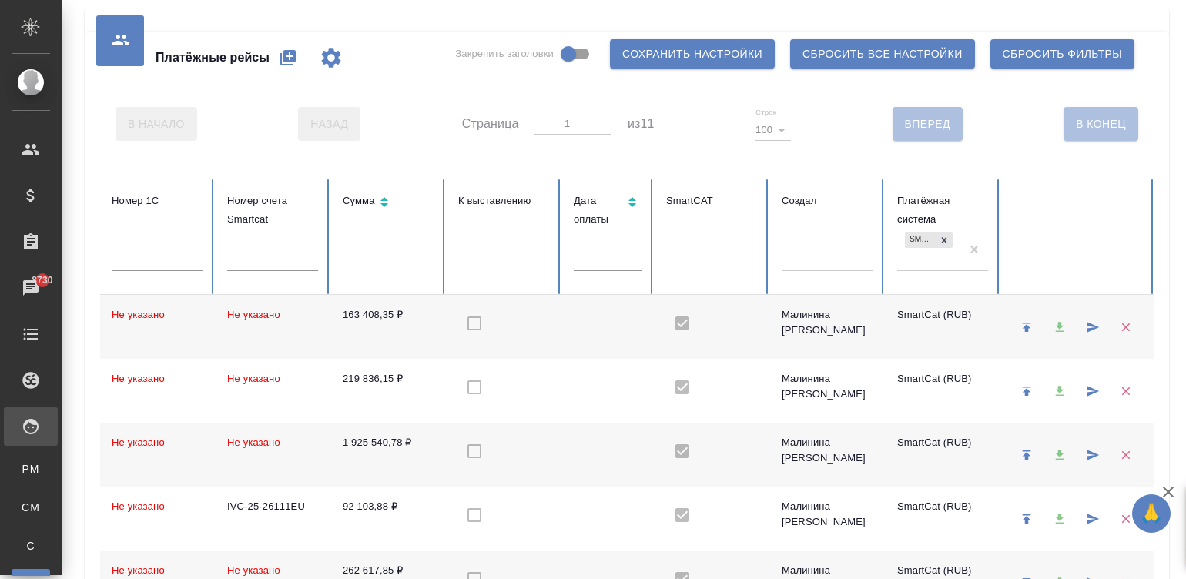
checkbox input "true"
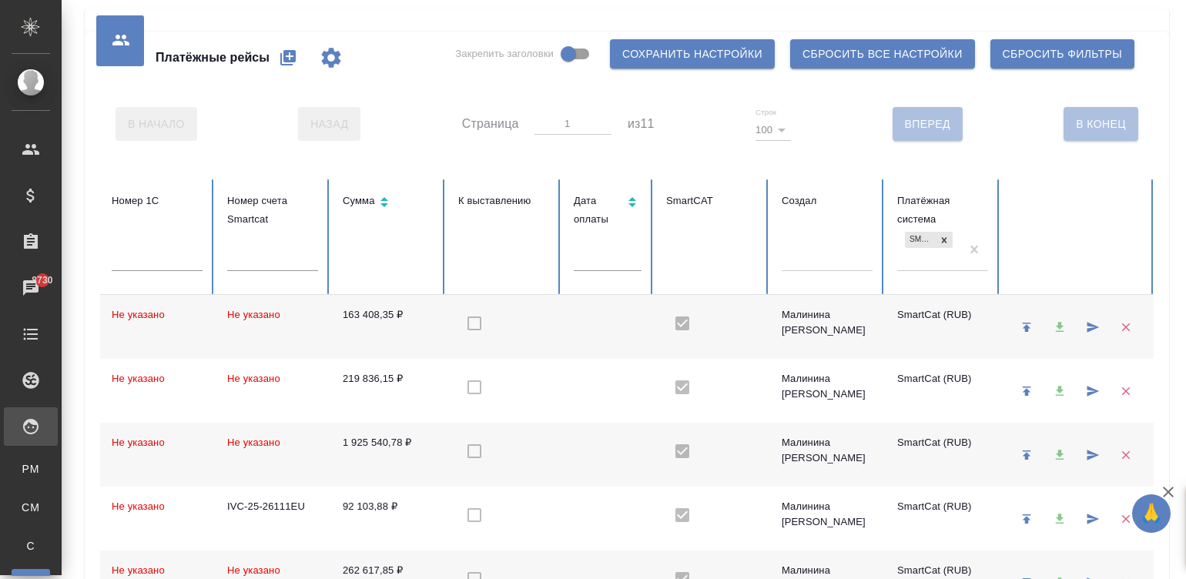
checkbox input "true"
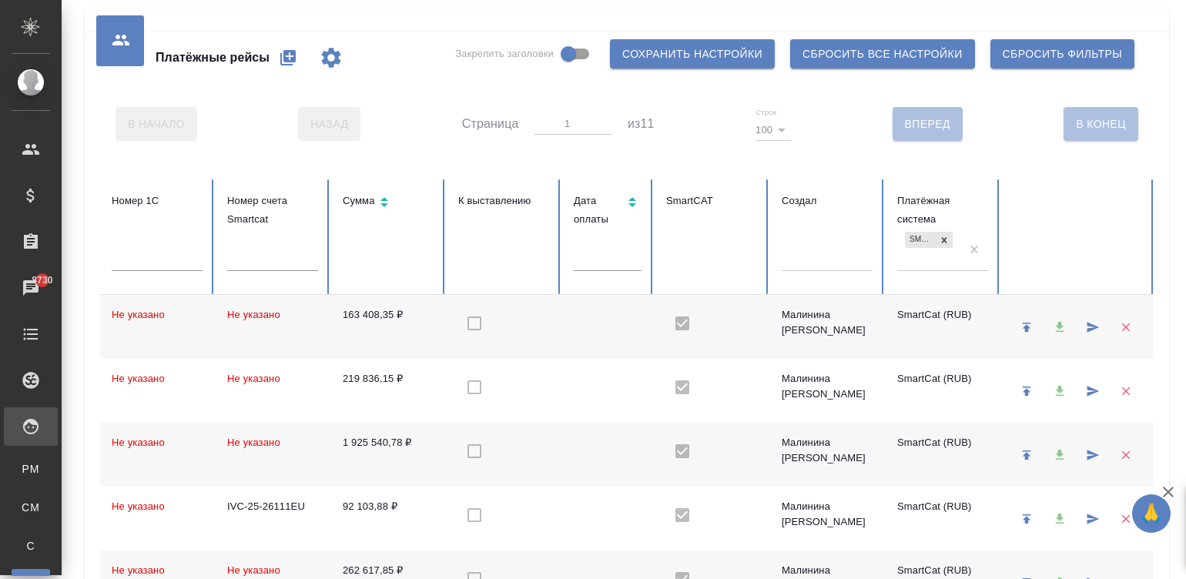
checkbox input "true"
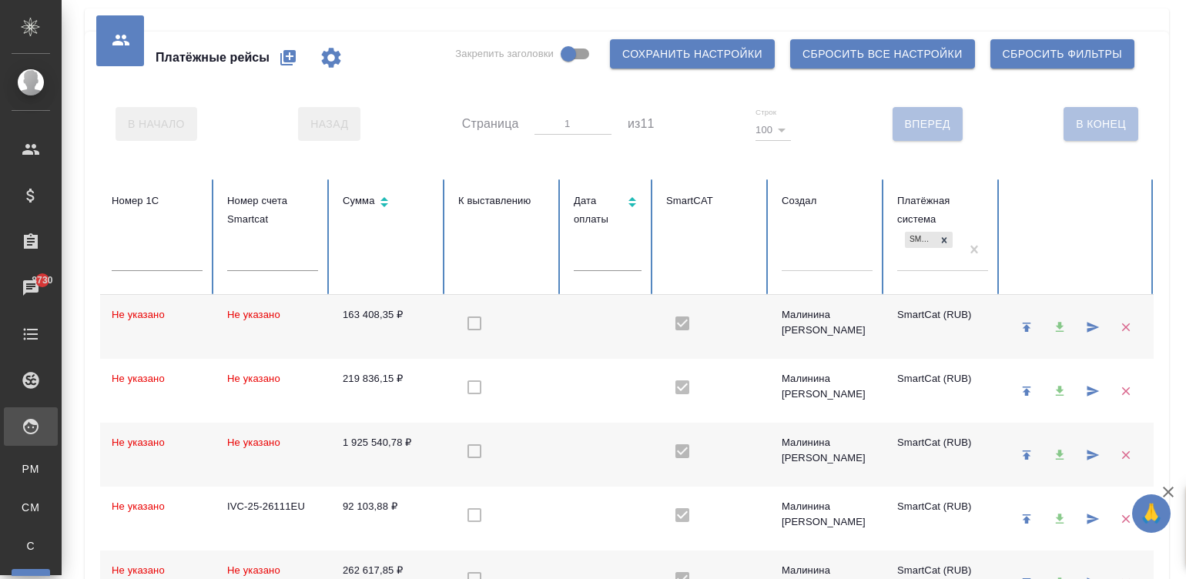
checkbox input "true"
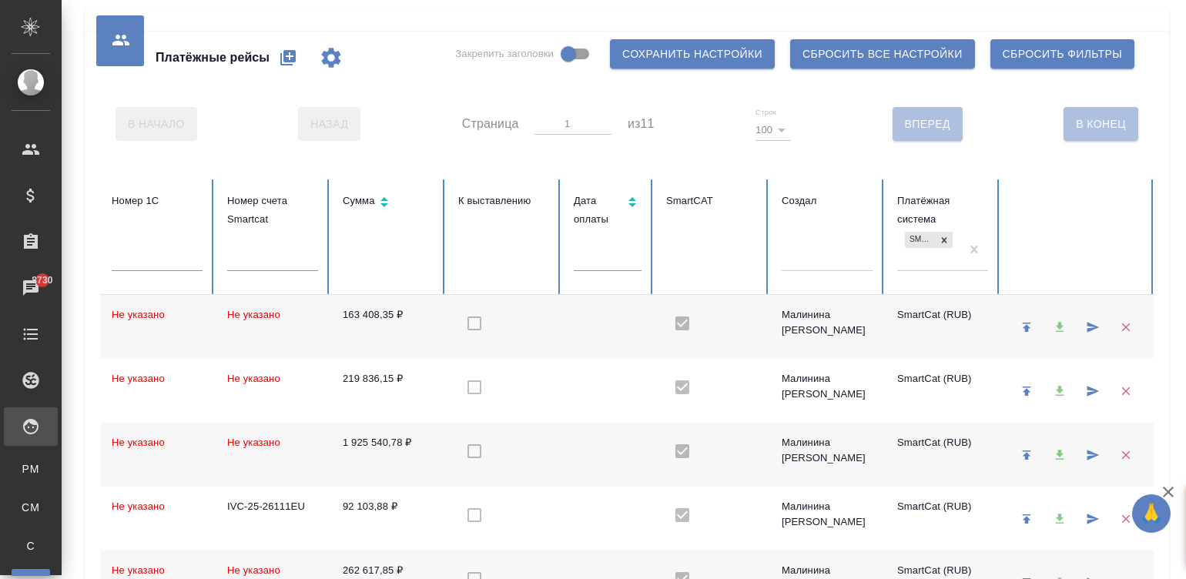
checkbox input "true"
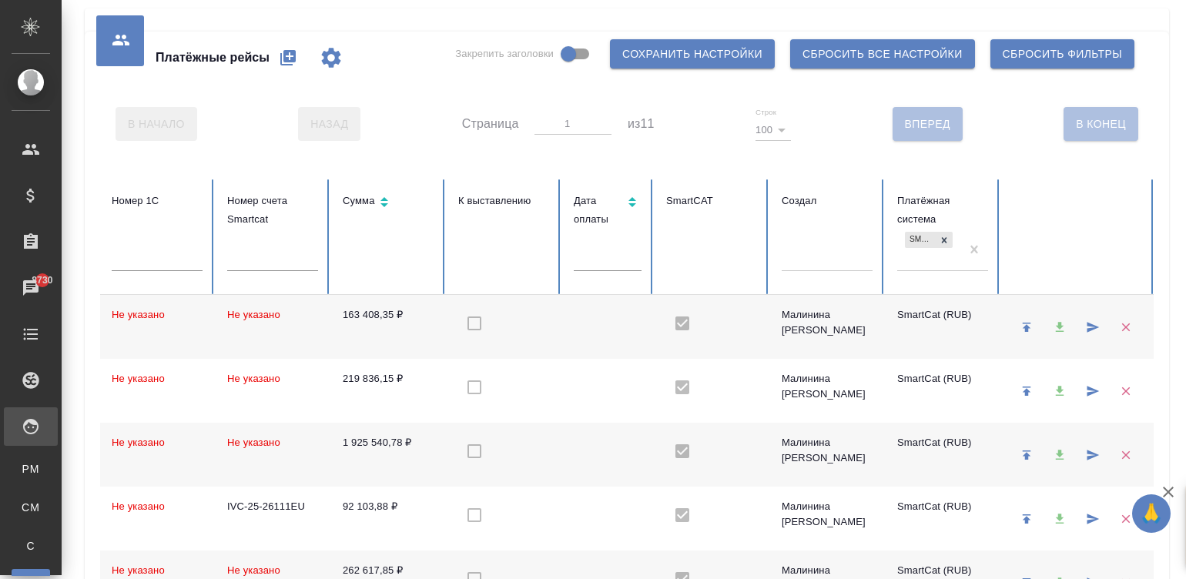
checkbox input "true"
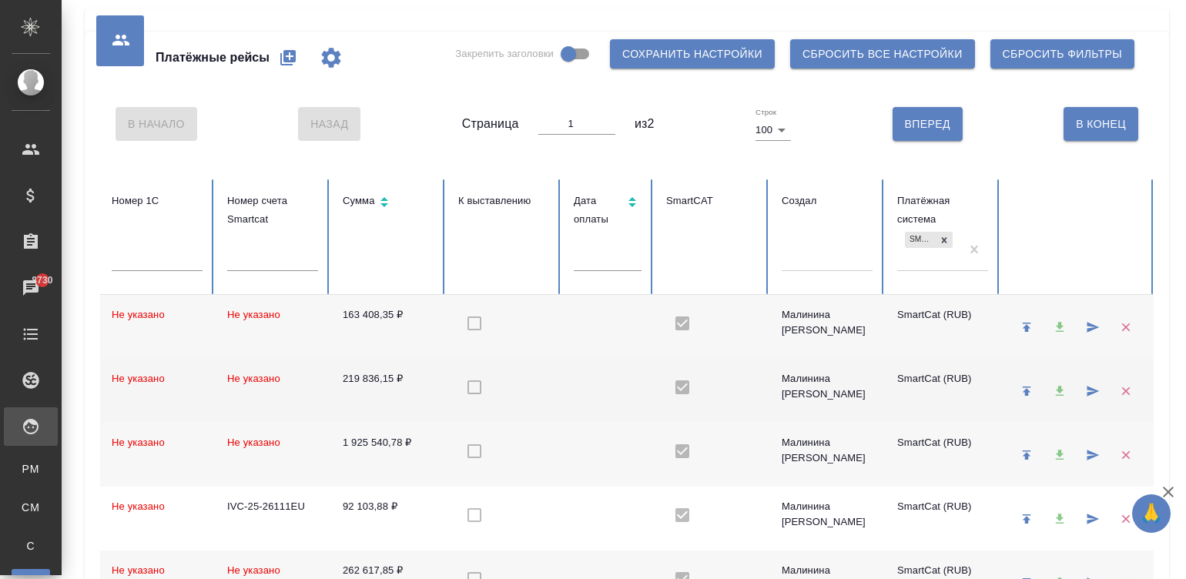
click at [535, 397] on td at bounding box center [504, 391] width 116 height 64
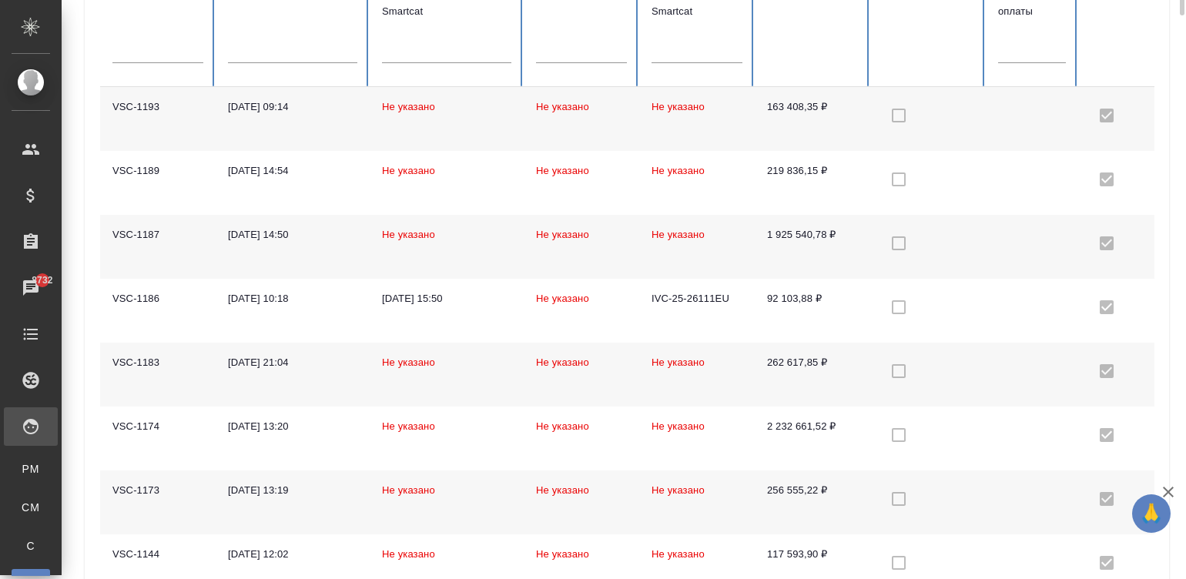
scroll to position [161, 0]
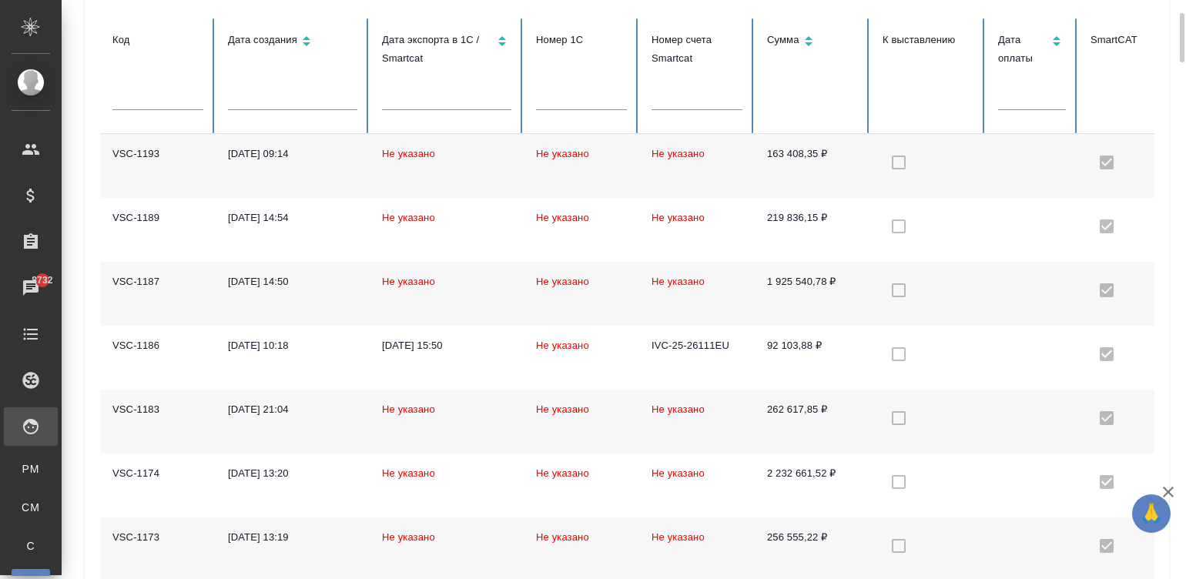
click at [498, 303] on td "Не указано" at bounding box center [447, 294] width 154 height 64
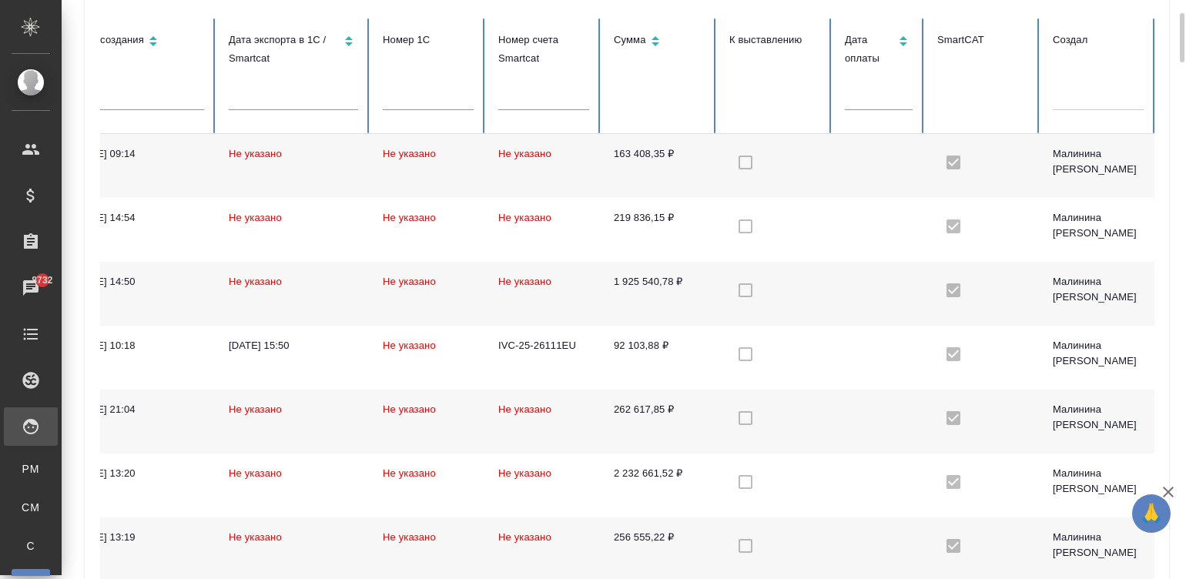
scroll to position [0, 0]
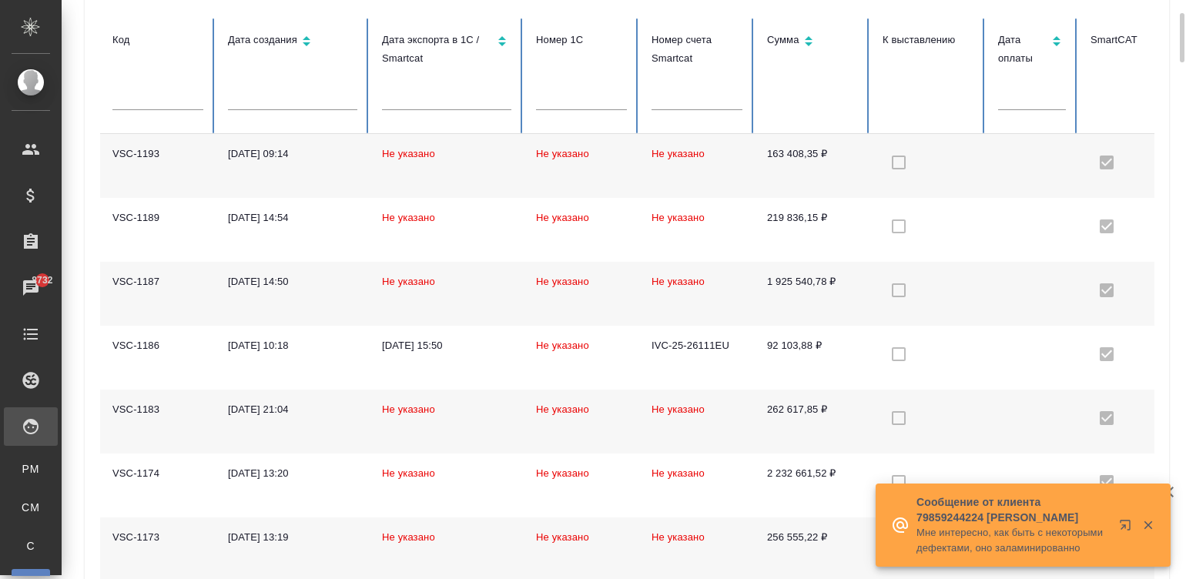
click at [488, 302] on td "Не указано" at bounding box center [447, 294] width 154 height 64
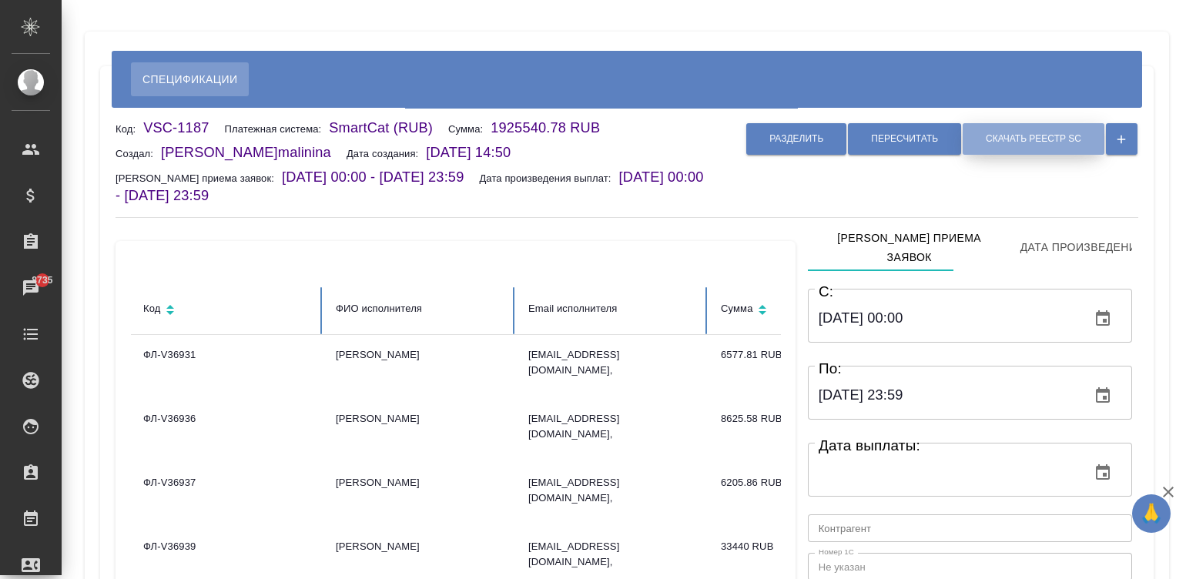
click at [1040, 142] on span "Скачать реестр SC" at bounding box center [1034, 138] width 96 height 13
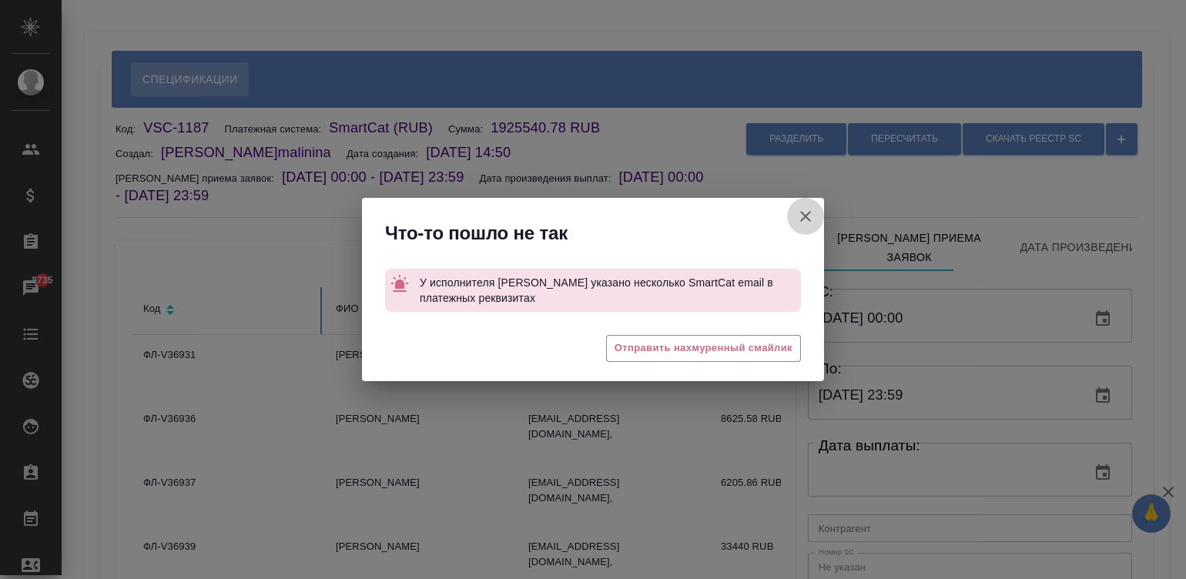
click at [797, 219] on icon "button" at bounding box center [805, 216] width 18 height 18
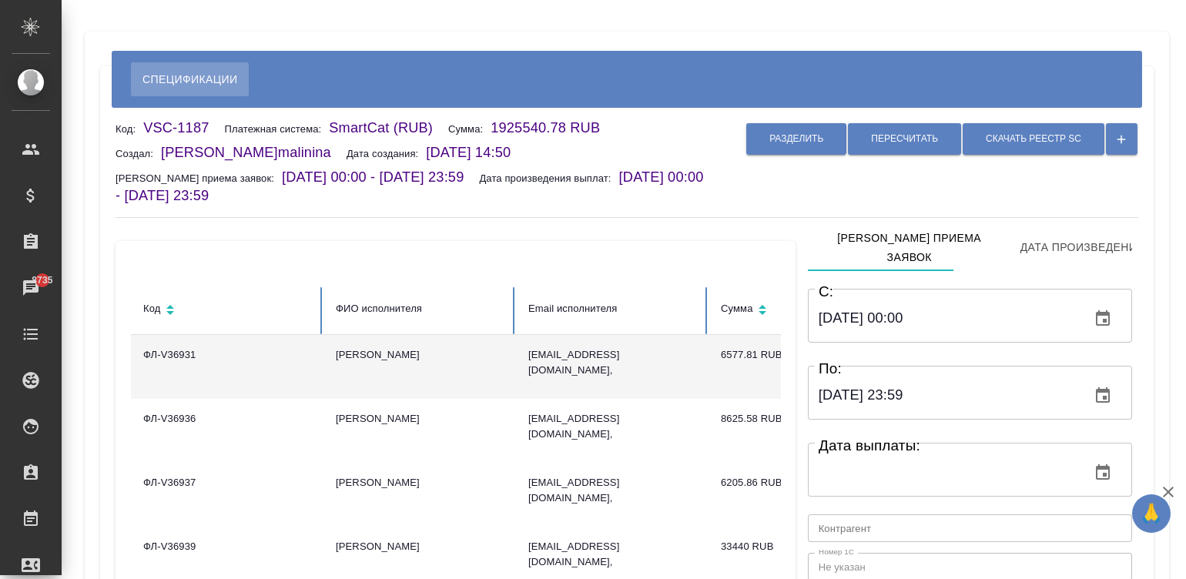
click at [616, 377] on td "[EMAIL_ADDRESS][DOMAIN_NAME]," at bounding box center [612, 367] width 193 height 64
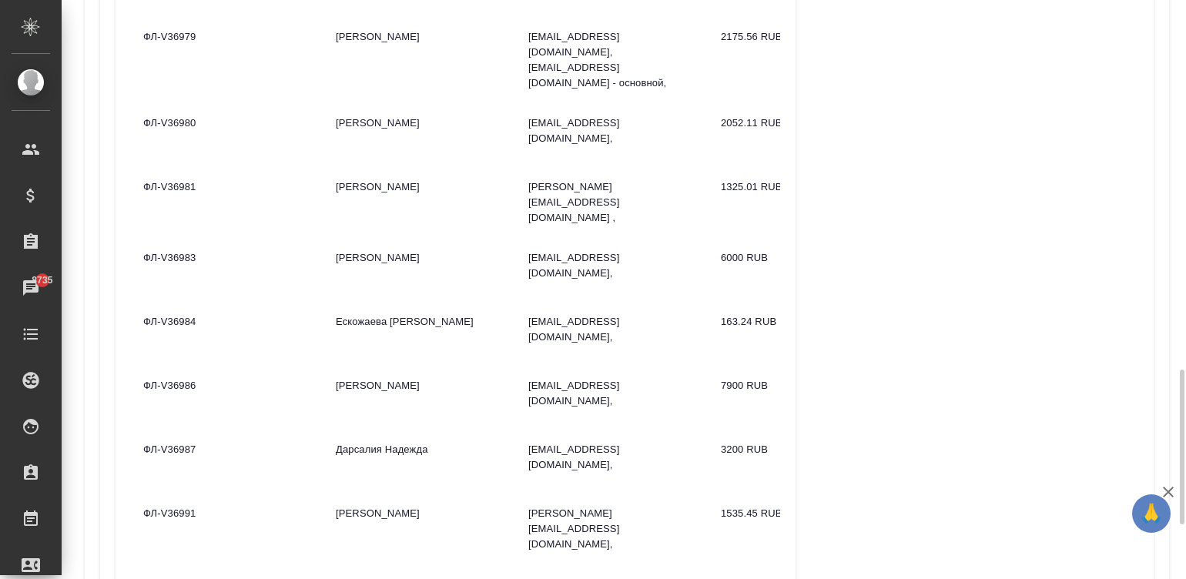
scroll to position [1409, 0]
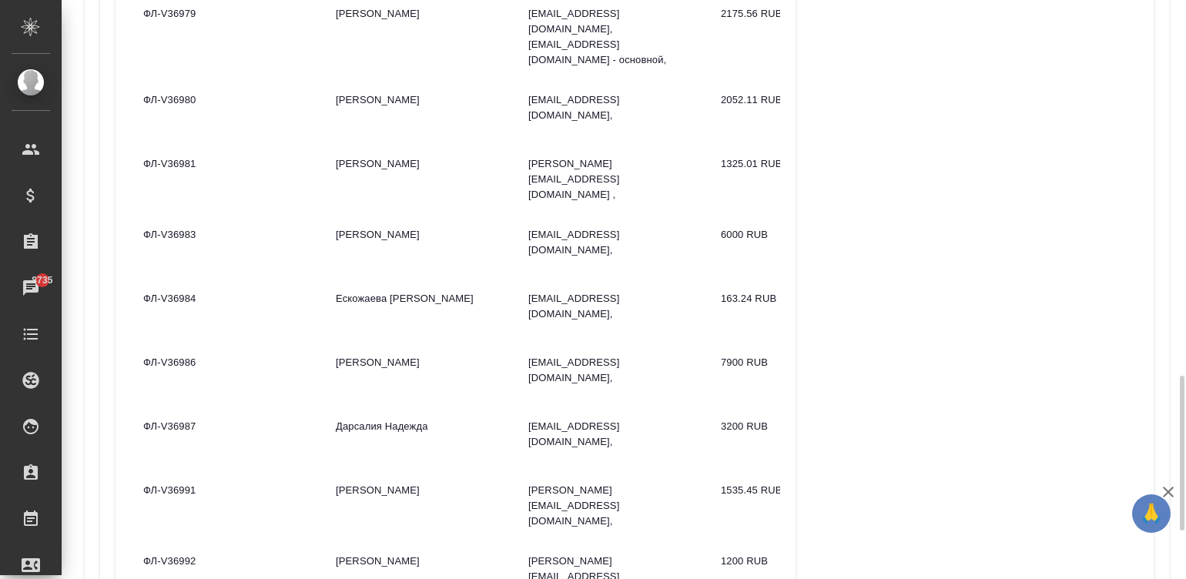
type input "2"
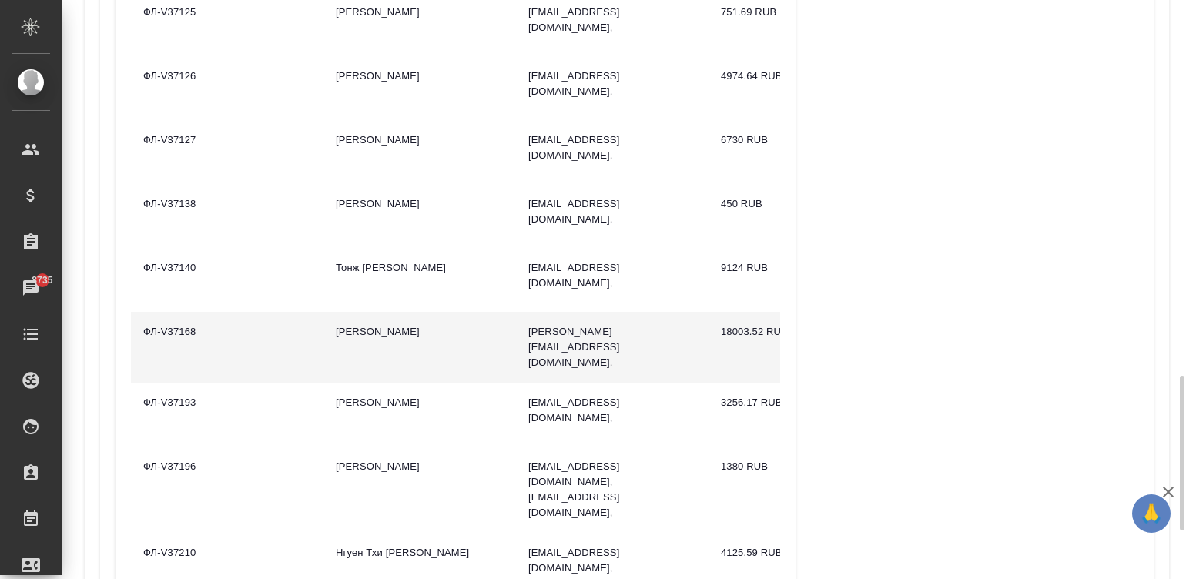
click at [619, 312] on td "alexander.uvarov001@gmail.com," at bounding box center [612, 347] width 193 height 71
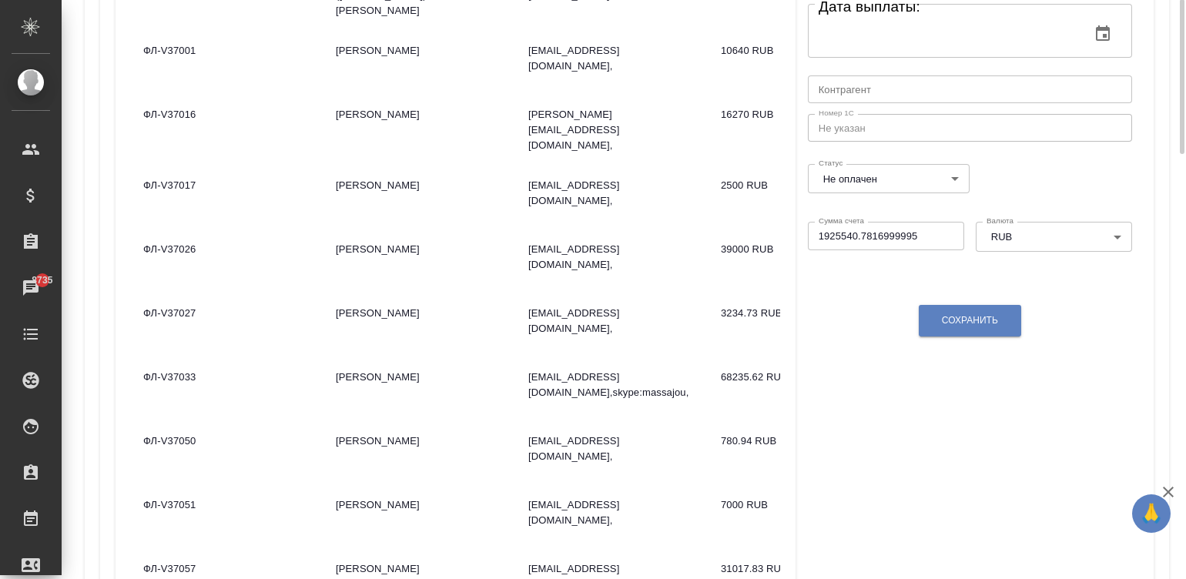
scroll to position [300, 0]
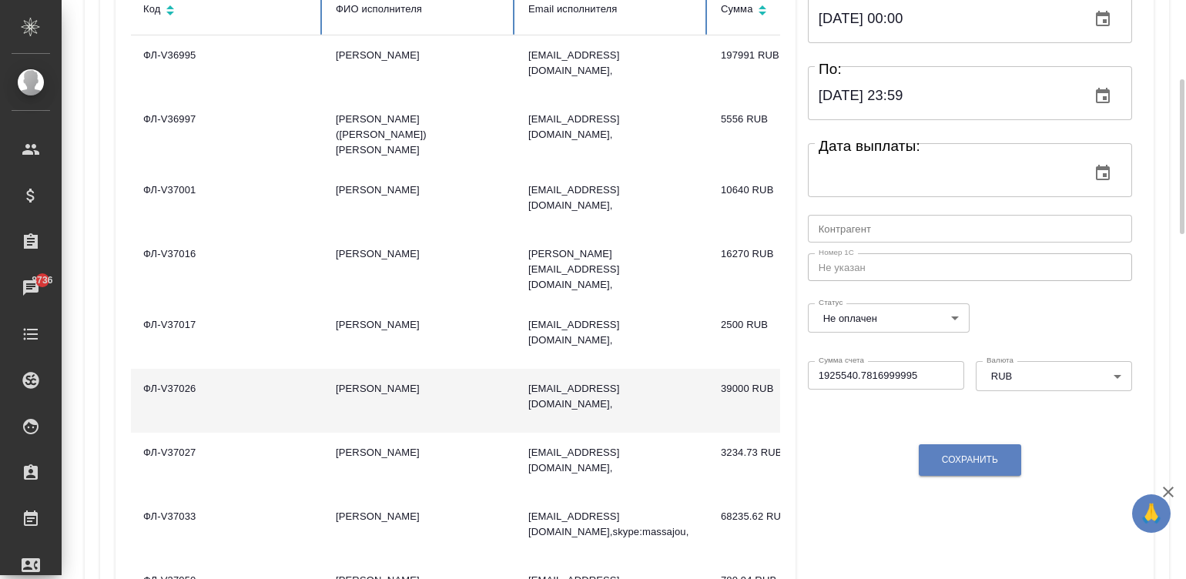
click at [419, 384] on td "[PERSON_NAME]" at bounding box center [419, 401] width 193 height 64
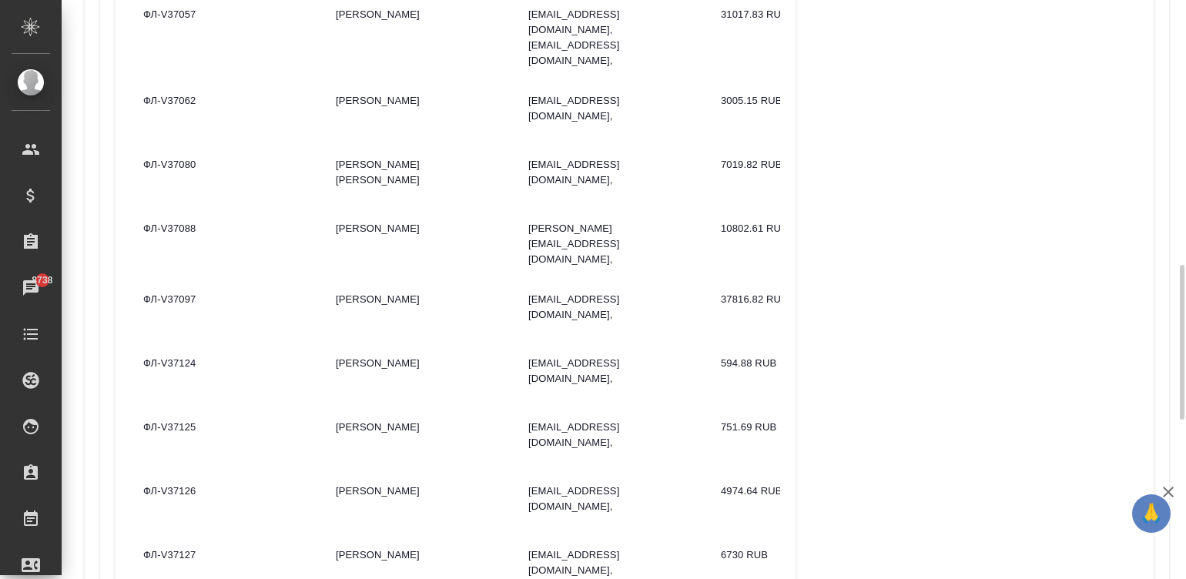
scroll to position [1017, 0]
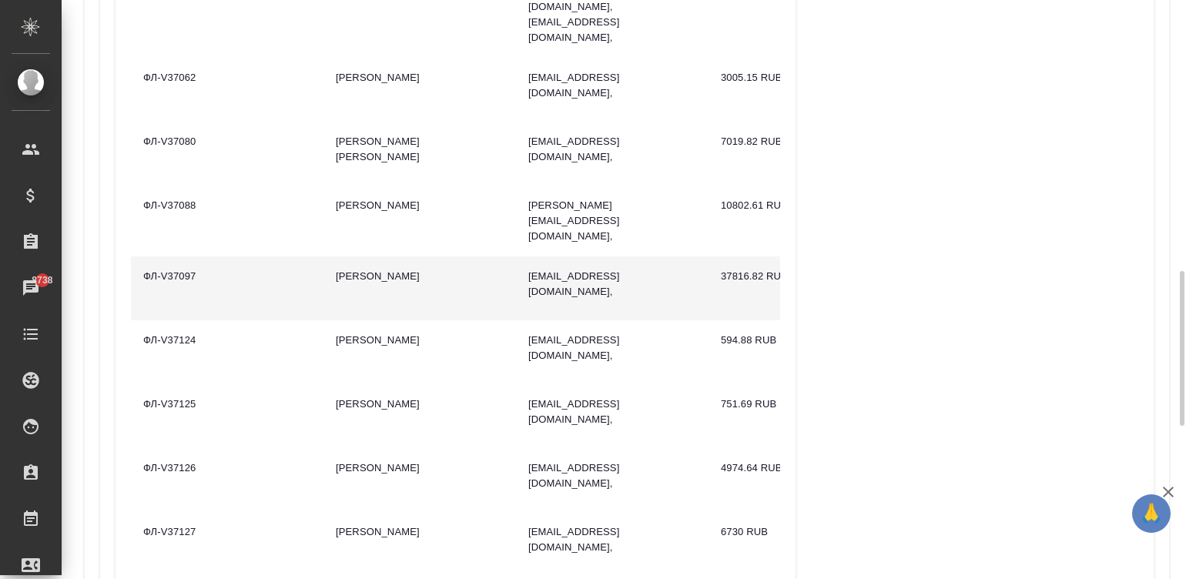
click at [662, 256] on td "mm_bb-2017@mail.ru," at bounding box center [612, 288] width 193 height 64
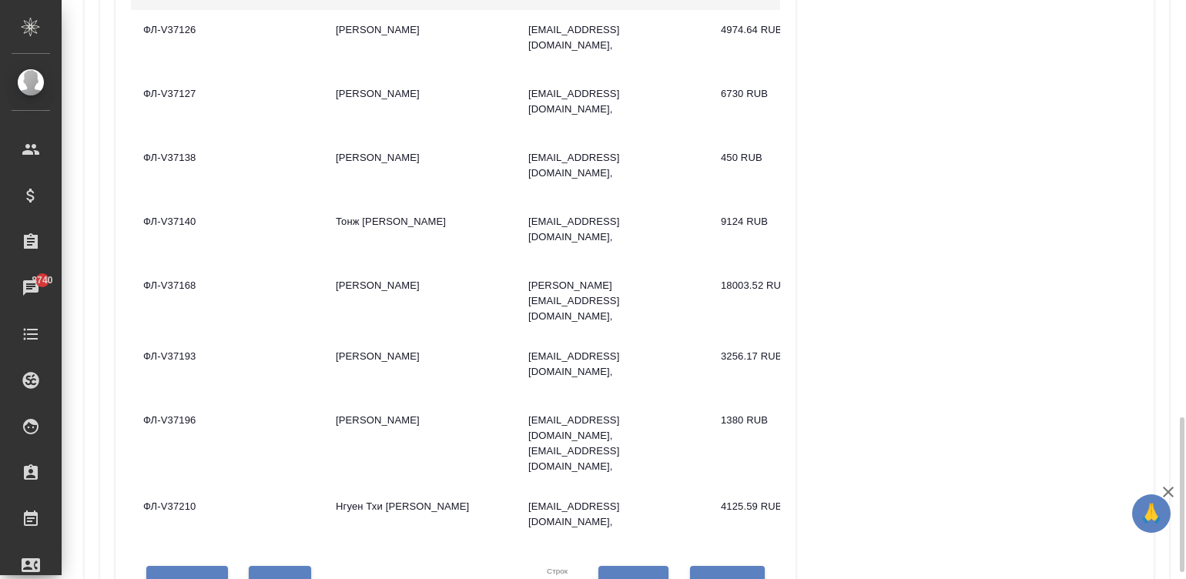
scroll to position [1547, 0]
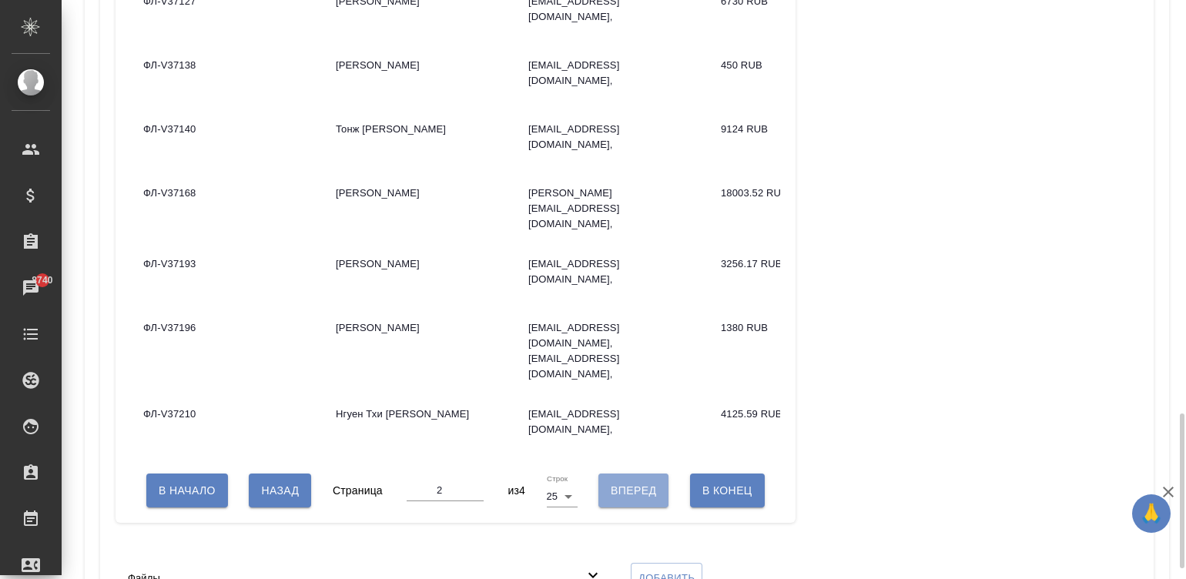
click at [633, 481] on span "Вперед" at bounding box center [633, 490] width 45 height 19
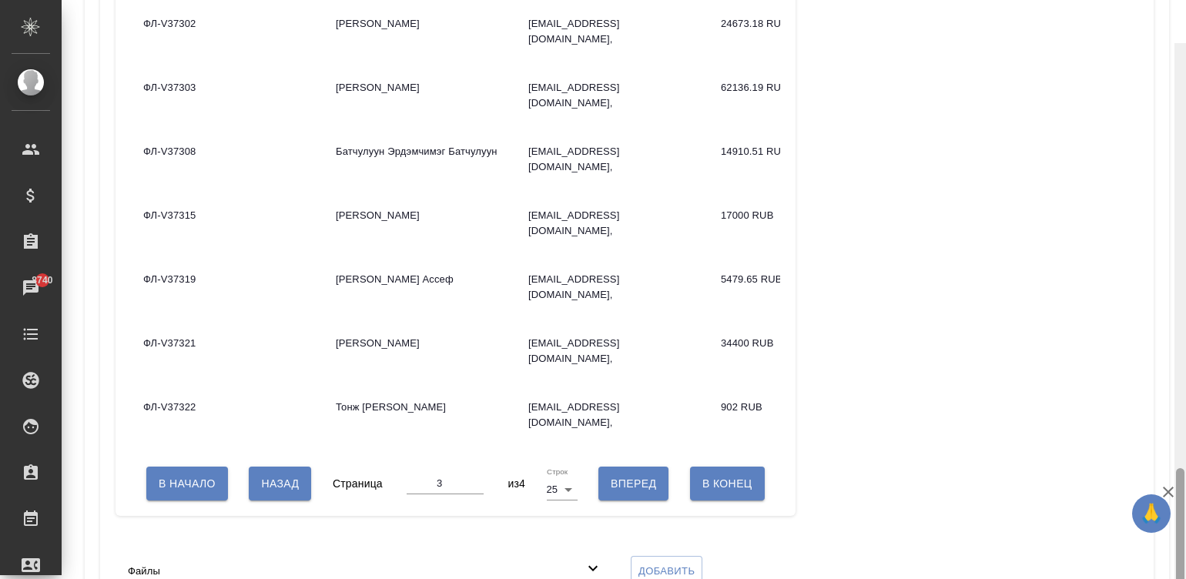
scroll to position [1591, 0]
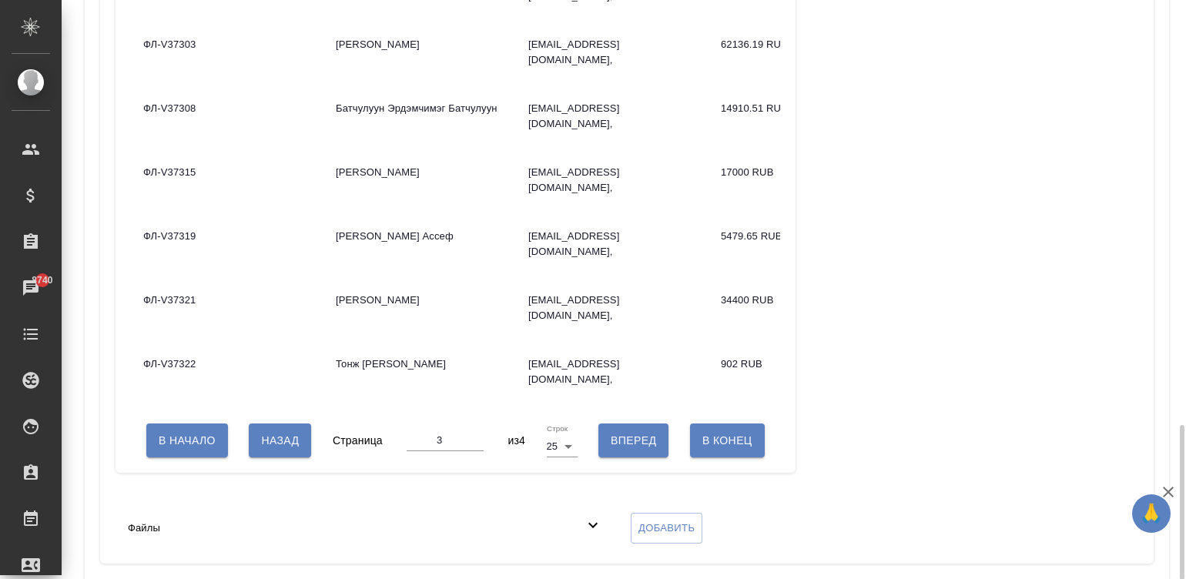
drag, startPoint x: 1177, startPoint y: 441, endPoint x: 1172, endPoint y: 407, distance: 35.1
click at [1172, 407] on div "Спецификации Код: VSC-1187 Платежная система: SmartCat (RUB) Сумма: 1925540.78 …" at bounding box center [624, 289] width 1125 height 579
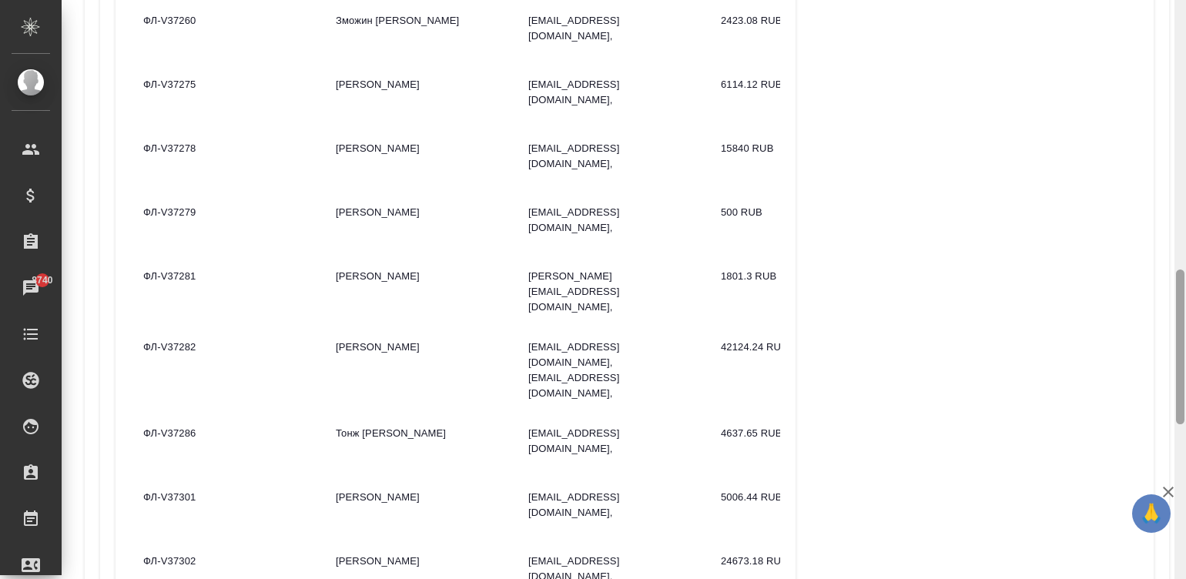
click at [1182, 349] on div at bounding box center [1181, 290] width 12 height 580
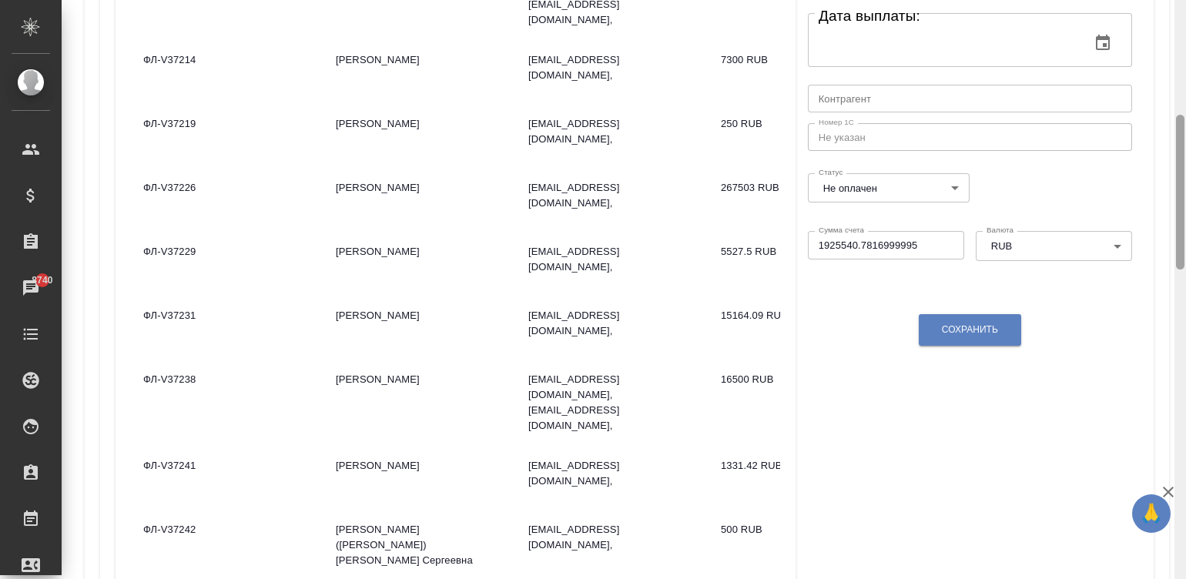
click at [1178, 82] on div at bounding box center [1181, 290] width 12 height 580
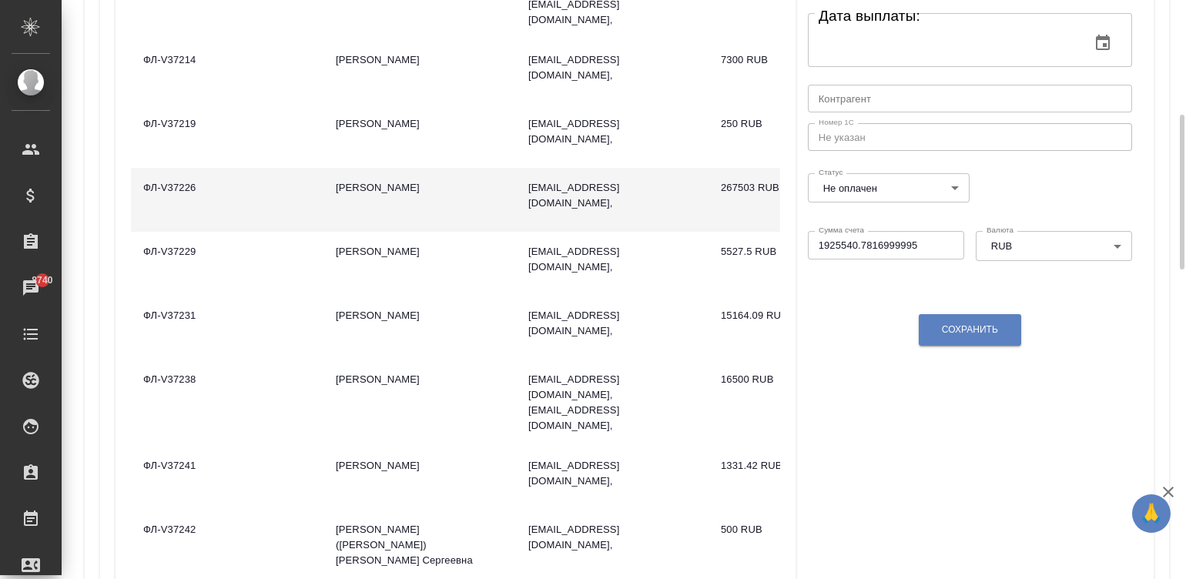
click at [439, 182] on td "Ли Гуосин" at bounding box center [419, 200] width 193 height 64
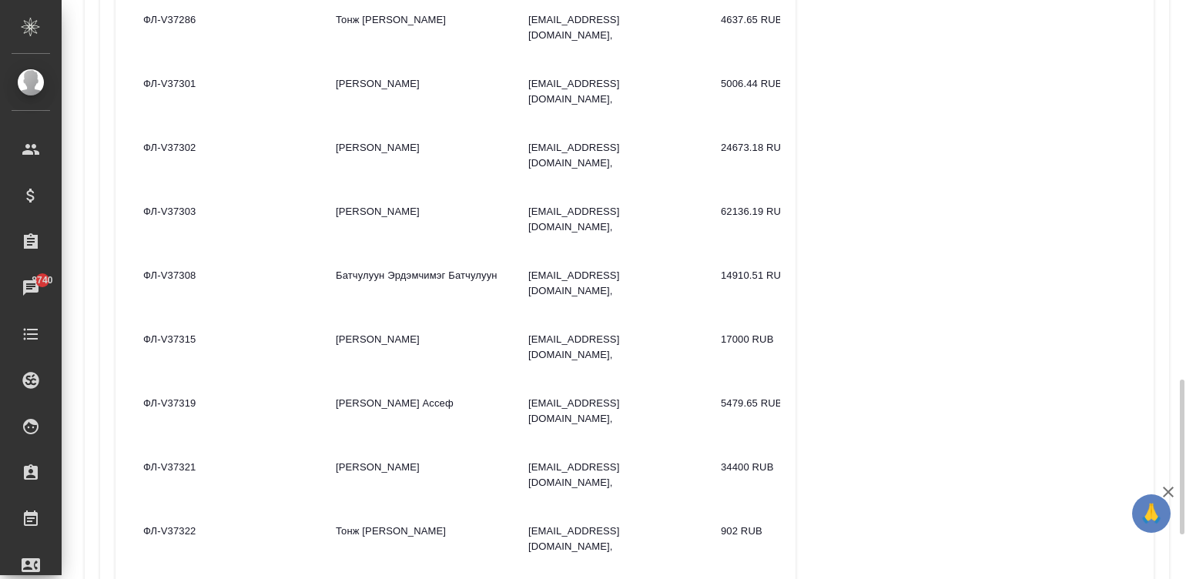
scroll to position [1447, 0]
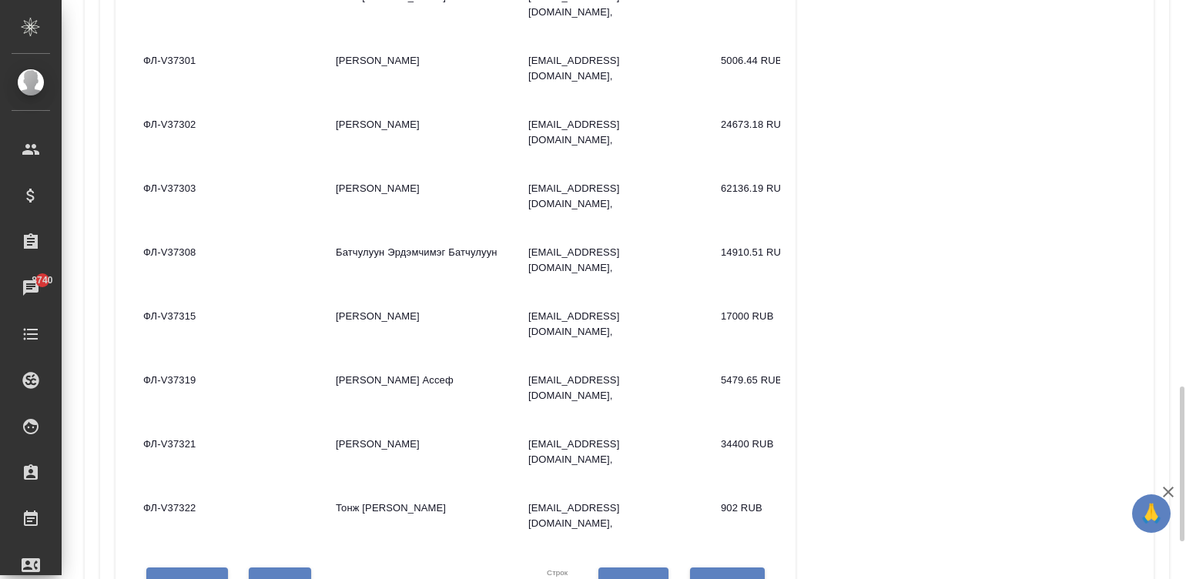
click at [246, 552] on div "В Начало Назад Страница 3 из 4 Строк 25 25 Вперед В Конец" at bounding box center [455, 584] width 649 height 65
click at [639, 575] on span "Вперед" at bounding box center [633, 584] width 45 height 19
type input "4"
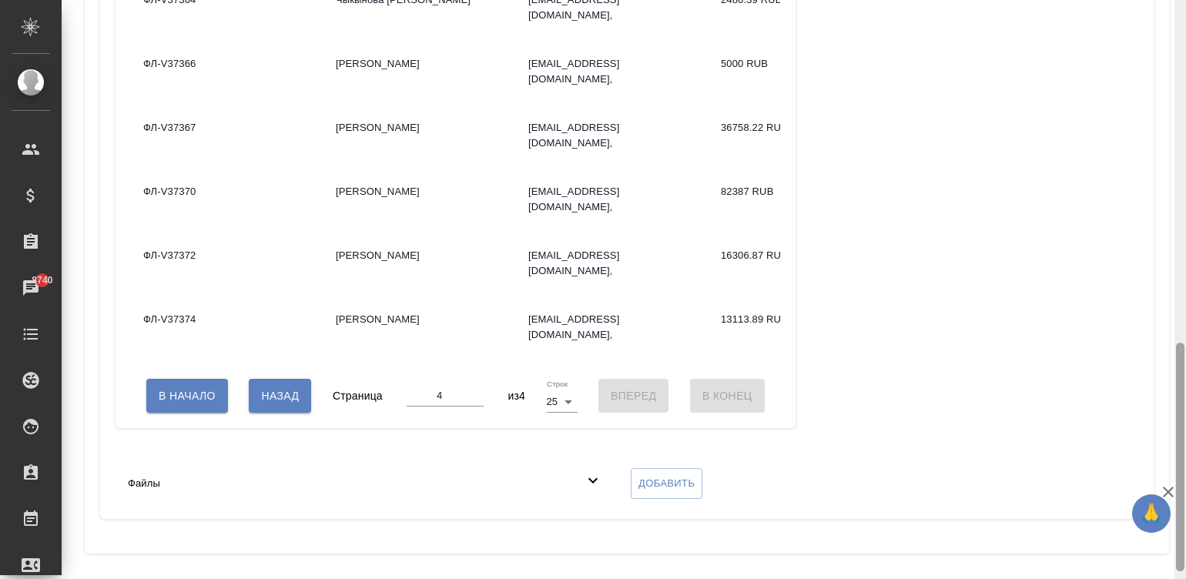
click at [1177, 42] on div at bounding box center [1181, 290] width 12 height 580
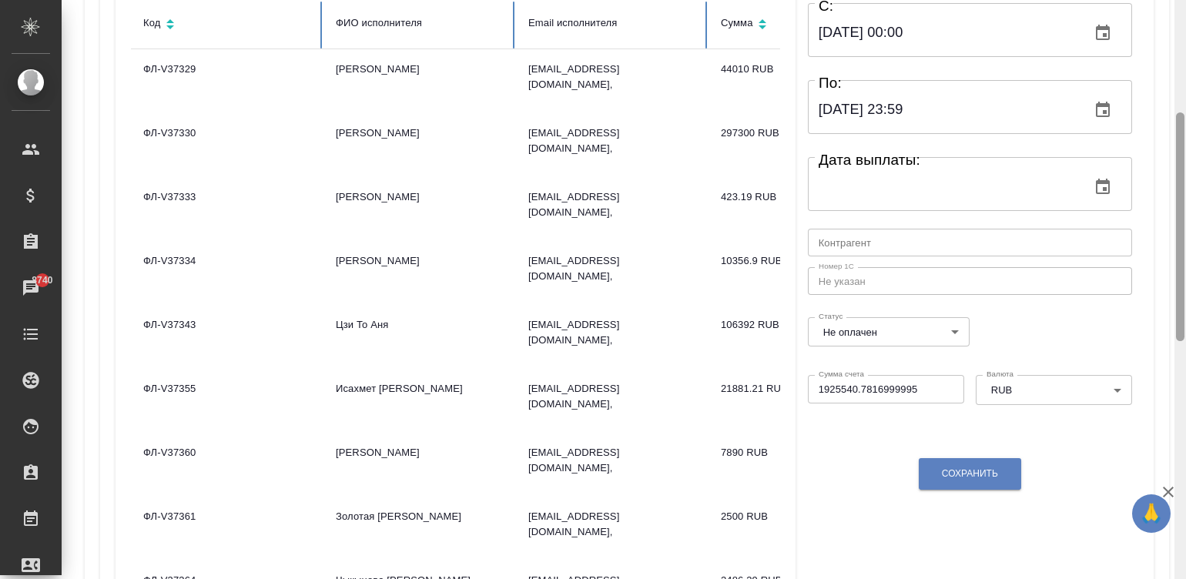
click at [1177, 42] on div at bounding box center [1181, 290] width 12 height 580
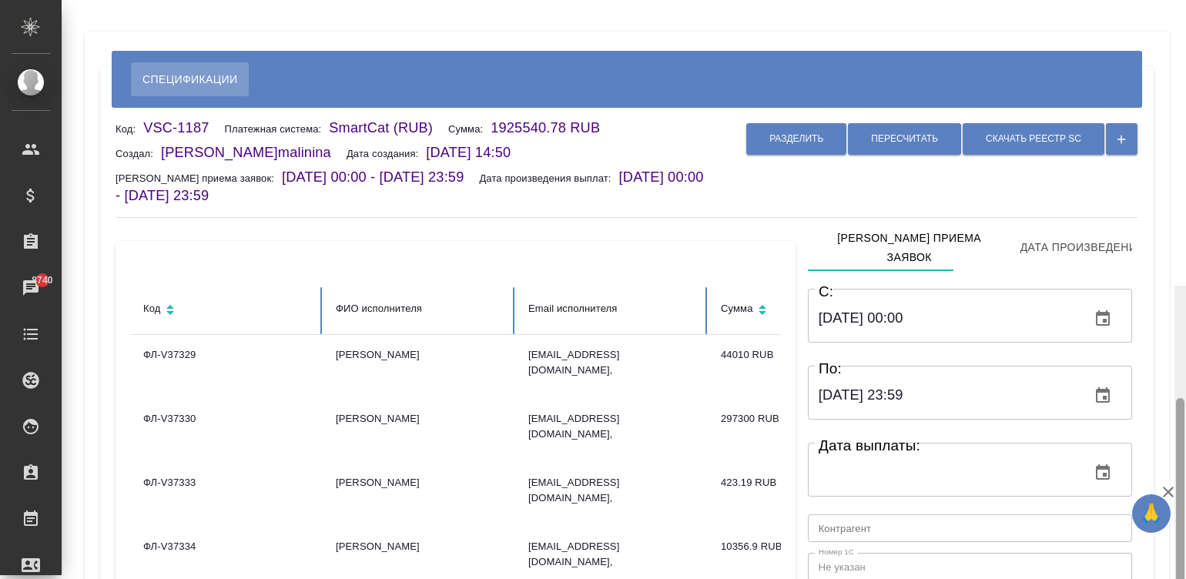
click at [1177, 286] on div at bounding box center [1181, 576] width 12 height 580
click at [1177, 42] on div at bounding box center [1180, 114] width 8 height 229
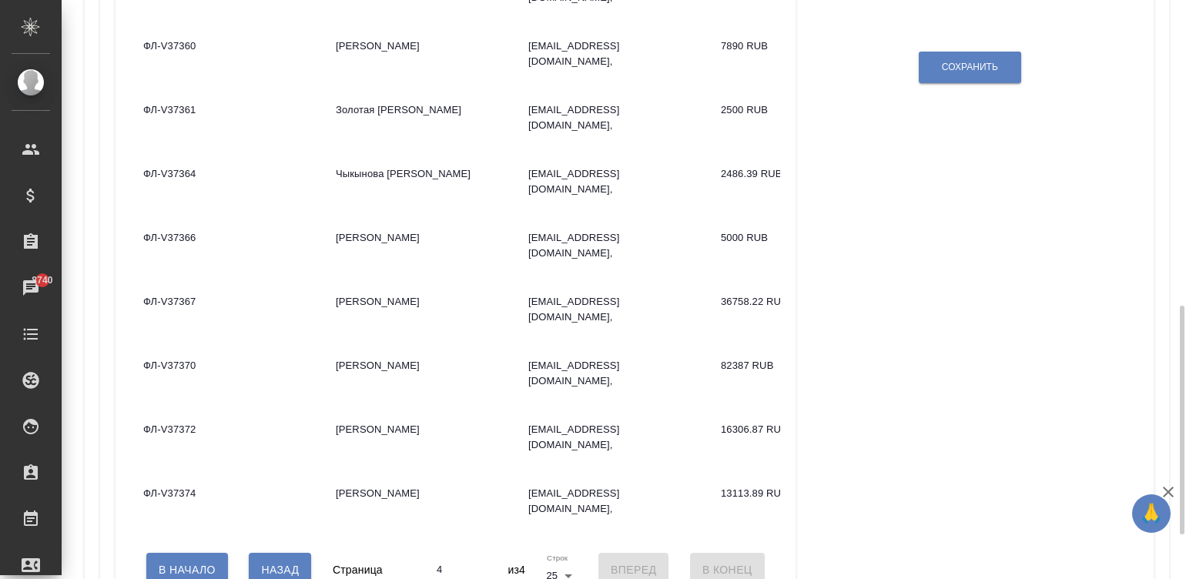
scroll to position [716, 0]
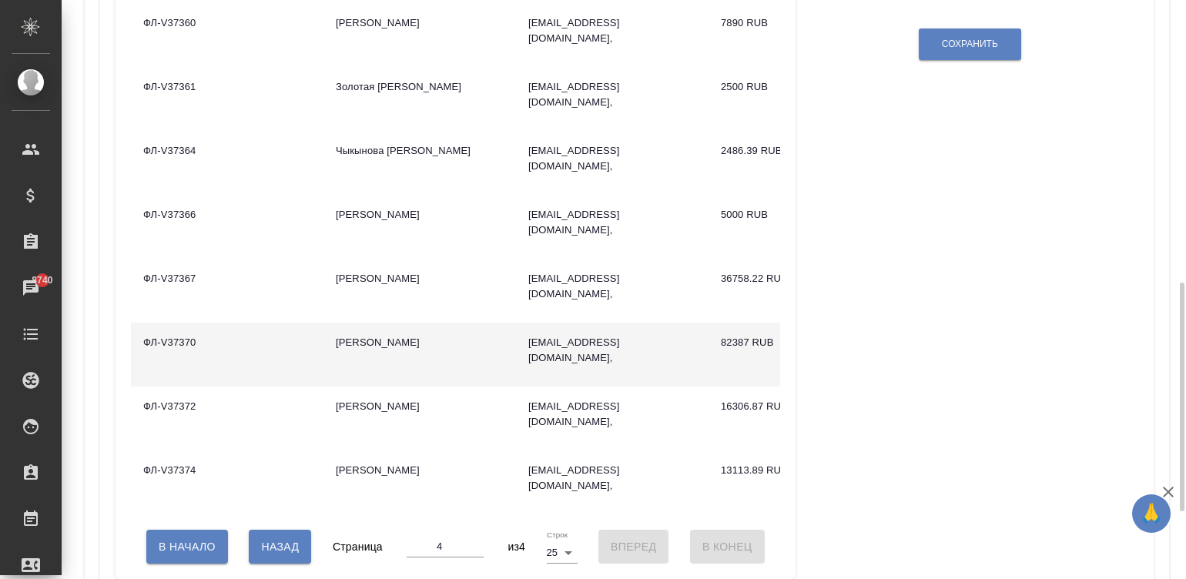
click at [411, 374] on td "Okasha Iyad" at bounding box center [419, 355] width 193 height 64
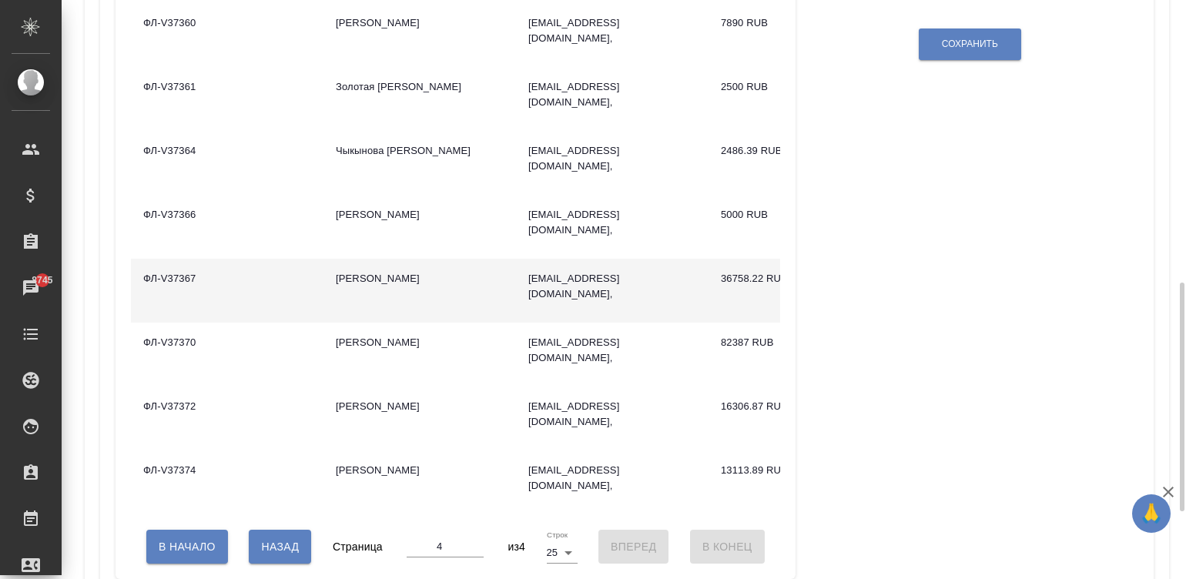
click at [603, 283] on td "dm.pirogov@gmail.com," at bounding box center [612, 291] width 193 height 64
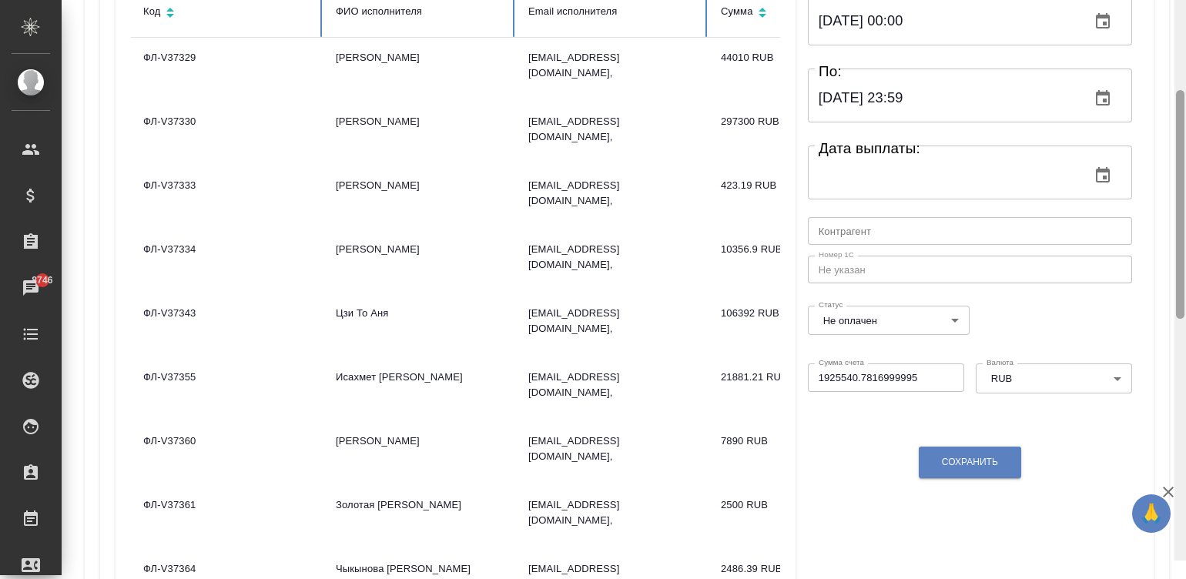
scroll to position [273, 0]
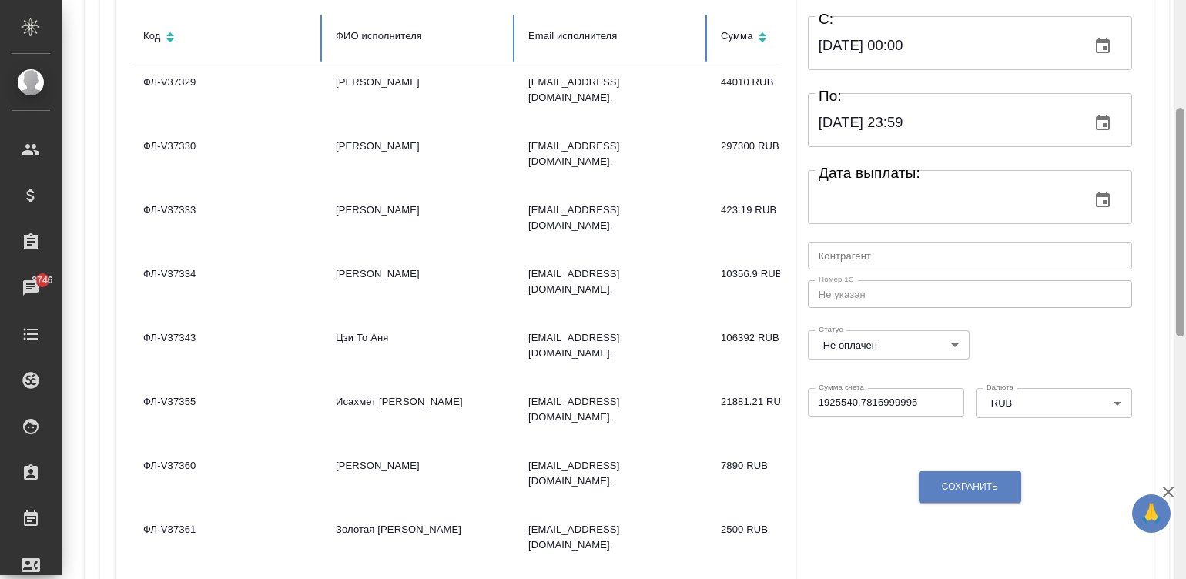
drag, startPoint x: 1177, startPoint y: 297, endPoint x: 1163, endPoint y: 121, distance: 176.2
click at [1163, 121] on div "Спецификации Код: VSC-1187 Платежная система: SmartCat (RUB) Сумма: 1925540.78 …" at bounding box center [624, 289] width 1125 height 579
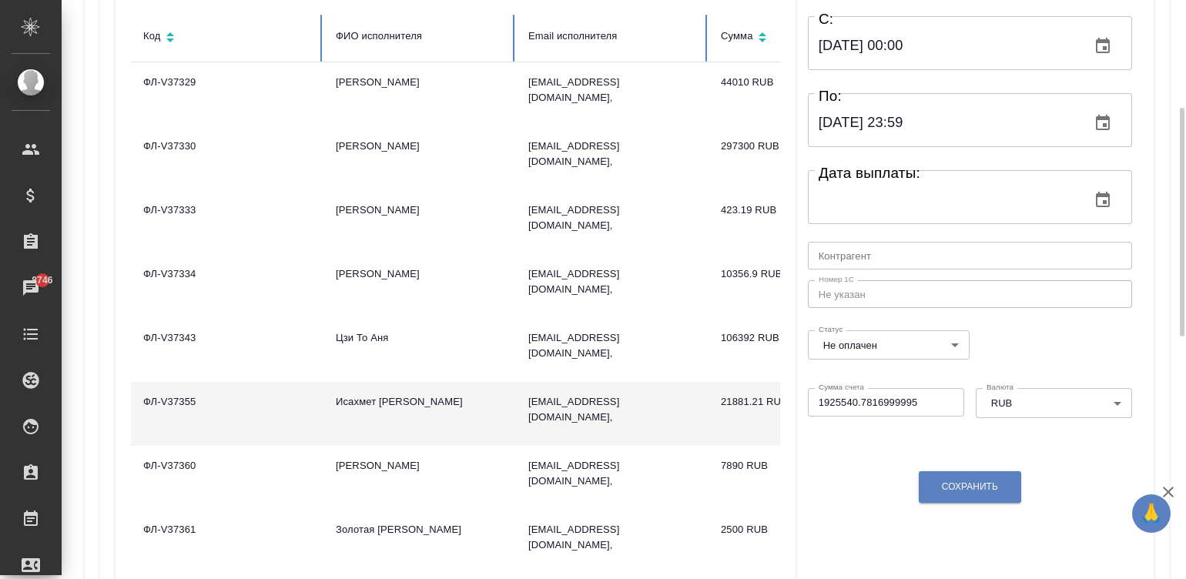
click at [655, 408] on td "ulzhan_angel@mail.ru," at bounding box center [612, 414] width 193 height 64
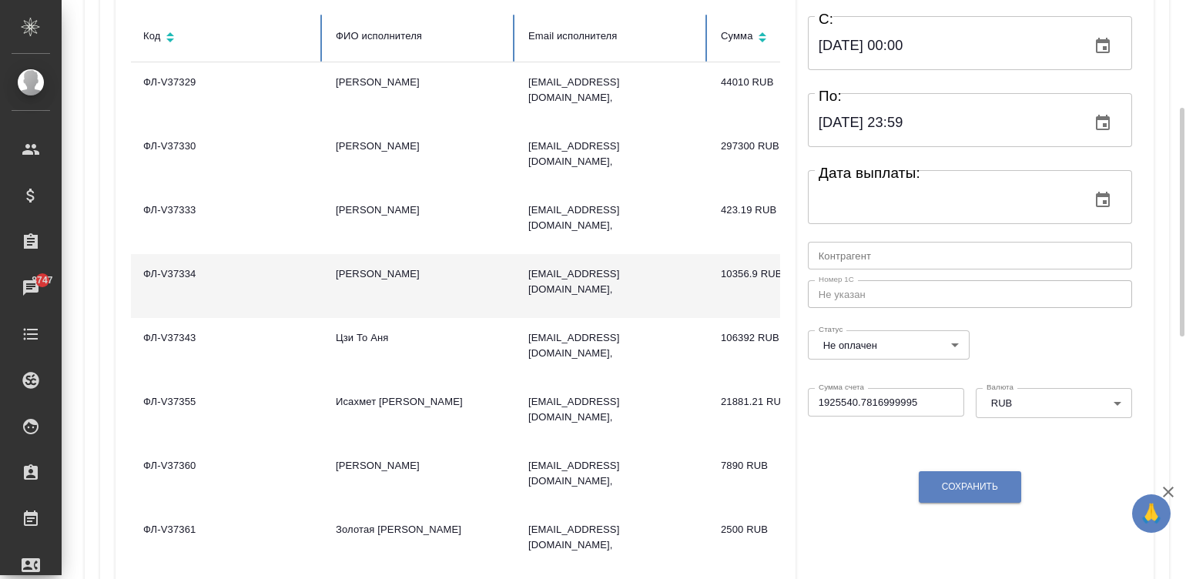
click at [650, 277] on td "tergelsaran@inbox.ru," at bounding box center [612, 286] width 193 height 64
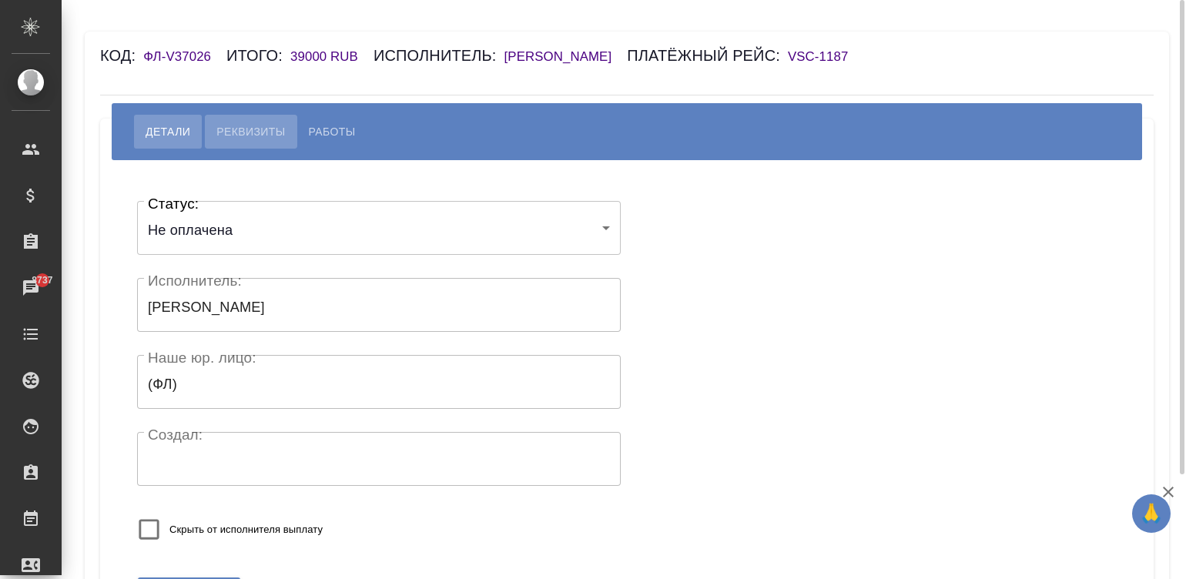
click at [258, 137] on span "Реквизиты" at bounding box center [250, 131] width 69 height 18
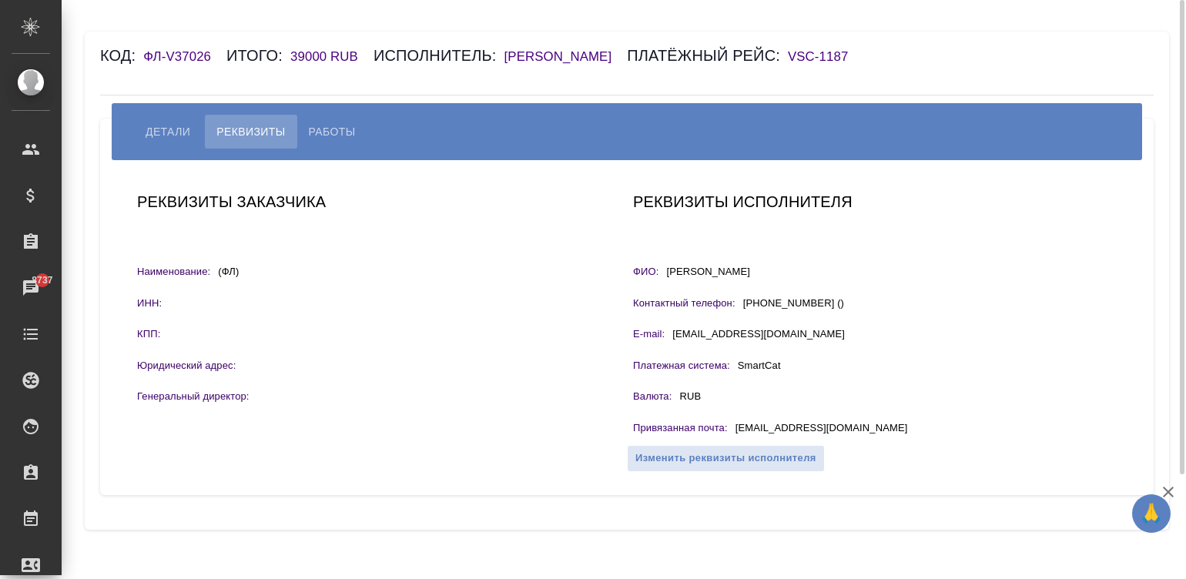
drag, startPoint x: 712, startPoint y: 275, endPoint x: 669, endPoint y: 271, distance: 43.3
click at [669, 271] on div "ФИО: [PERSON_NAME]" at bounding box center [875, 273] width 484 height 19
drag, startPoint x: 833, startPoint y: 431, endPoint x: 735, endPoint y: 431, distance: 98.6
click at [735, 431] on div "Привязанная почта : [EMAIL_ADDRESS][DOMAIN_NAME]" at bounding box center [875, 430] width 484 height 19
copy p "[EMAIL_ADDRESS][DOMAIN_NAME]"
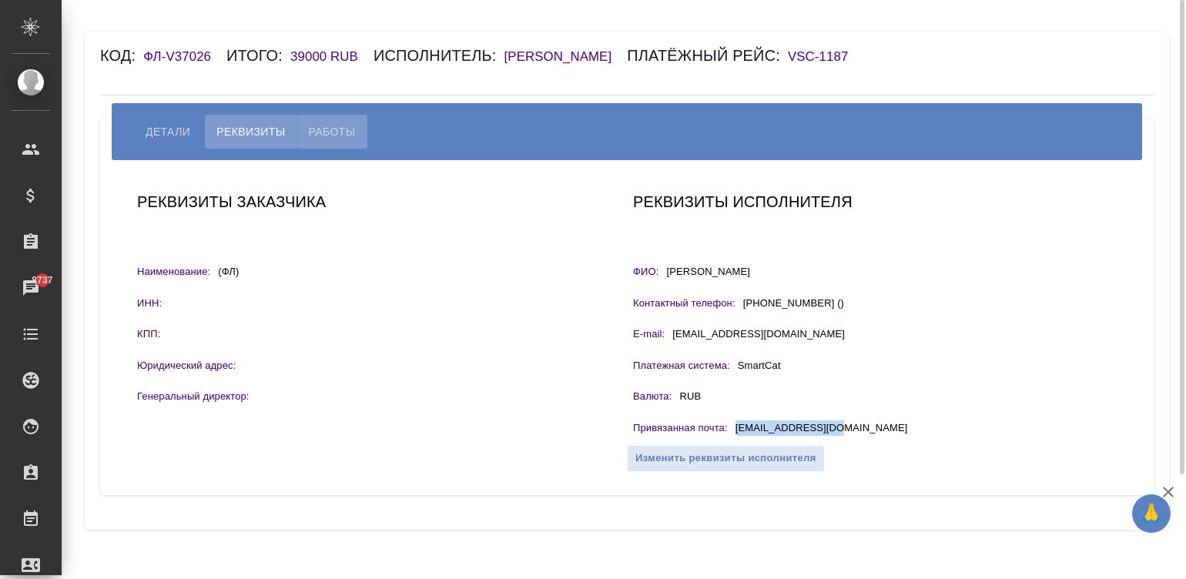
click at [327, 131] on span "Работы" at bounding box center [332, 131] width 47 height 18
select select "10"
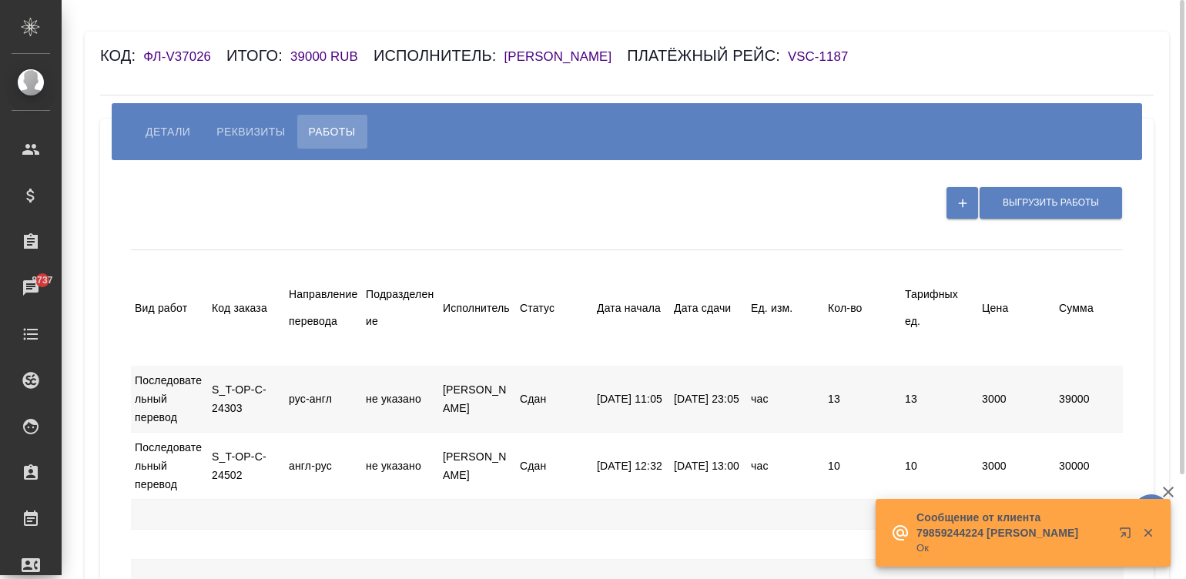
click at [809, 156] on div "[PERSON_NAME] Работы" at bounding box center [627, 131] width 1031 height 57
click at [680, 245] on div "Выгрузить работы Вид работ Код заказа Направление перевода Подразделение Исполн…" at bounding box center [627, 499] width 1023 height 655
click at [763, 283] on div "Вид работ Код заказа Направление перевода Подразделение Исполнитель Статус Дата…" at bounding box center [780, 308] width 1299 height 116
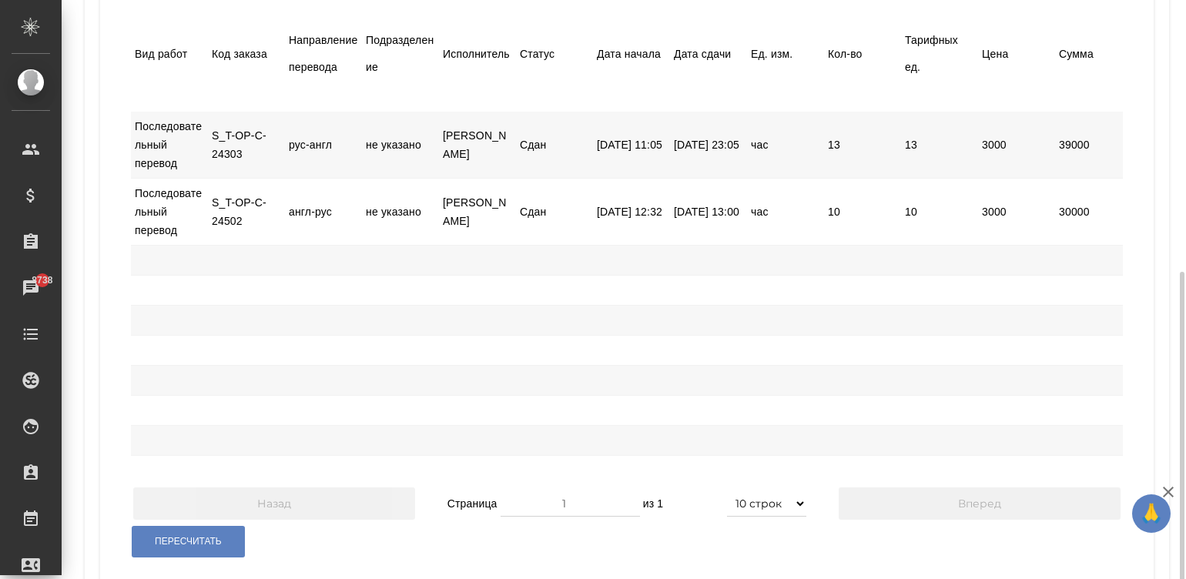
scroll to position [338, 0]
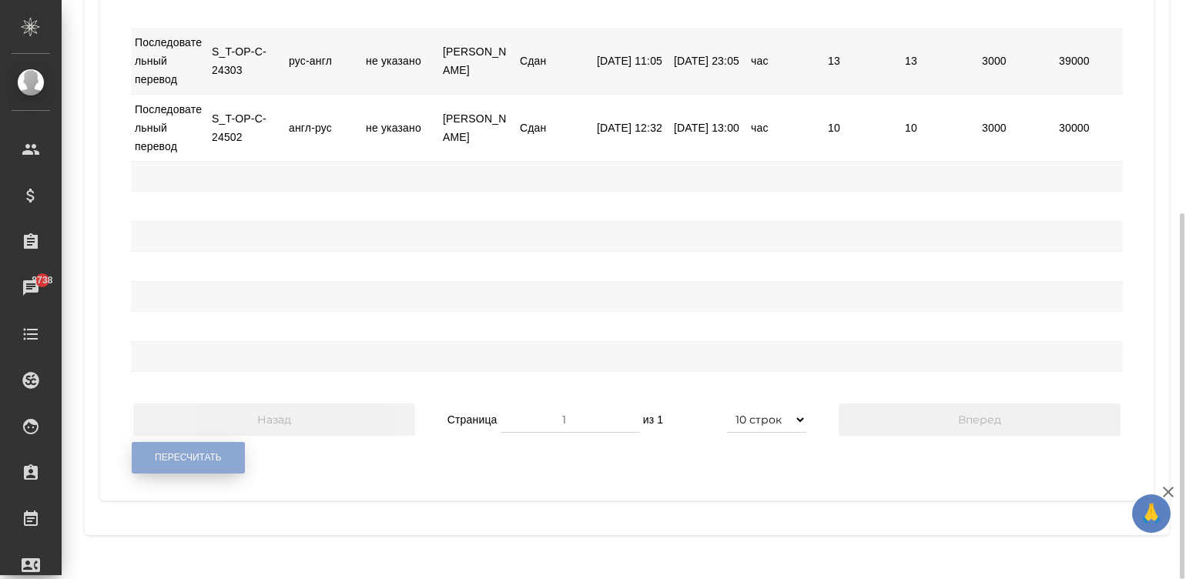
click at [173, 464] on span "Пересчитать" at bounding box center [188, 457] width 67 height 13
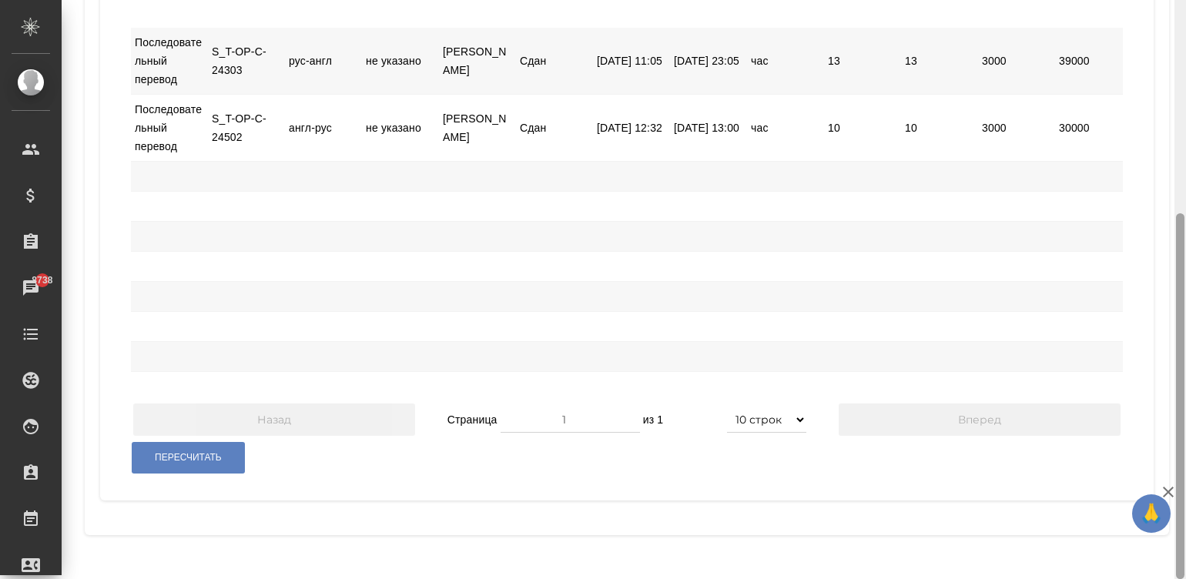
scroll to position [0, 0]
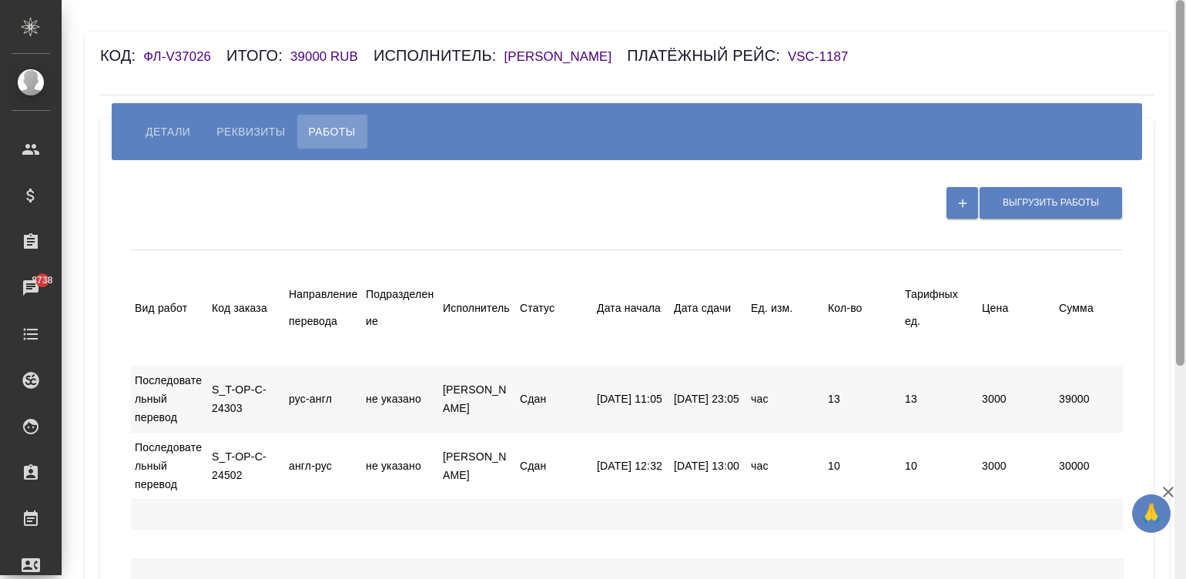
click at [1182, 78] on div at bounding box center [1181, 290] width 12 height 580
click at [718, 220] on div at bounding box center [462, 202] width 662 height 39
click at [851, 359] on div "Вид работ Код заказа Направление перевода Подразделение Исполнитель Статус Дата…" at bounding box center [780, 308] width 1299 height 116
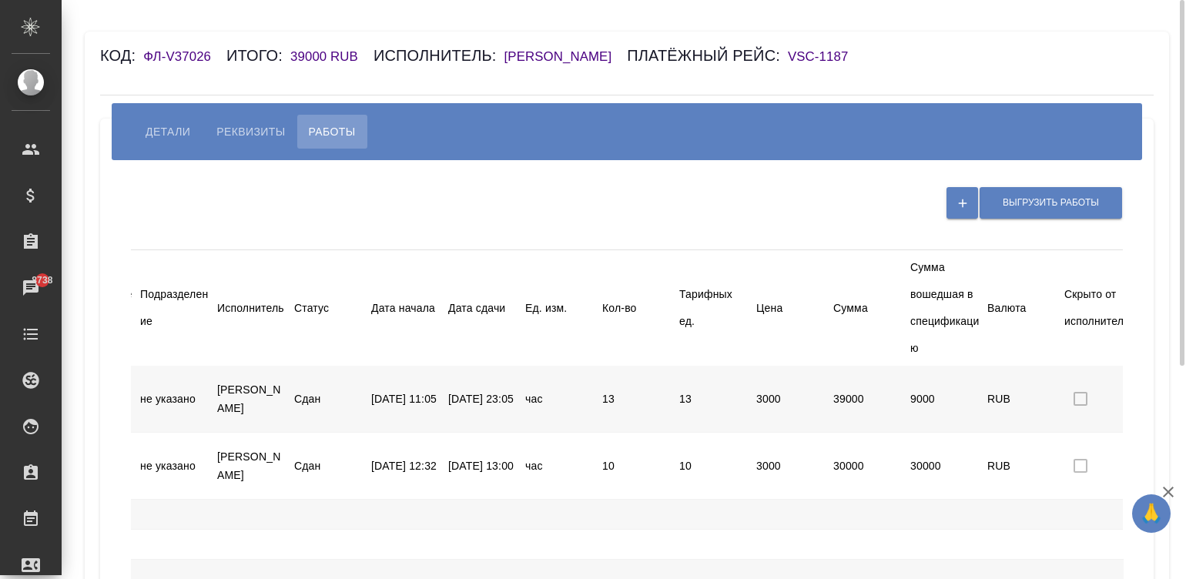
scroll to position [0, 307]
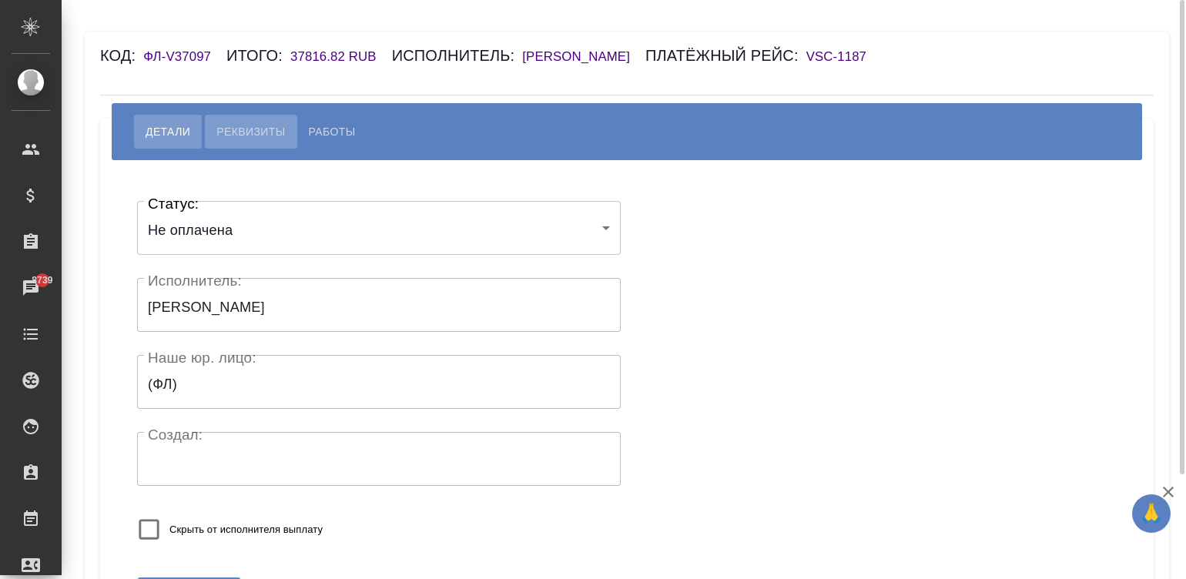
click at [240, 141] on span "Реквизиты" at bounding box center [250, 131] width 69 height 18
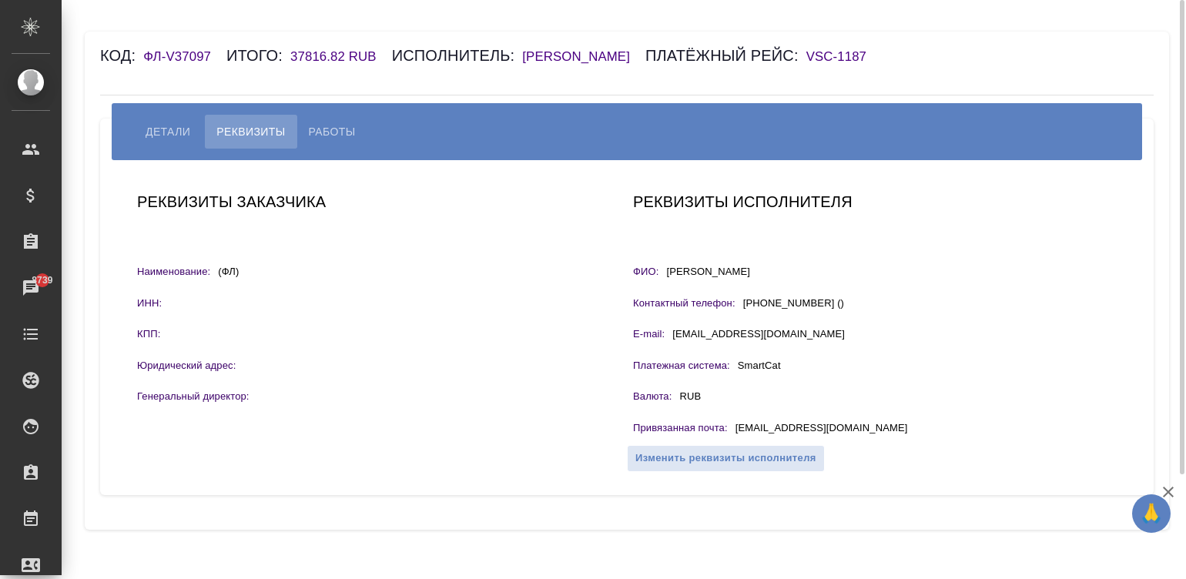
drag, startPoint x: 812, startPoint y: 295, endPoint x: 662, endPoint y: 296, distance: 149.4
click at [662, 283] on div "ФИО: [PERSON_NAME]" at bounding box center [875, 273] width 484 height 19
copy div "ФИО: [PERSON_NAME]"
drag, startPoint x: 860, startPoint y: 447, endPoint x: 736, endPoint y: 451, distance: 124.1
click at [736, 440] on div "Привязанная почта : [EMAIL_ADDRESS][DOMAIN_NAME]" at bounding box center [875, 430] width 484 height 19
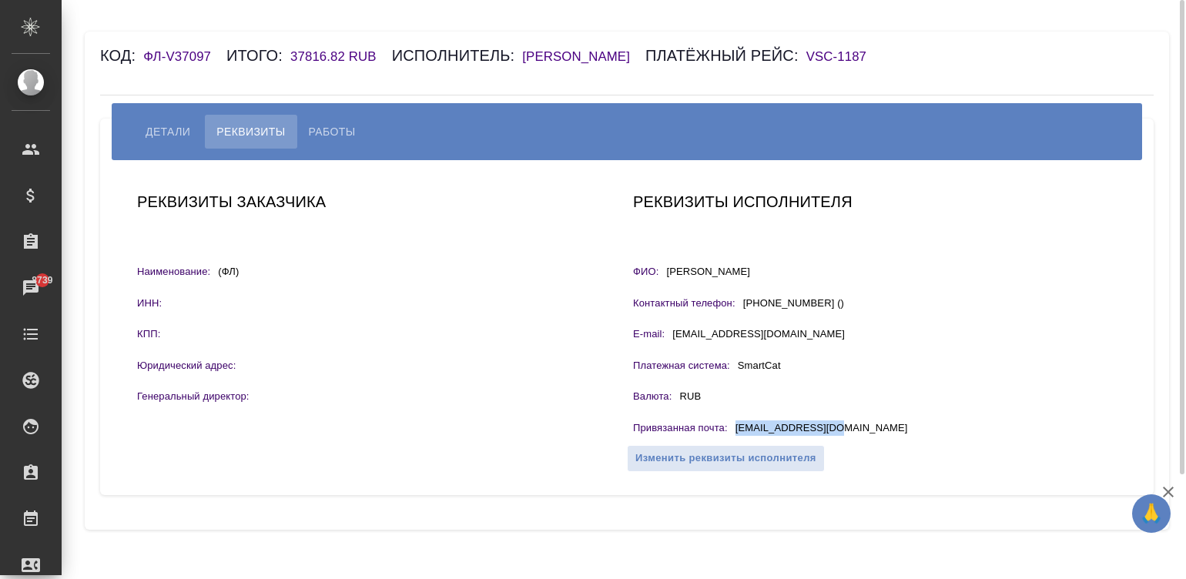
copy p "[EMAIL_ADDRESS][DOMAIN_NAME]"
click at [334, 141] on span "Работы" at bounding box center [332, 131] width 47 height 18
select select "10"
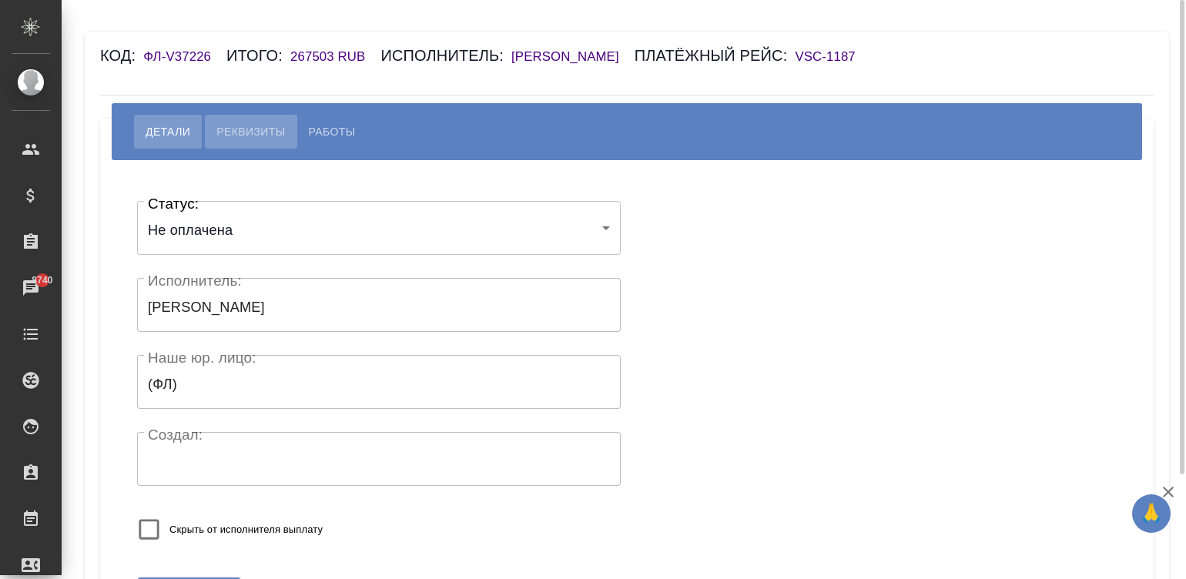
click at [244, 126] on span "Реквизиты" at bounding box center [250, 131] width 69 height 18
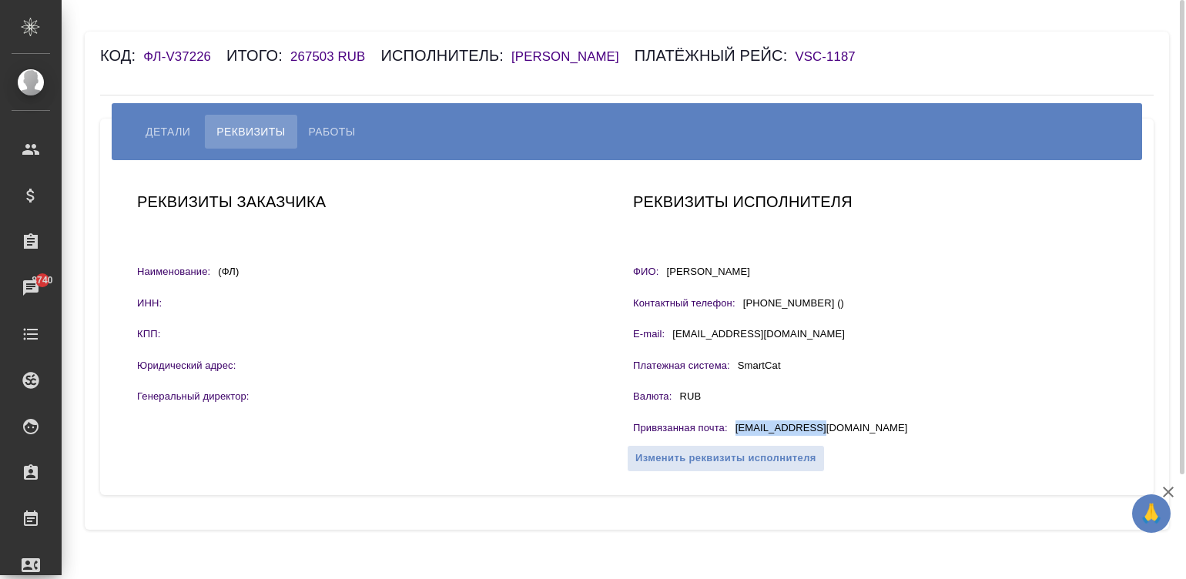
drag, startPoint x: 836, startPoint y: 433, endPoint x: 736, endPoint y: 429, distance: 100.2
click at [736, 429] on div "Привязанная почта : [EMAIL_ADDRESS][DOMAIN_NAME]" at bounding box center [875, 430] width 484 height 19
copy p "[EMAIL_ADDRESS][DOMAIN_NAME]"
drag, startPoint x: 729, startPoint y: 270, endPoint x: 666, endPoint y: 277, distance: 63.5
click at [666, 277] on div "ФИО: [PERSON_NAME]" at bounding box center [875, 273] width 484 height 19
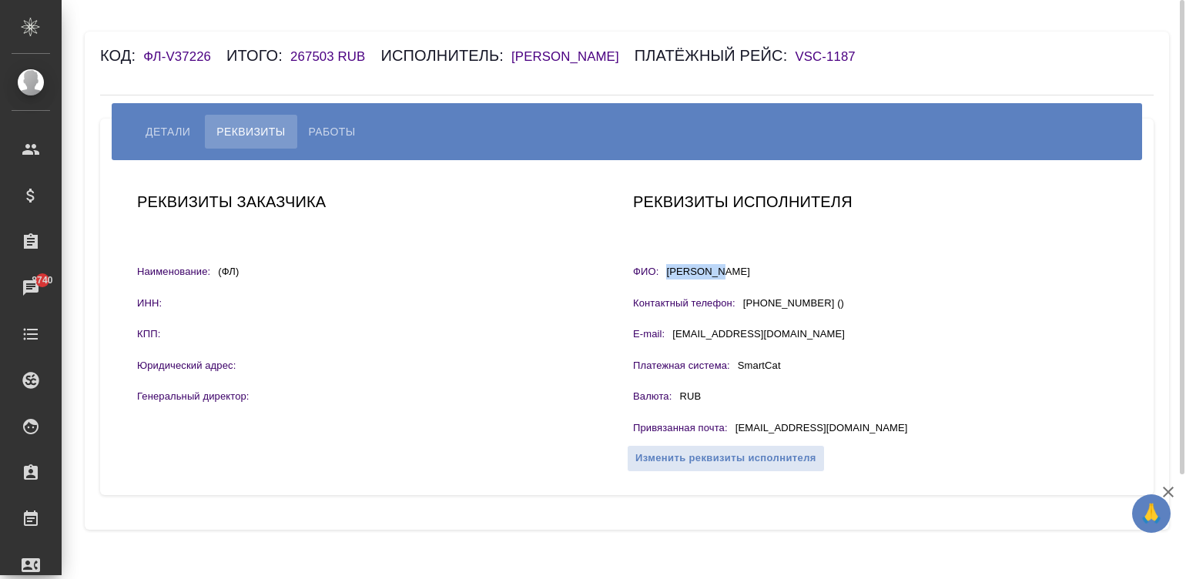
copy p "[PERSON_NAME]"
click at [325, 130] on span "Работы" at bounding box center [332, 131] width 47 height 18
select select "10"
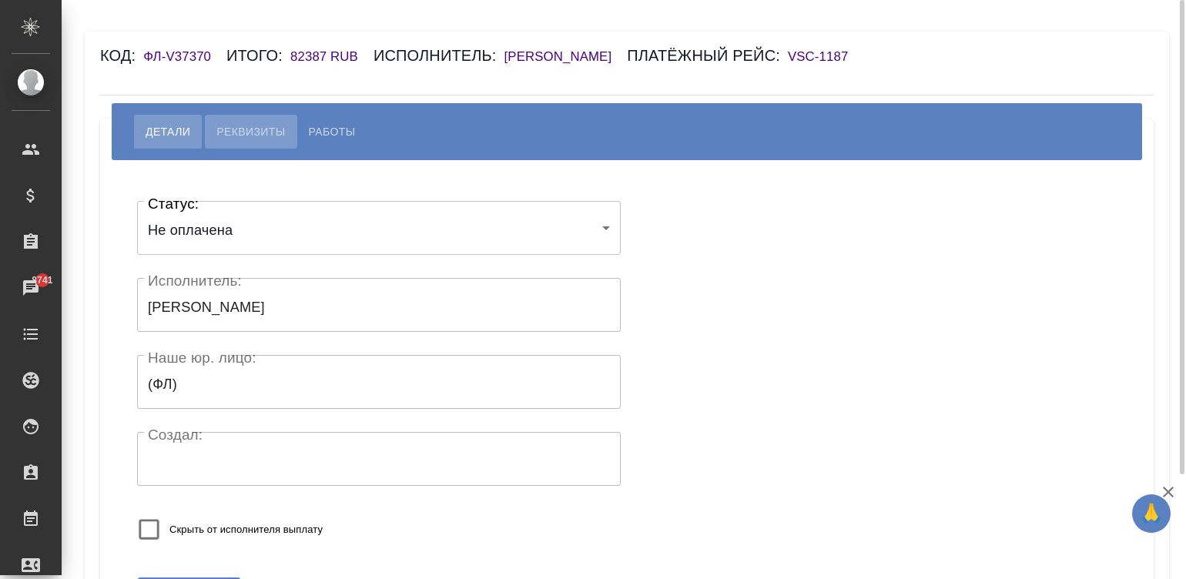
click at [230, 121] on button "Реквизиты" at bounding box center [251, 132] width 92 height 34
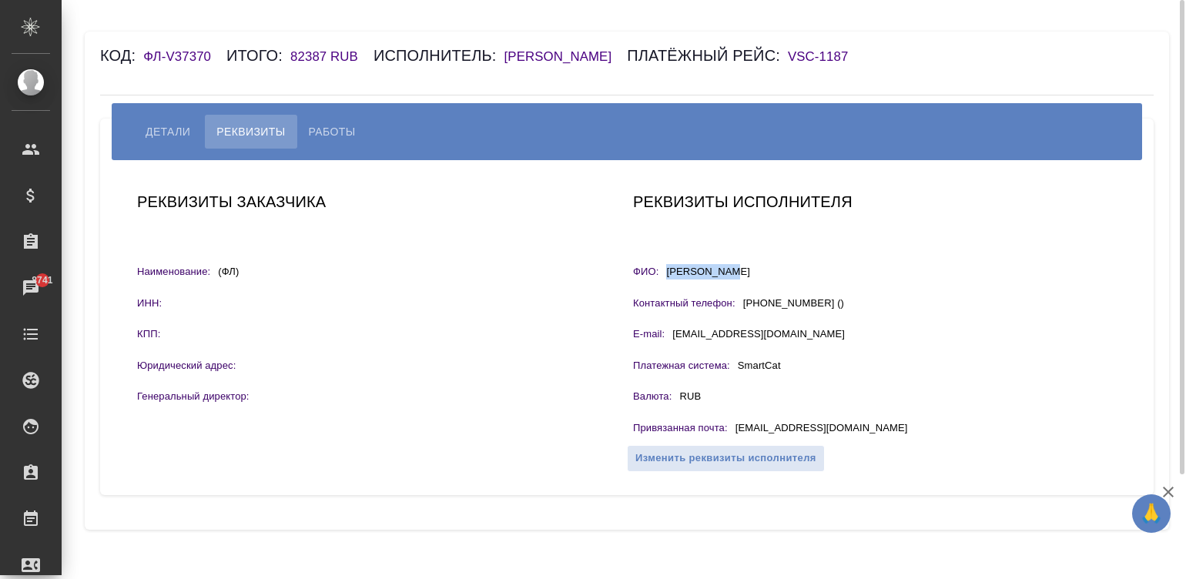
drag, startPoint x: 728, startPoint y: 269, endPoint x: 667, endPoint y: 271, distance: 60.9
click at [667, 271] on div "ФИО: [PERSON_NAME]" at bounding box center [875, 273] width 484 height 19
copy p "[PERSON_NAME]"
drag, startPoint x: 878, startPoint y: 421, endPoint x: 732, endPoint y: 426, distance: 146.4
drag, startPoint x: 732, startPoint y: 426, endPoint x: 842, endPoint y: 429, distance: 110.2
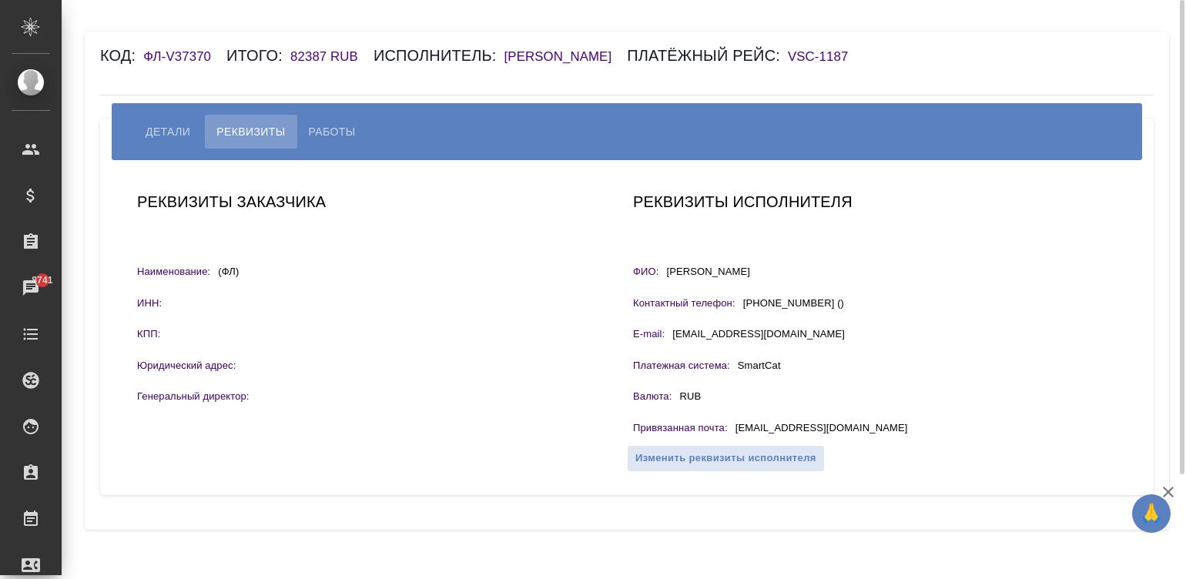
click at [842, 429] on div "Привязанная почта : [EMAIL_ADDRESS][DOMAIN_NAME]" at bounding box center [875, 430] width 484 height 19
drag, startPoint x: 850, startPoint y: 426, endPoint x: 732, endPoint y: 428, distance: 117.9
click at [732, 428] on div "Привязанная почта : [EMAIL_ADDRESS][DOMAIN_NAME]" at bounding box center [875, 430] width 484 height 19
copy p "[EMAIL_ADDRESS][DOMAIN_NAME]"
click at [325, 131] on span "Работы" at bounding box center [332, 131] width 47 height 18
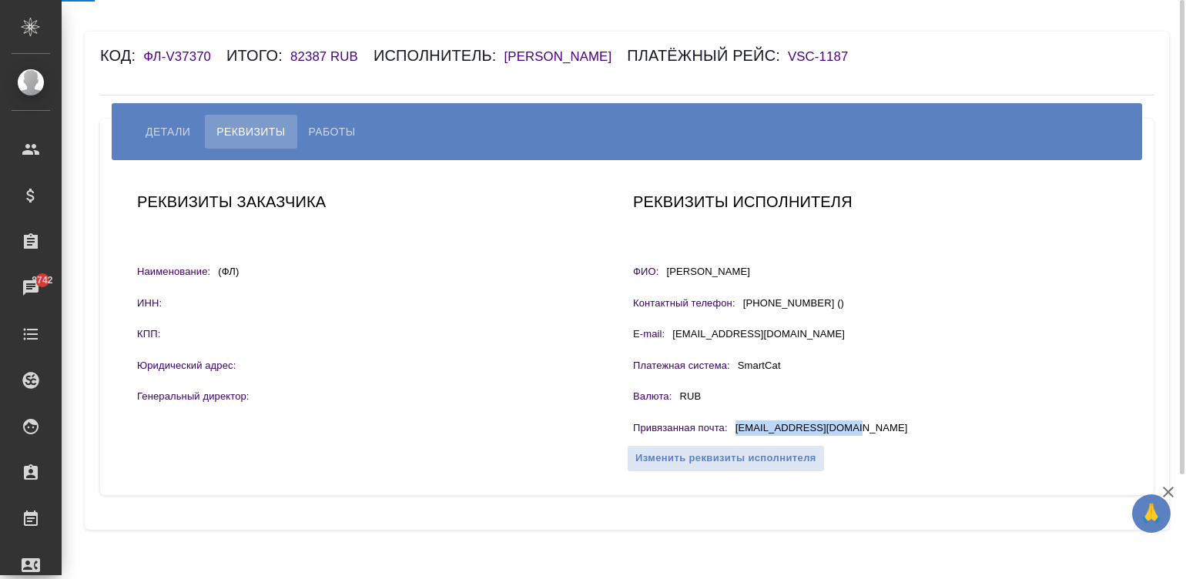
select select "10"
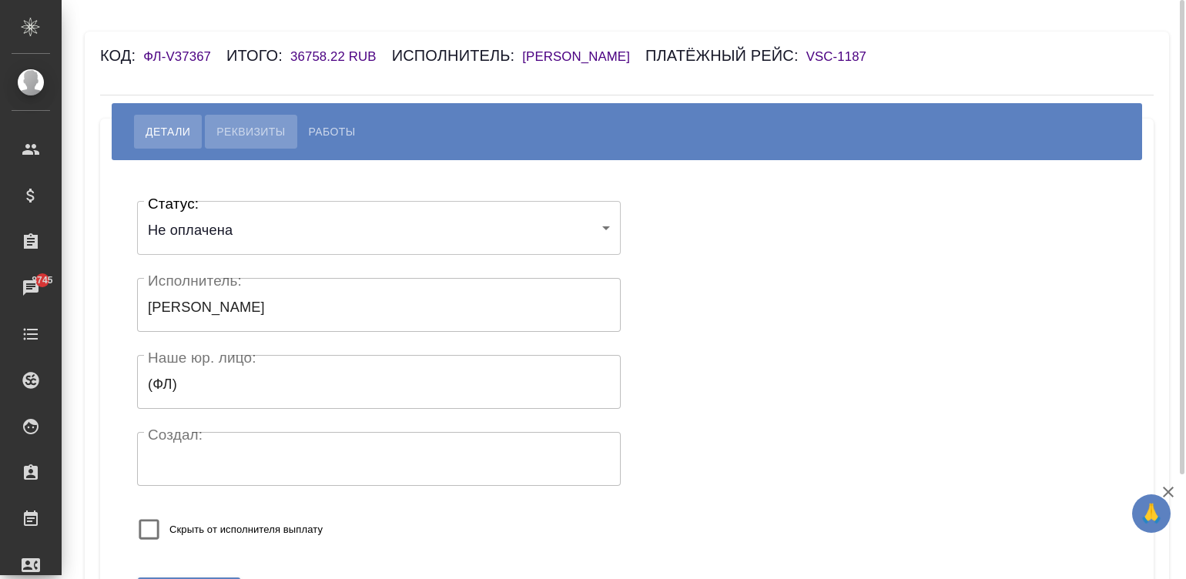
click at [267, 135] on span "Реквизиты" at bounding box center [250, 131] width 69 height 18
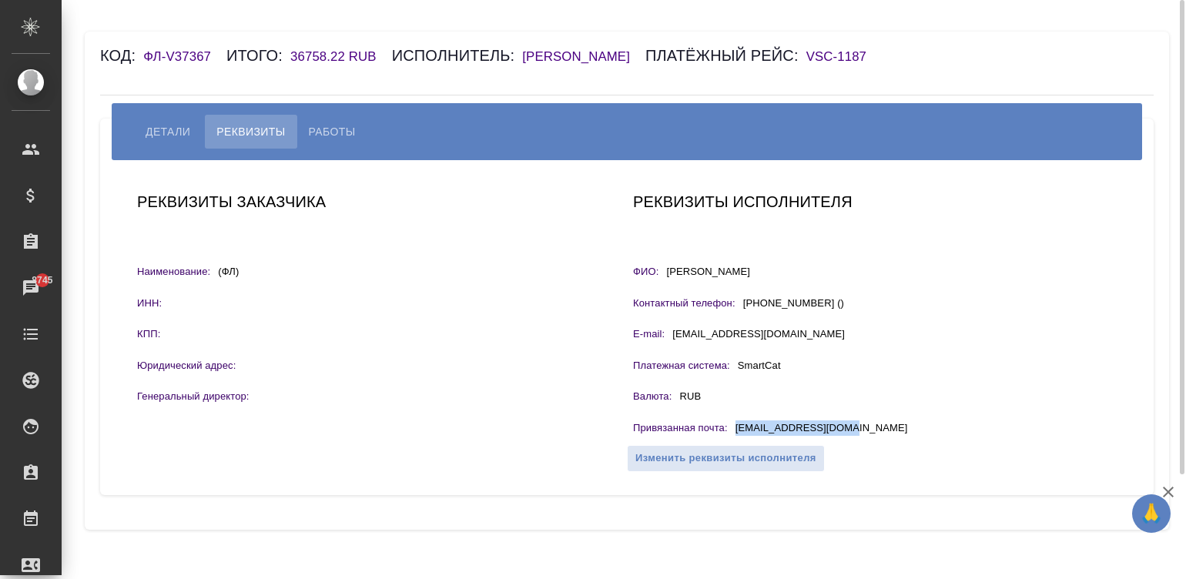
drag, startPoint x: 866, startPoint y: 431, endPoint x: 734, endPoint y: 425, distance: 131.9
click at [734, 425] on div "Привязанная почта : dm.pirogov@gmail.com" at bounding box center [875, 430] width 484 height 19
copy p "dm.pirogov@gmail.com"
drag, startPoint x: 753, startPoint y: 275, endPoint x: 666, endPoint y: 274, distance: 86.3
click at [666, 274] on div "ФИО: Пирогов Дмитрий" at bounding box center [875, 273] width 484 height 19
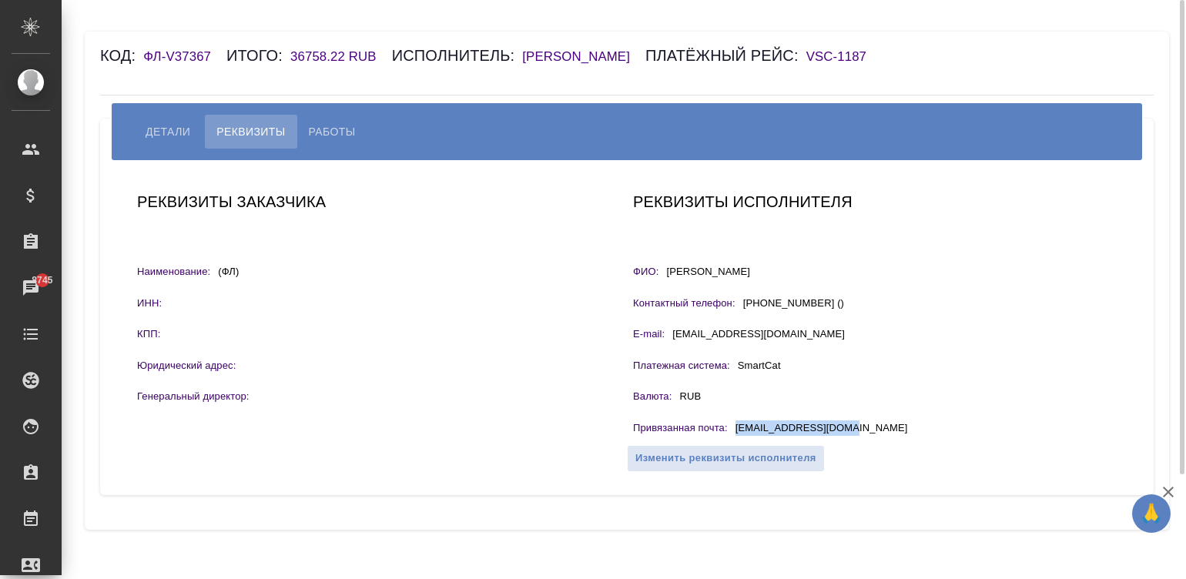
copy p "Пирогов Дмитрий"
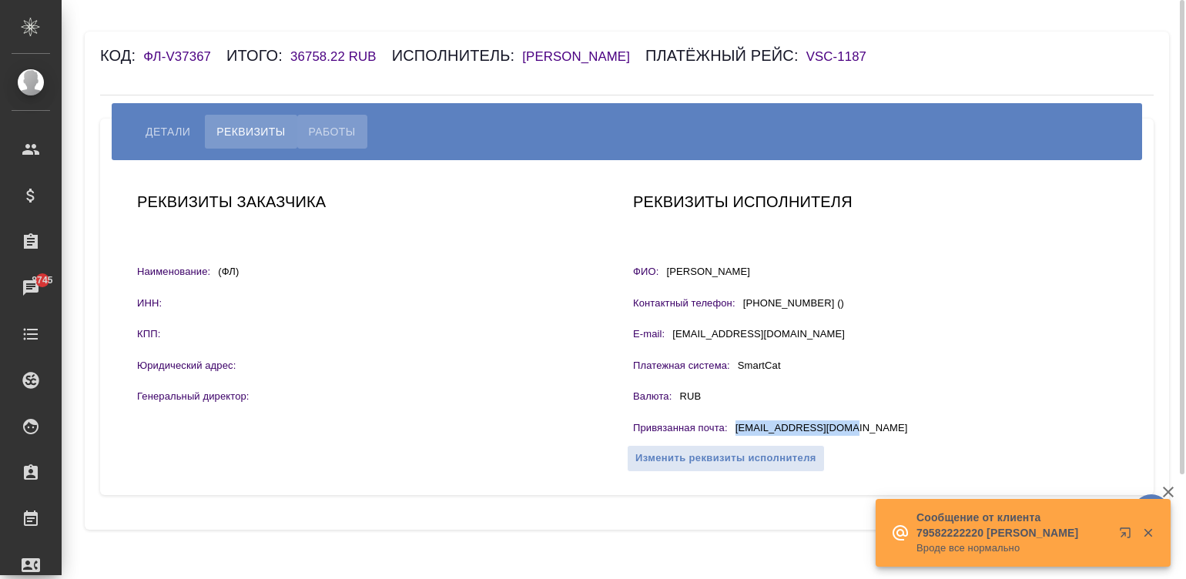
click at [335, 139] on span "Работы" at bounding box center [332, 131] width 47 height 18
select select "10"
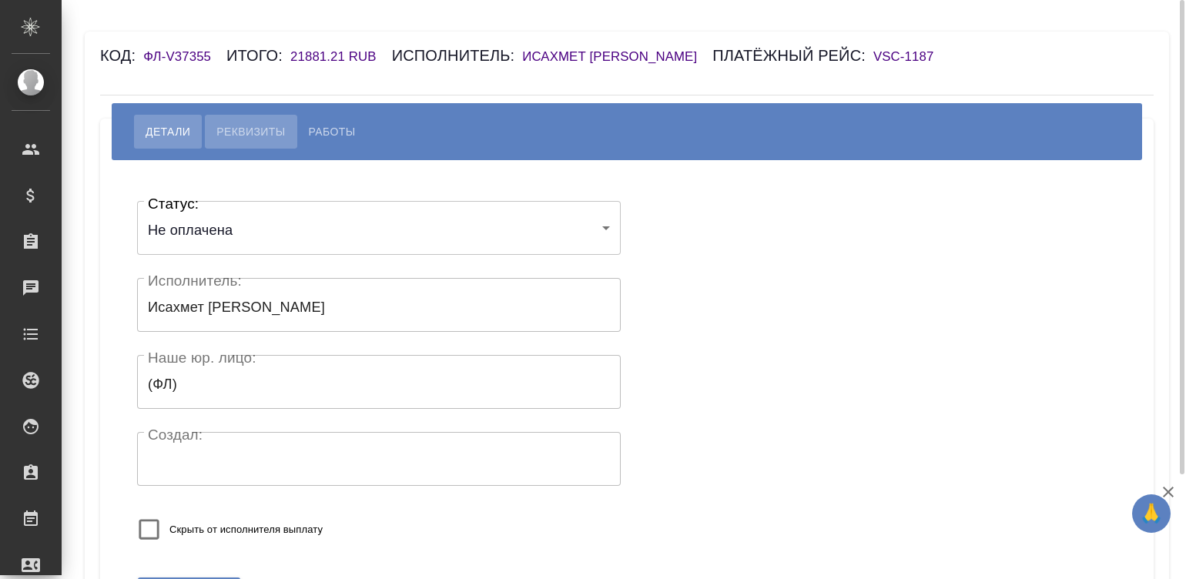
click at [235, 138] on button "Реквизиты" at bounding box center [251, 132] width 92 height 34
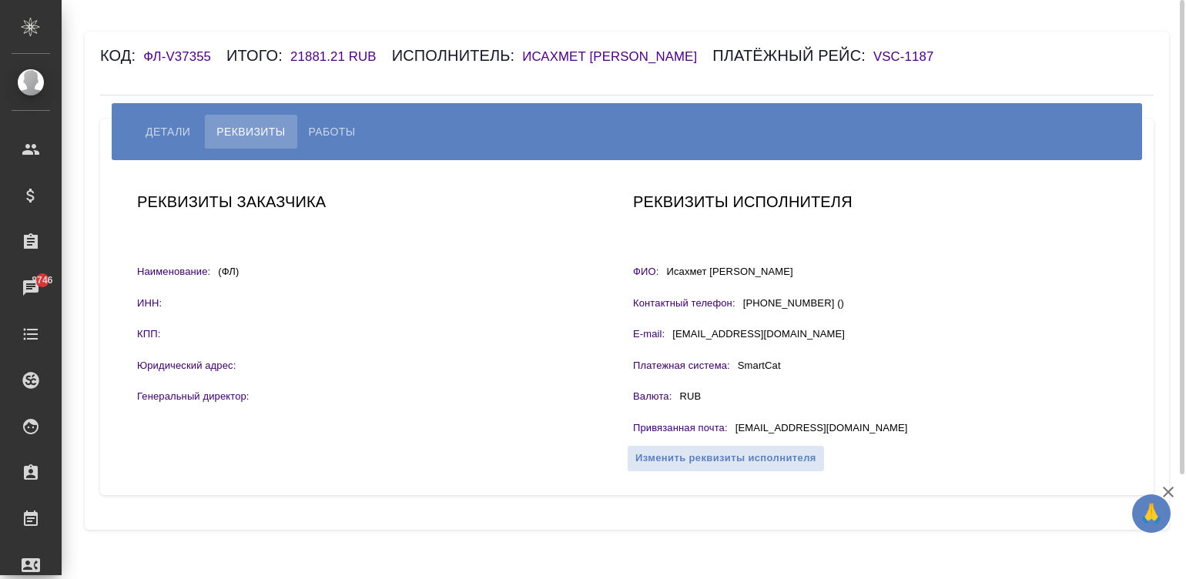
drag, startPoint x: 832, startPoint y: 283, endPoint x: 668, endPoint y: 296, distance: 164.6
click at [668, 296] on div "Реквизиты исполнителя ФИО: [PERSON_NAME] Контактный телефон: [PHONE_NUMBER] () …" at bounding box center [875, 327] width 496 height 289
copy p "Исахмет [PERSON_NAME]"
drag, startPoint x: 857, startPoint y: 452, endPoint x: 732, endPoint y: 451, distance: 124.8
click at [732, 440] on div "Привязанная почта : [EMAIL_ADDRESS][DOMAIN_NAME]" at bounding box center [875, 430] width 484 height 19
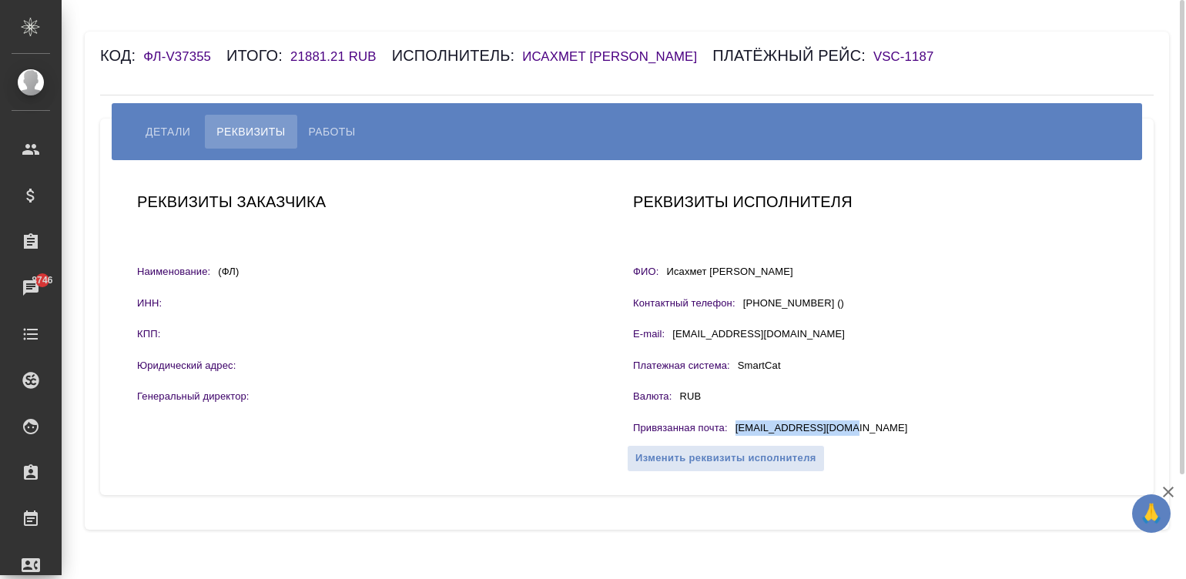
copy p "[EMAIL_ADDRESS][DOMAIN_NAME]"
click at [327, 141] on span "Работы" at bounding box center [332, 131] width 47 height 18
select select "10"
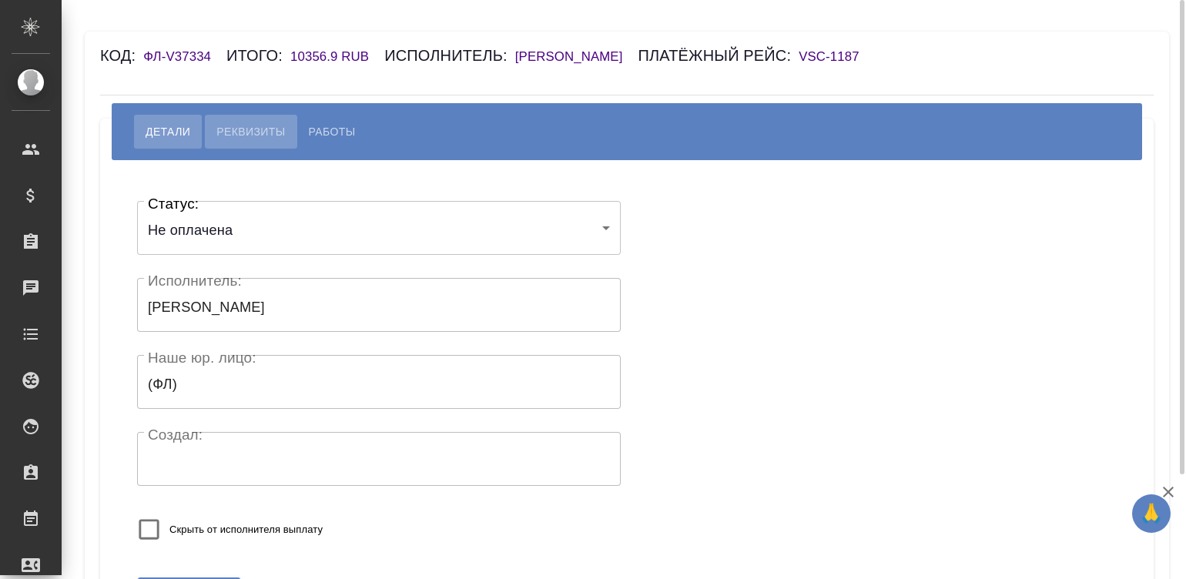
click at [239, 130] on span "Реквизиты" at bounding box center [250, 131] width 69 height 18
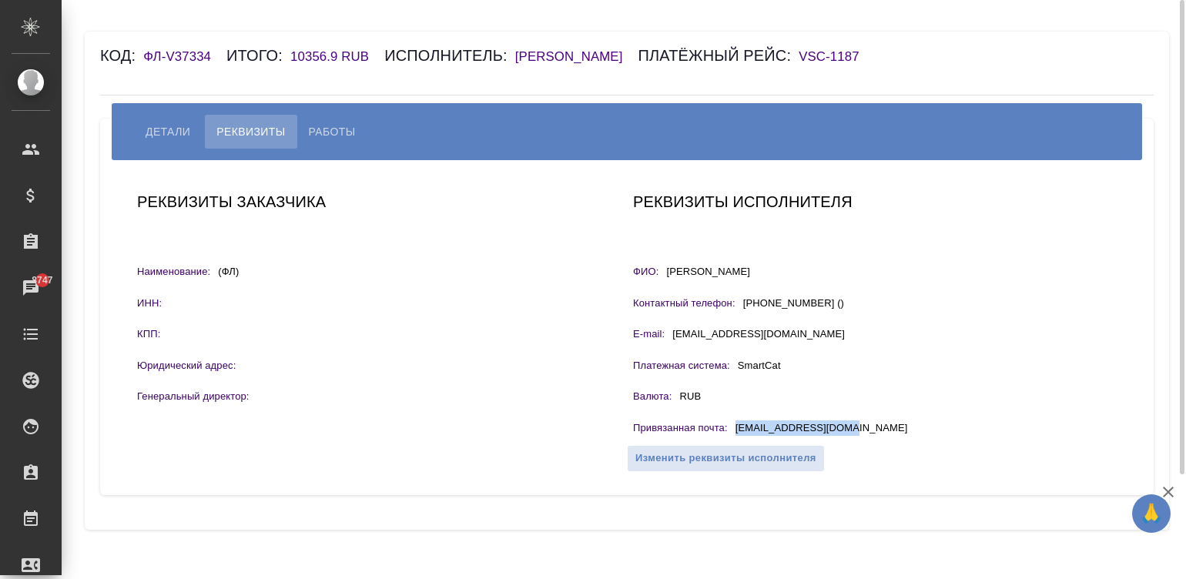
drag, startPoint x: 846, startPoint y: 421, endPoint x: 732, endPoint y: 436, distance: 115.7
click at [732, 436] on div "Привязанная почта : [EMAIL_ADDRESS][DOMAIN_NAME]" at bounding box center [875, 430] width 484 height 19
click at [883, 421] on div "Привязанная почта : [EMAIL_ADDRESS][DOMAIN_NAME]" at bounding box center [875, 430] width 484 height 19
drag, startPoint x: 883, startPoint y: 420, endPoint x: 736, endPoint y: 422, distance: 147.1
click at [736, 422] on div "Привязанная почта : [EMAIL_ADDRESS][DOMAIN_NAME]" at bounding box center [875, 430] width 484 height 19
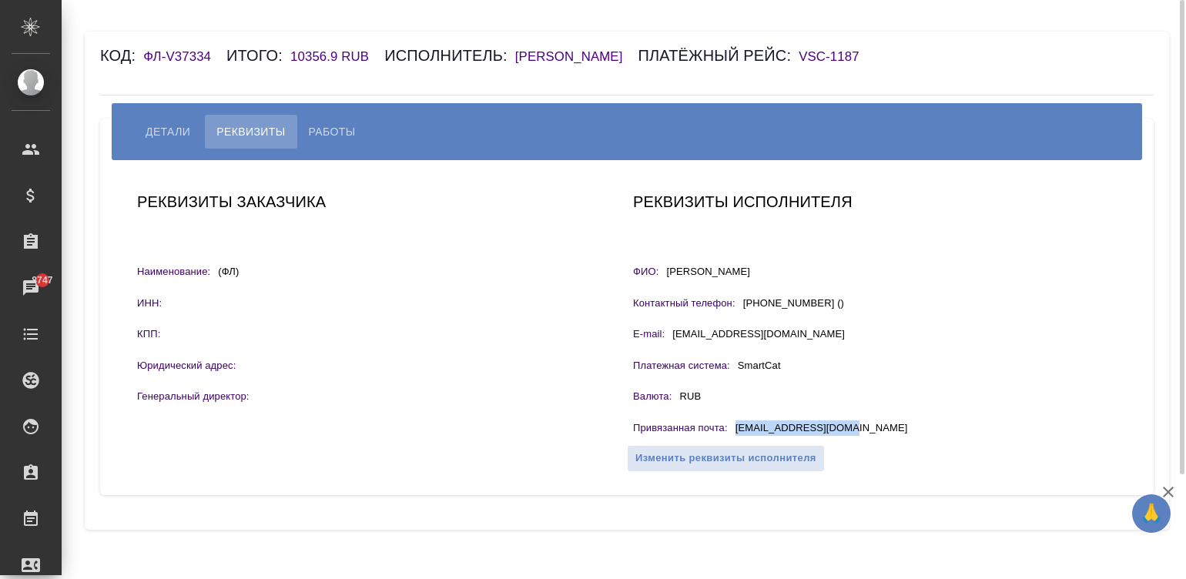
copy p "[EMAIL_ADDRESS][DOMAIN_NAME]"
drag, startPoint x: 765, startPoint y: 270, endPoint x: 665, endPoint y: 278, distance: 99.7
click at [665, 278] on div "ФИО: [PERSON_NAME]" at bounding box center [875, 273] width 484 height 19
copy p "[PERSON_NAME]"
click at [333, 132] on span "Работы" at bounding box center [332, 131] width 47 height 18
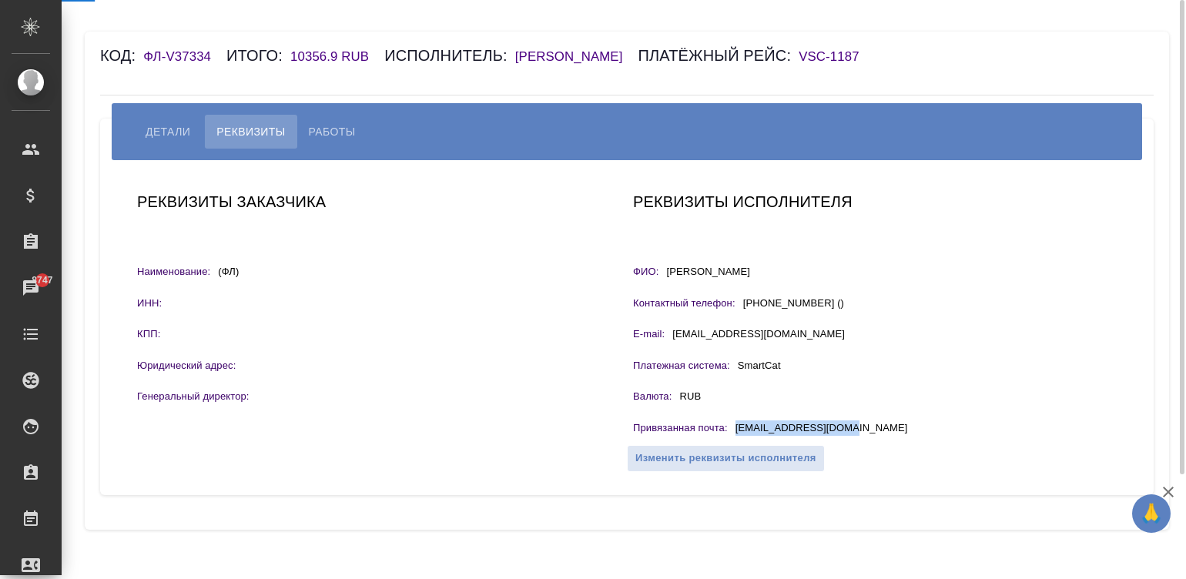
select select "10"
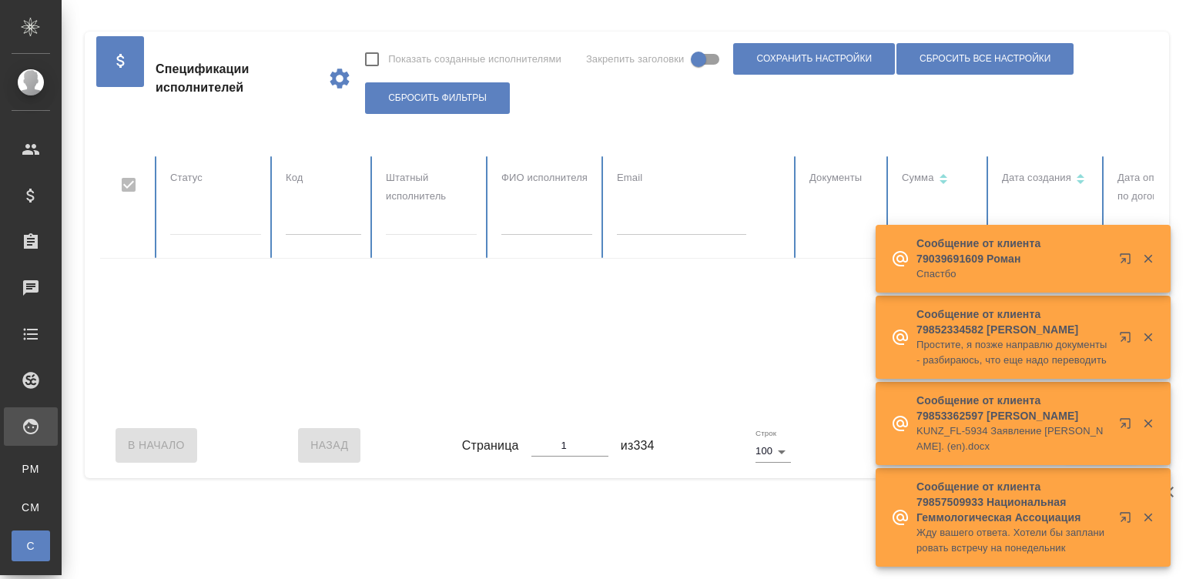
checkbox input "false"
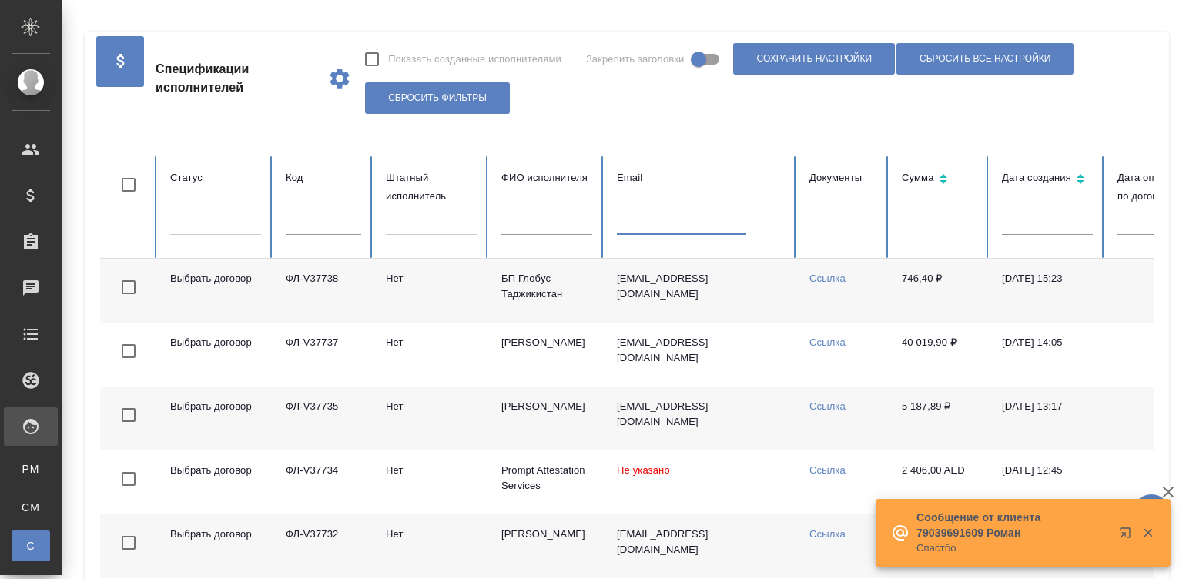
click at [662, 231] on input "text" at bounding box center [681, 224] width 129 height 22
paste input "[EMAIL_ADDRESS][DOMAIN_NAME])"
type input "[EMAIL_ADDRESS][DOMAIN_NAME])"
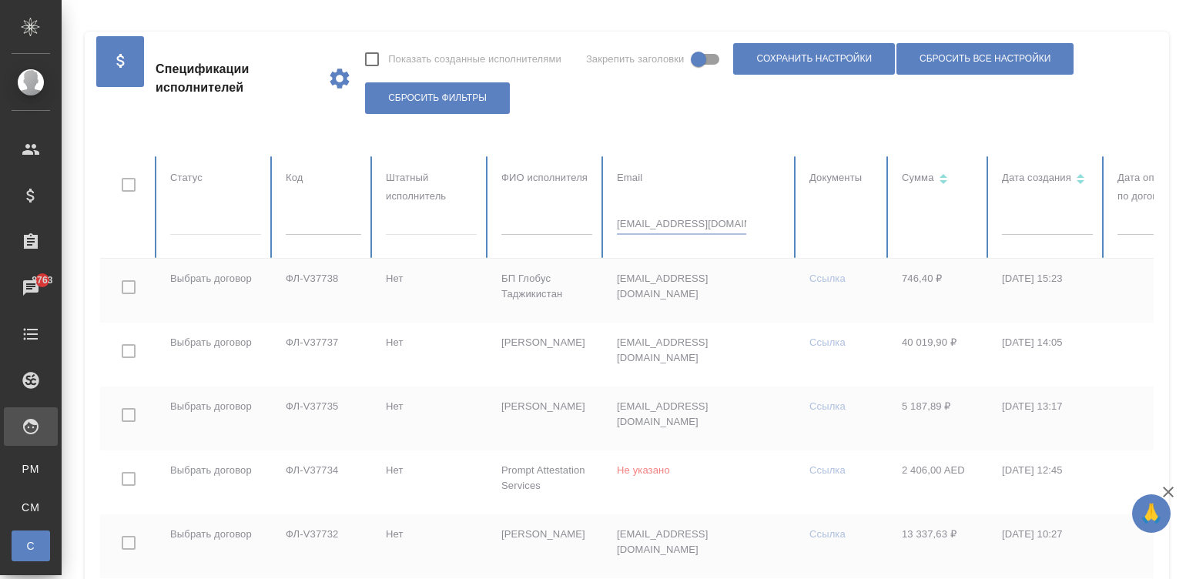
checkbox input "true"
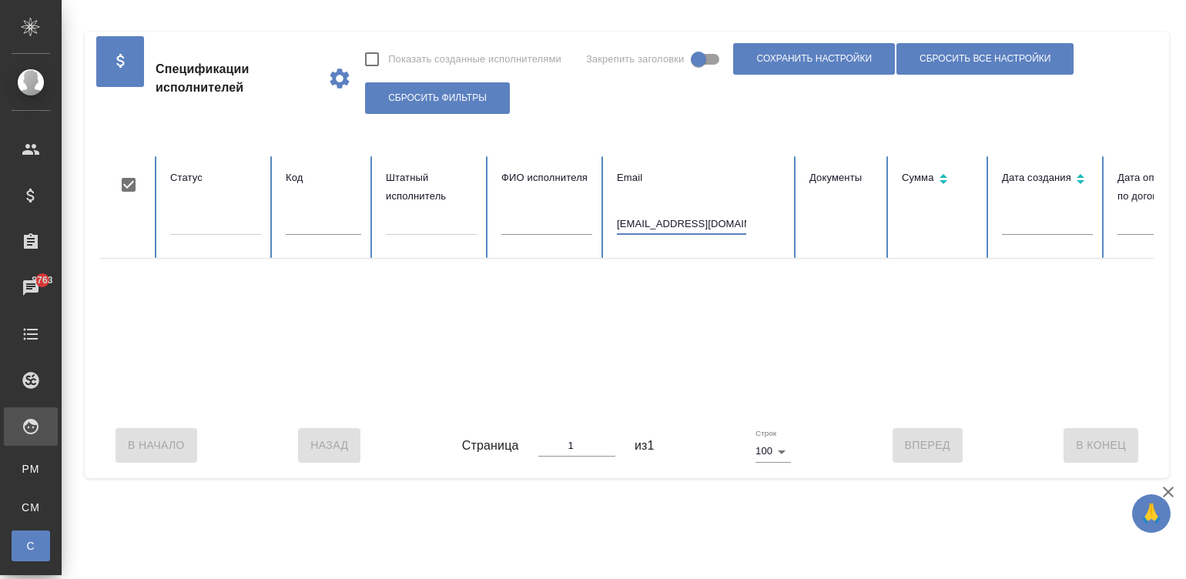
type input "[EMAIL_ADDRESS][DOMAIN_NAME]"
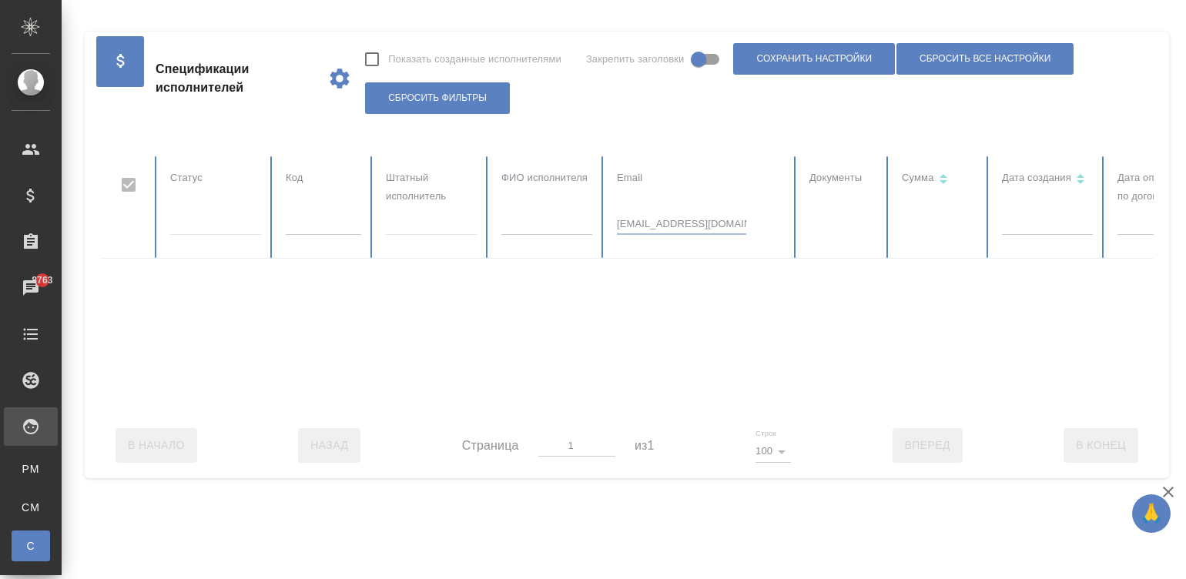
checkbox input "false"
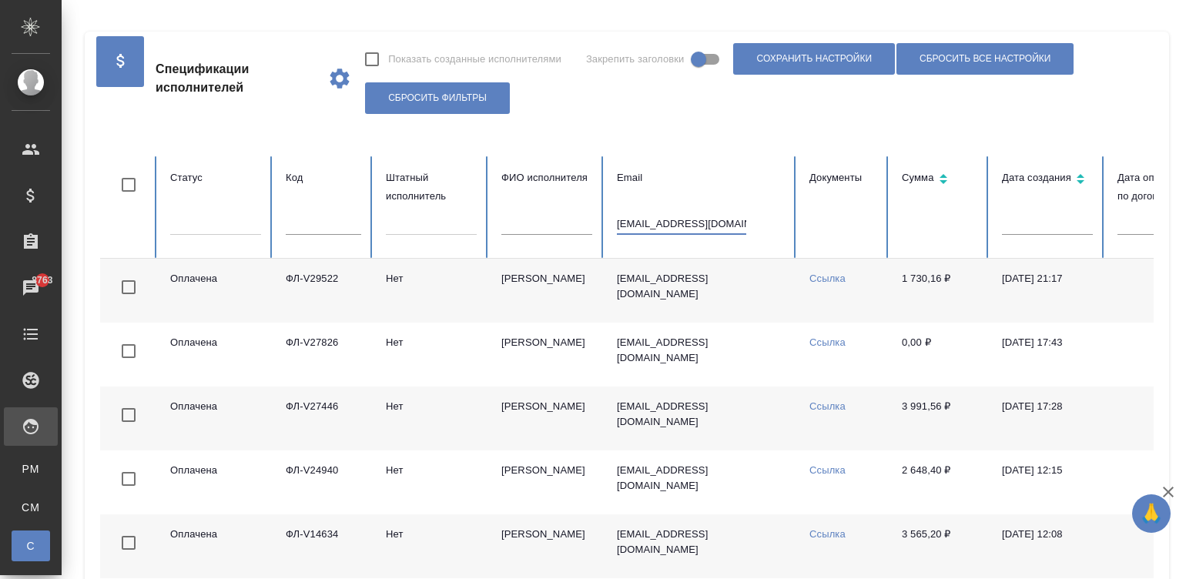
type input "[EMAIL_ADDRESS][DOMAIN_NAME]"
click at [555, 298] on td "[PERSON_NAME]" at bounding box center [547, 291] width 116 height 64
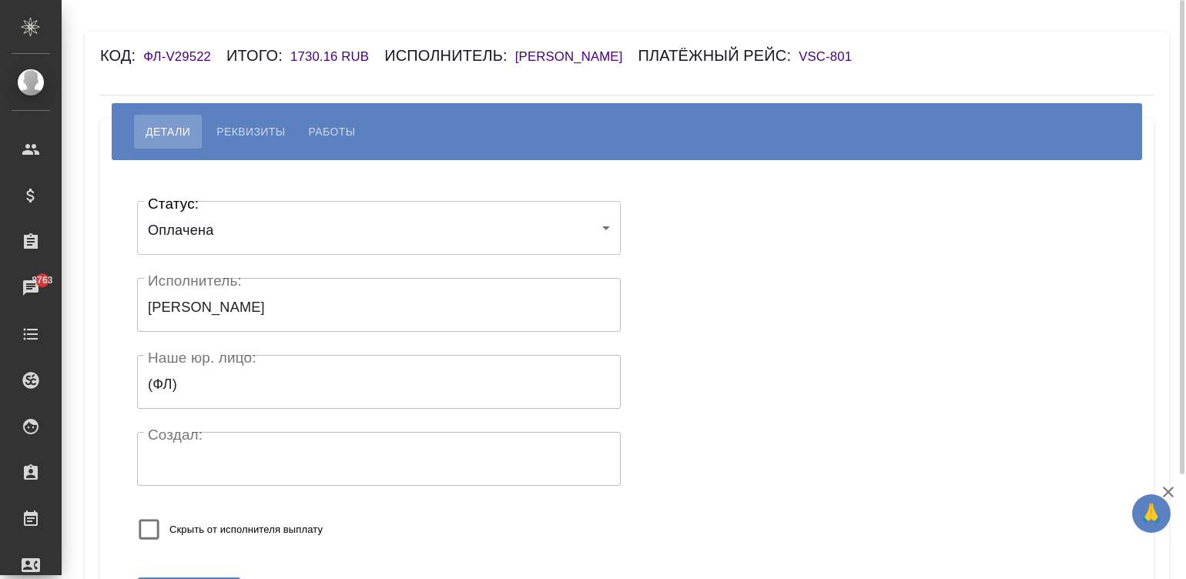
click at [639, 55] on h6 "[PERSON_NAME]" at bounding box center [576, 56] width 123 height 15
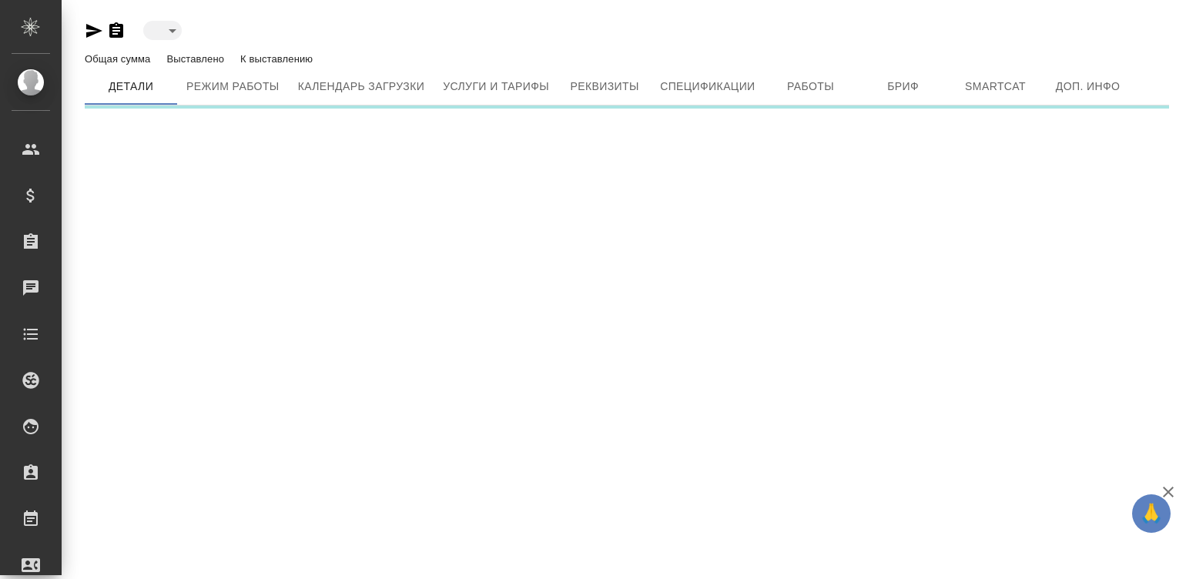
type input "active"
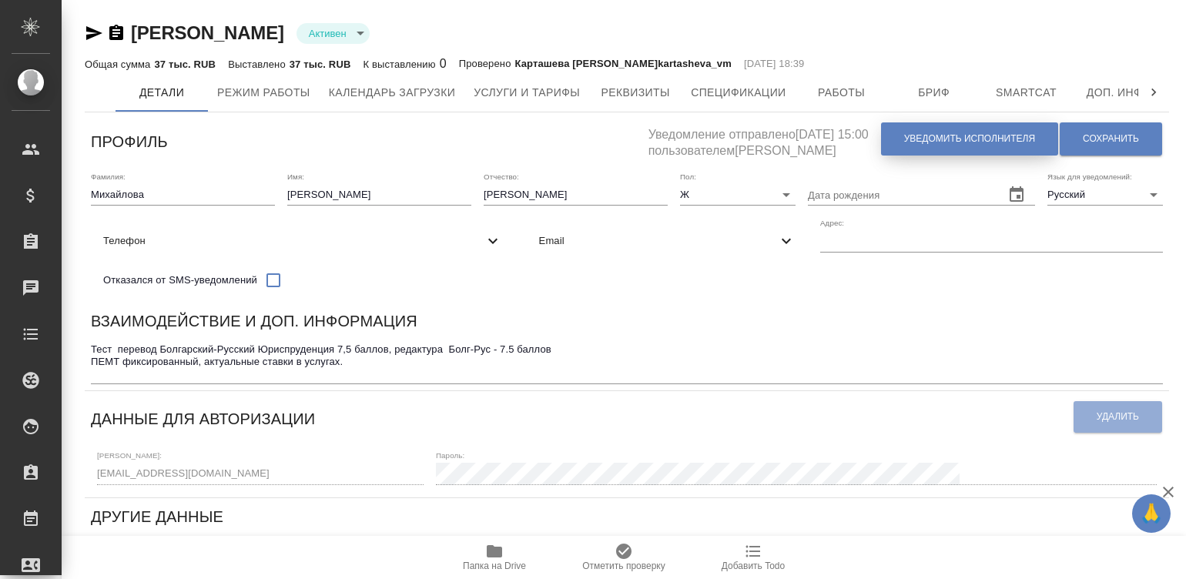
click at [911, 146] on button "Уведомить исполнителя" at bounding box center [969, 138] width 177 height 33
type textarea "Loremi dolo, Sitame! Consectetura e seddoeius temporincid ut laboreetdol magnaa…"
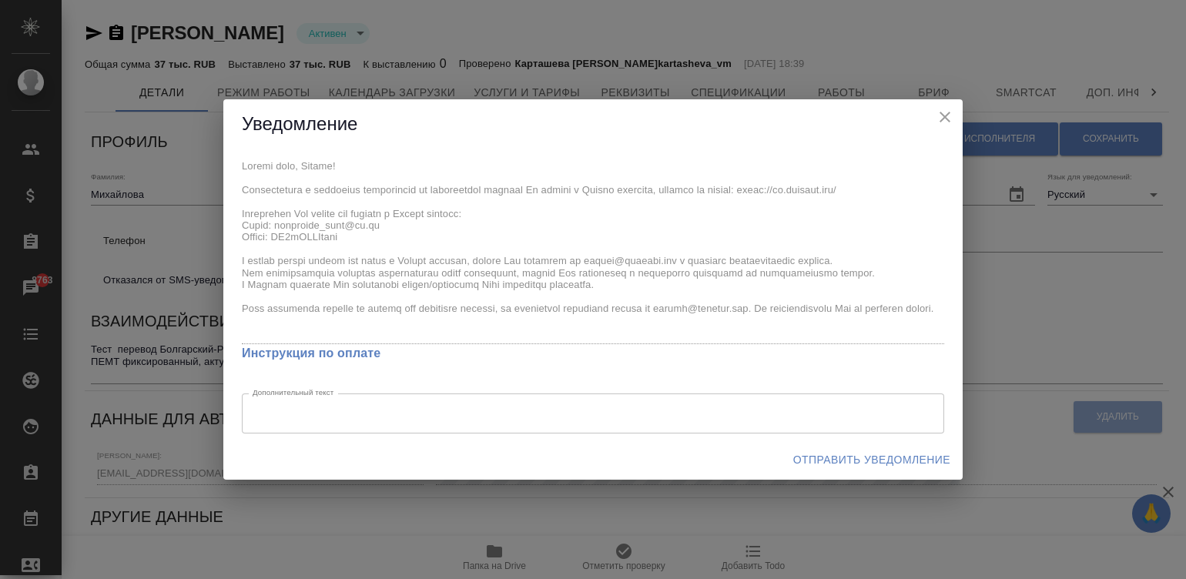
click at [234, 162] on div "x Инструкция по оплате Дополнительный текст x Дополнительный текст" at bounding box center [592, 294] width 739 height 290
click at [867, 465] on span "Отправить уведомление" at bounding box center [871, 460] width 157 height 19
